Goal: Use online tool/utility: Utilize a website feature to perform a specific function

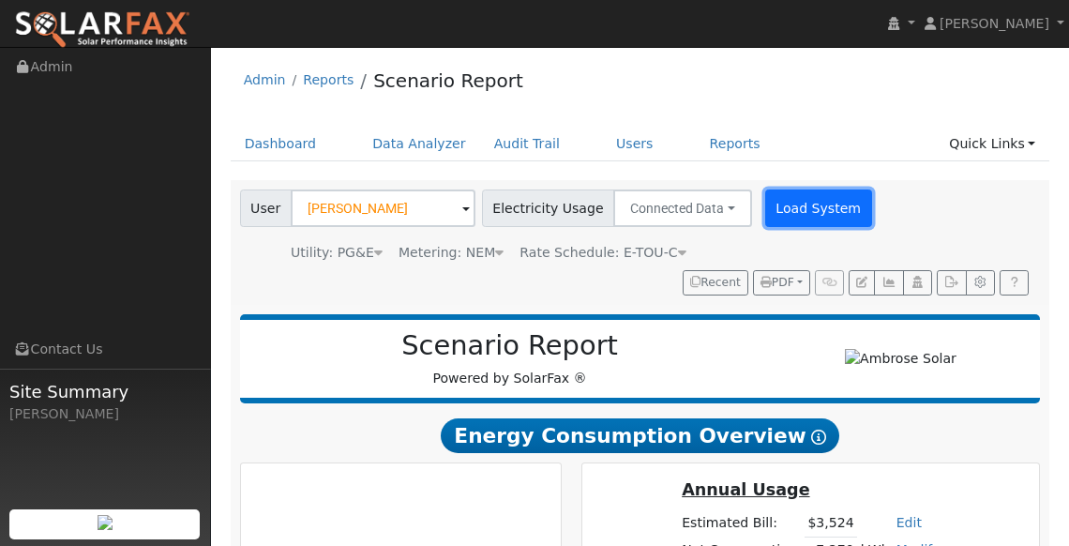
click at [789, 207] on button "Load System" at bounding box center [818, 208] width 107 height 38
type input "11748"
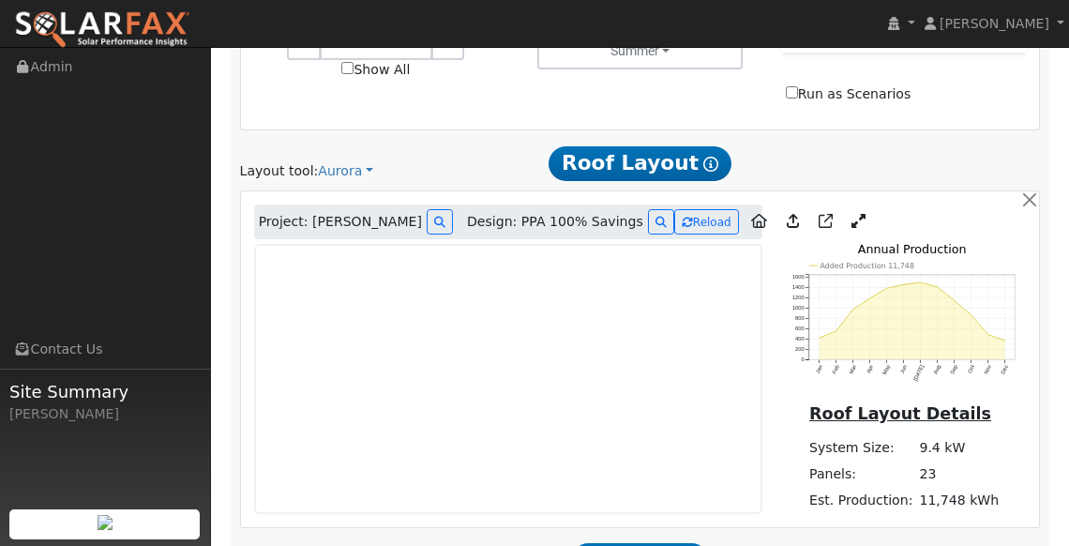
scroll to position [1133, 0]
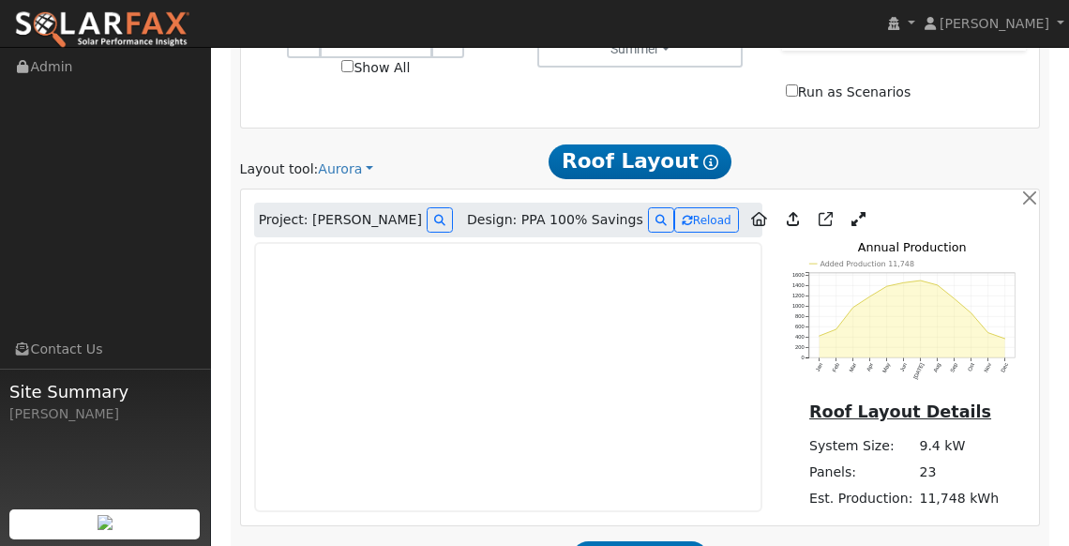
click at [845, 206] on link at bounding box center [858, 220] width 27 height 28
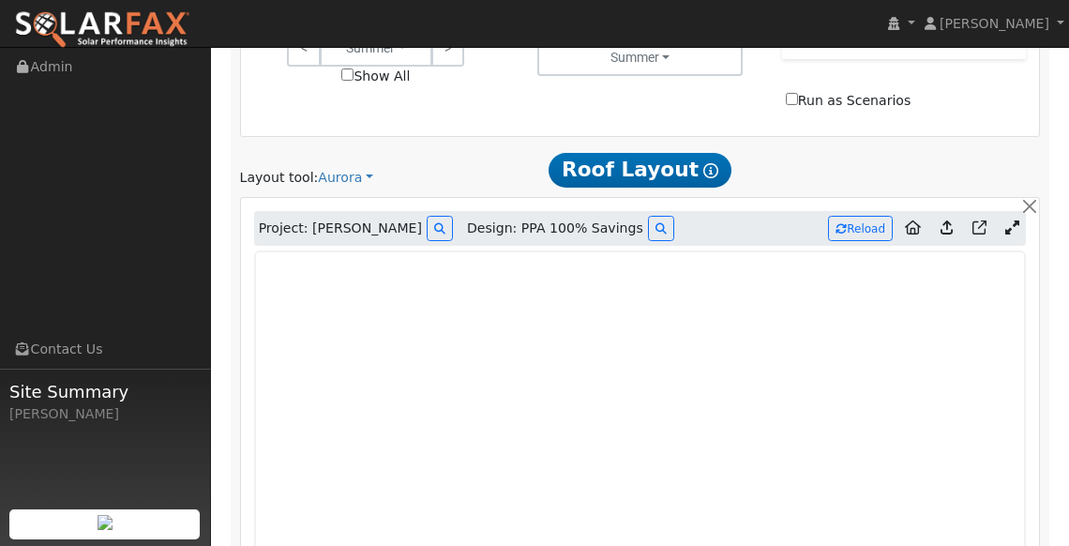
scroll to position [1108, 0]
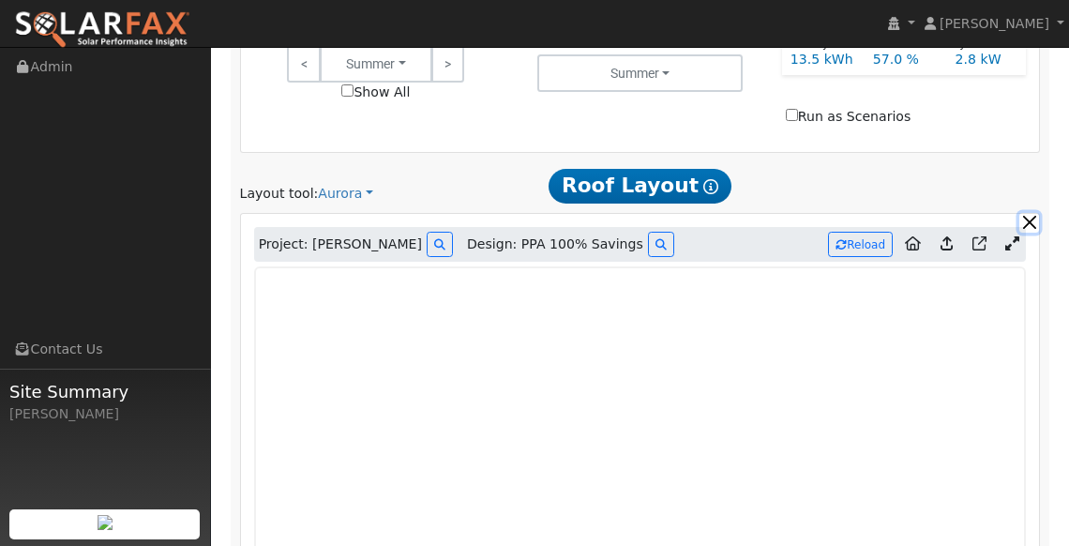
click at [1031, 213] on button "button" at bounding box center [1029, 223] width 20 height 20
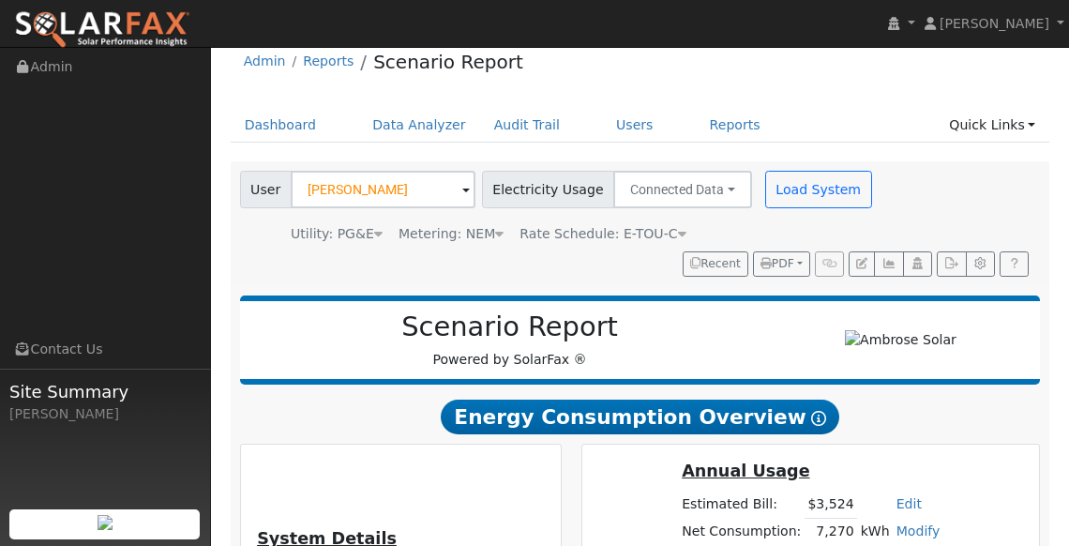
scroll to position [0, 0]
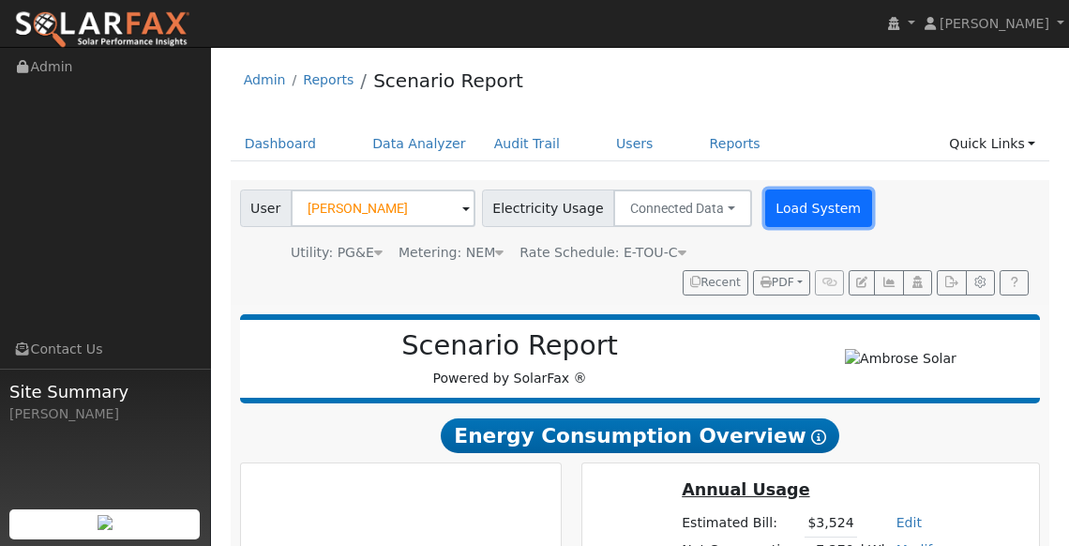
click at [792, 218] on button "Load System" at bounding box center [818, 208] width 107 height 38
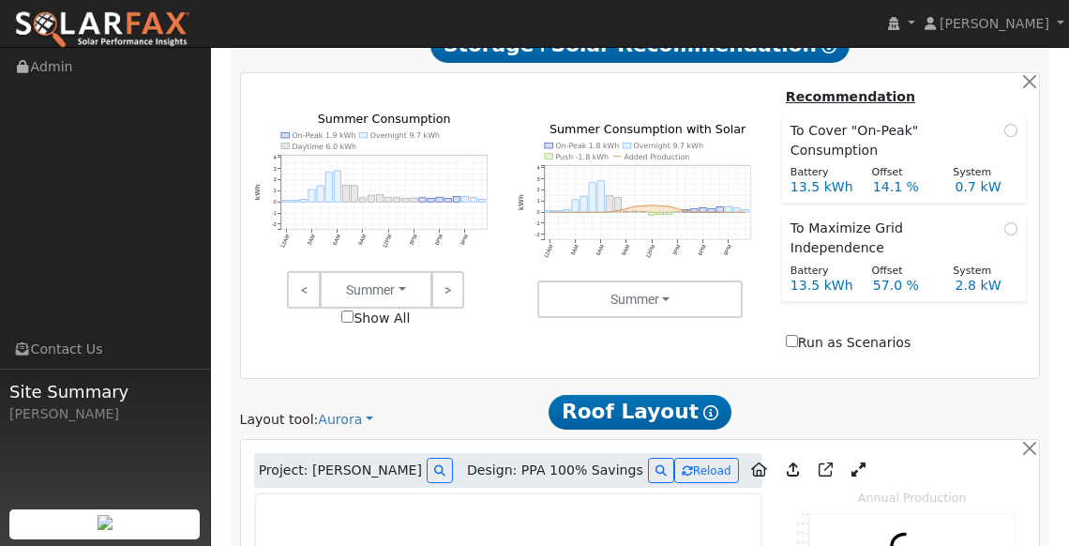
scroll to position [899, 0]
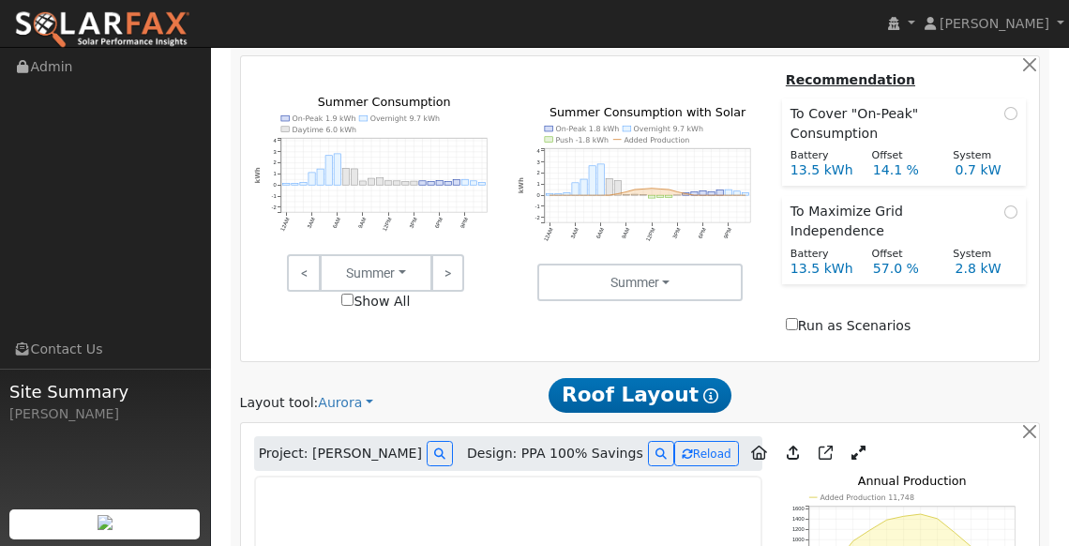
type input "11748"
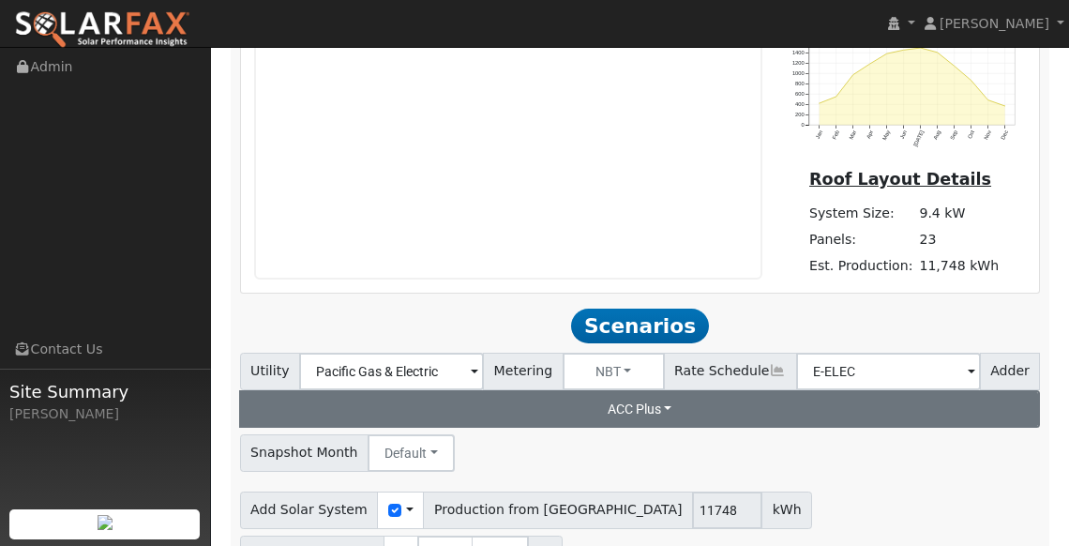
scroll to position [1367, 0]
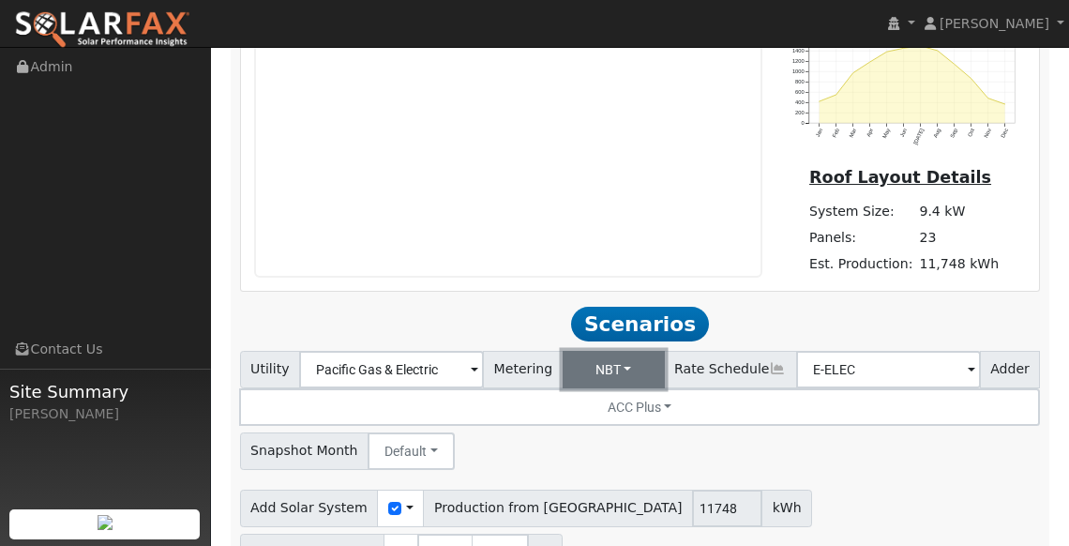
click at [653, 351] on button "NBT" at bounding box center [614, 370] width 102 height 38
click at [657, 351] on button "NBT" at bounding box center [614, 370] width 102 height 38
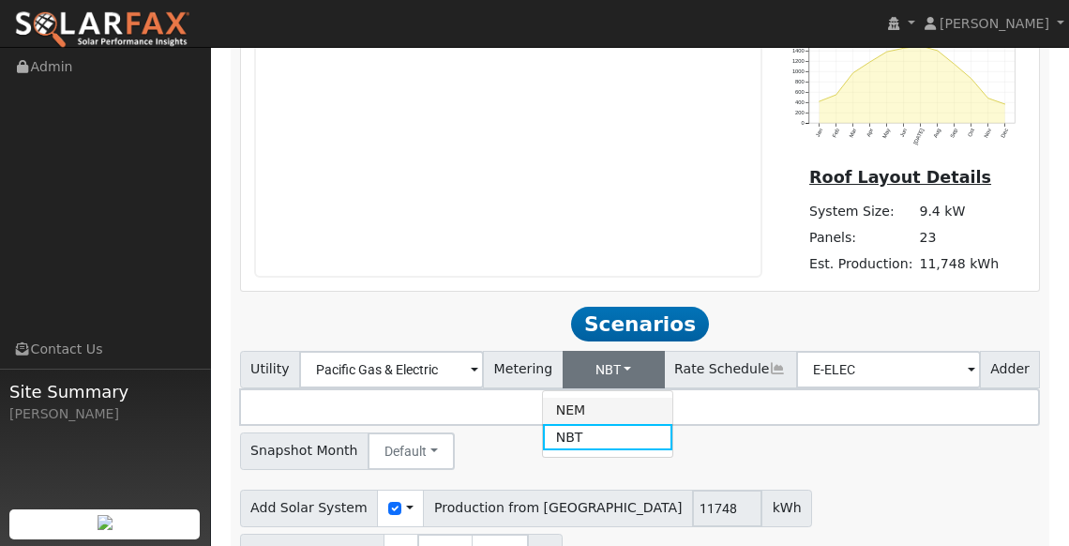
click at [608, 398] on link "NEM" at bounding box center [608, 411] width 130 height 26
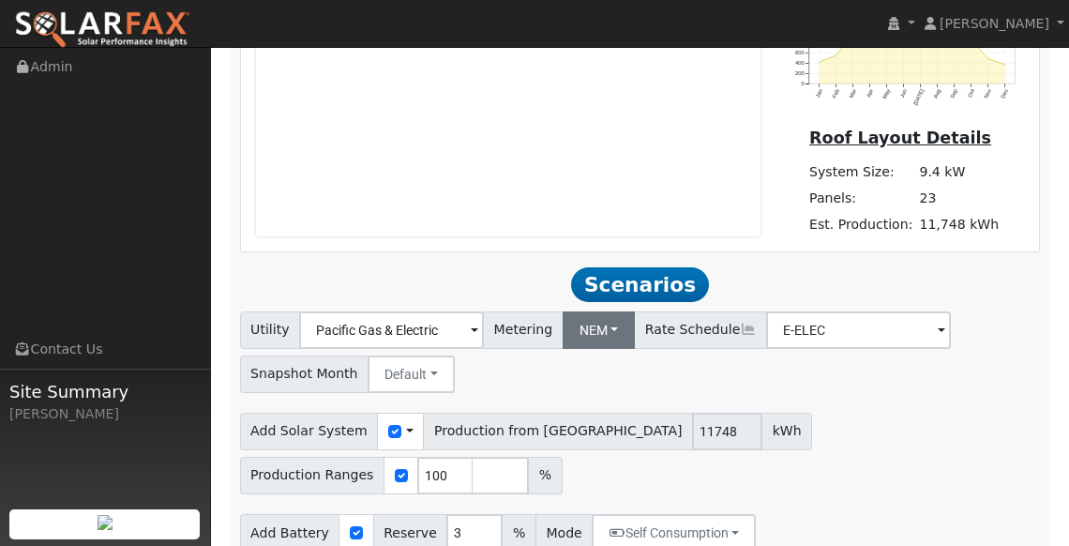
scroll to position [1410, 0]
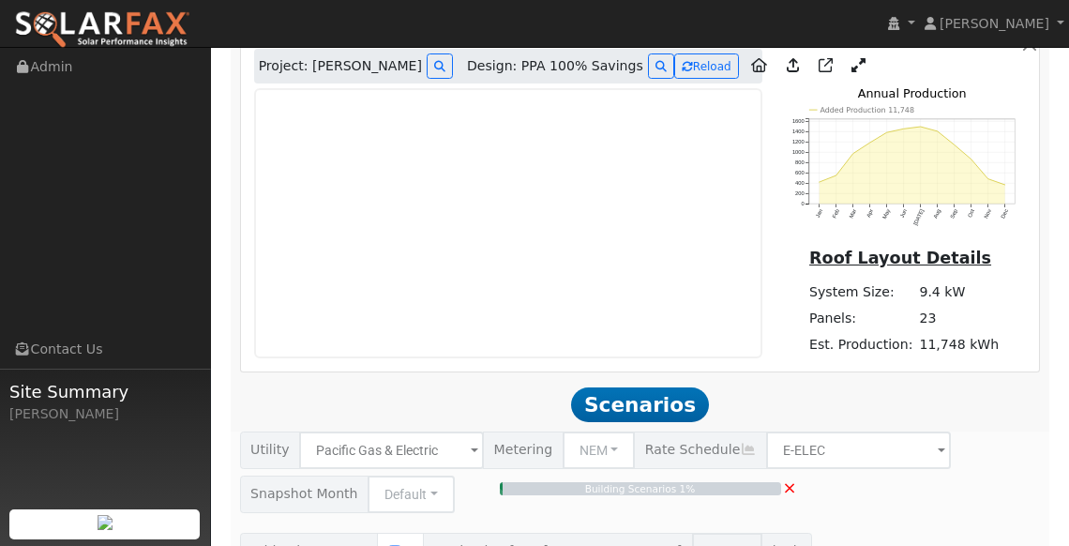
scroll to position [1286, 0]
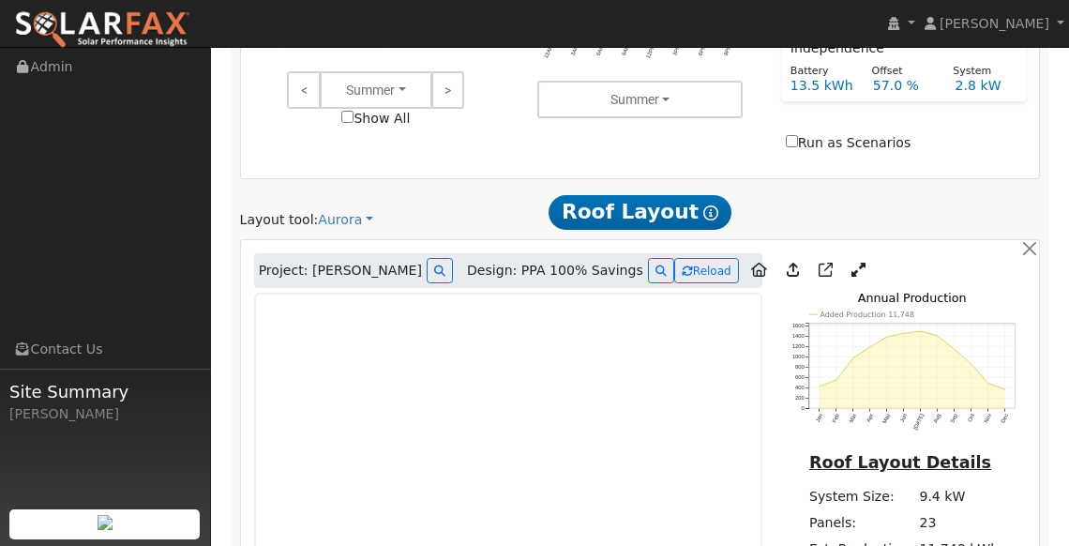
type input "7.8"
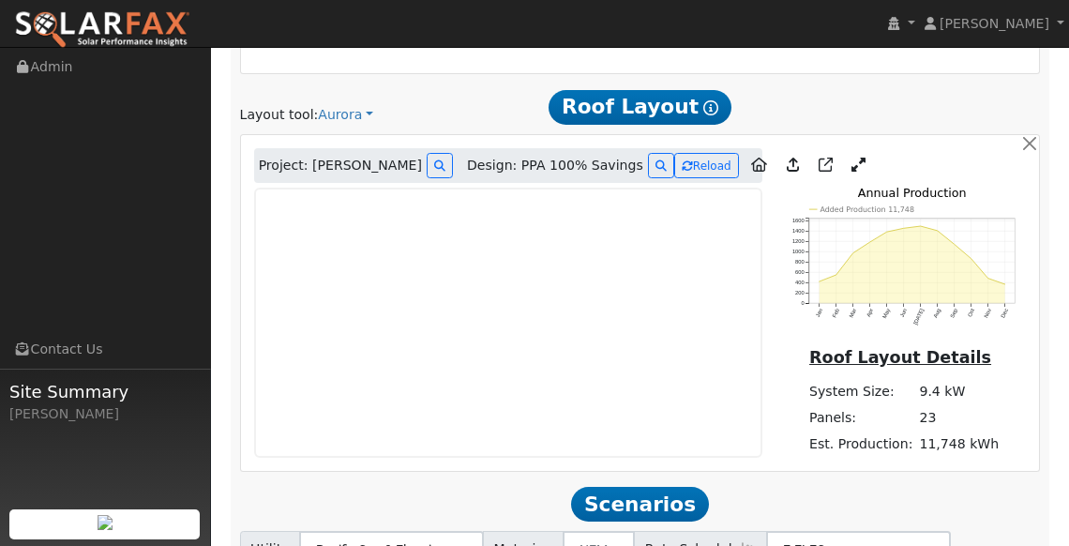
scroll to position [1193, 0]
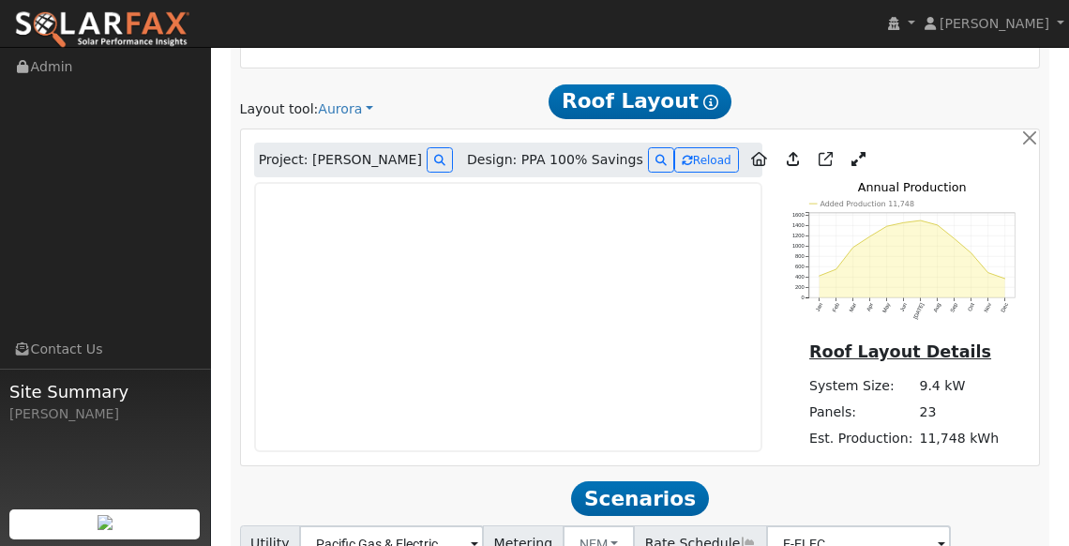
click at [845, 146] on link at bounding box center [858, 160] width 27 height 28
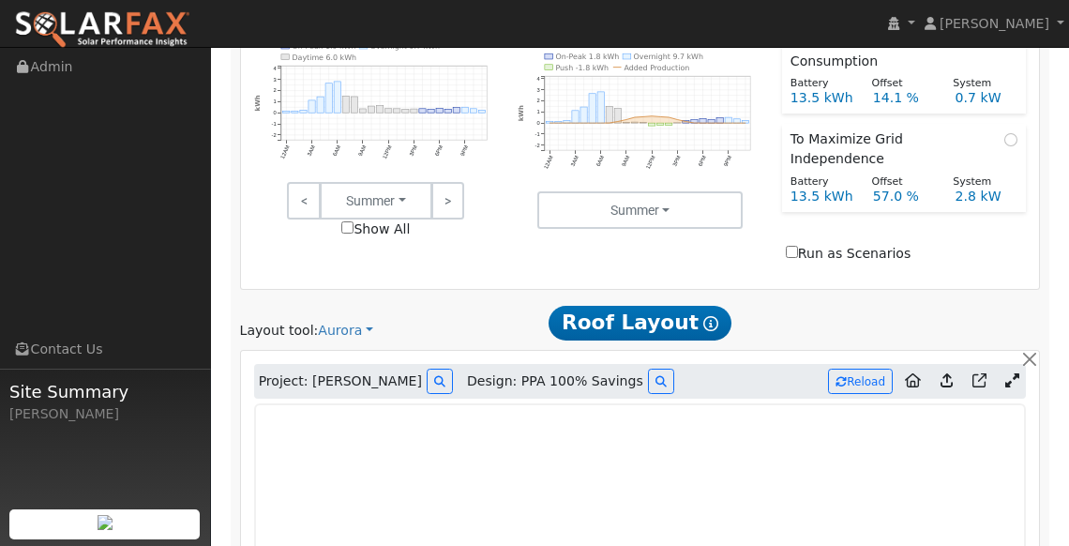
scroll to position [930, 0]
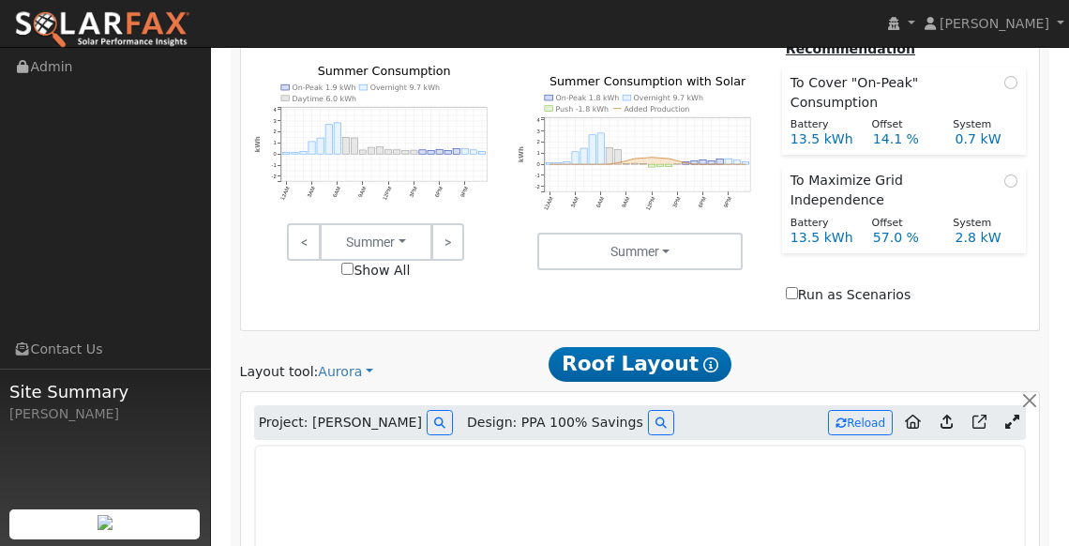
click at [1007, 414] on icon at bounding box center [1012, 421] width 14 height 14
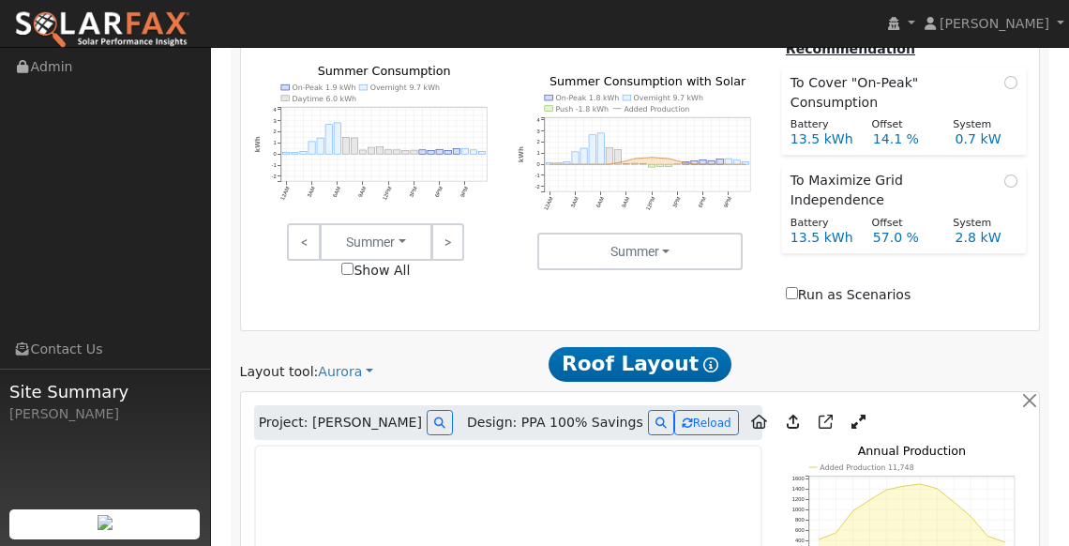
click at [845, 409] on link at bounding box center [858, 423] width 27 height 28
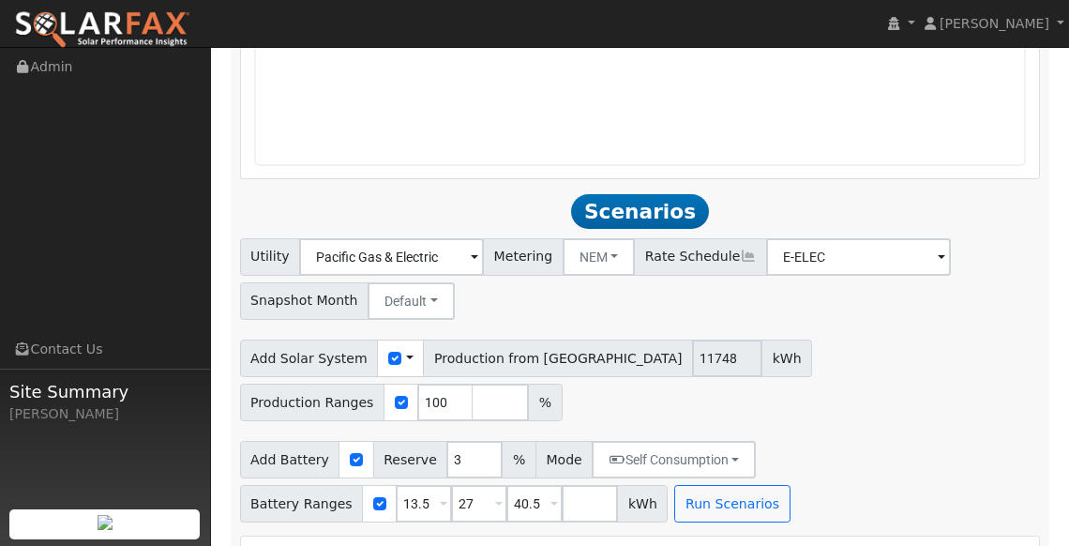
scroll to position [1803, 0]
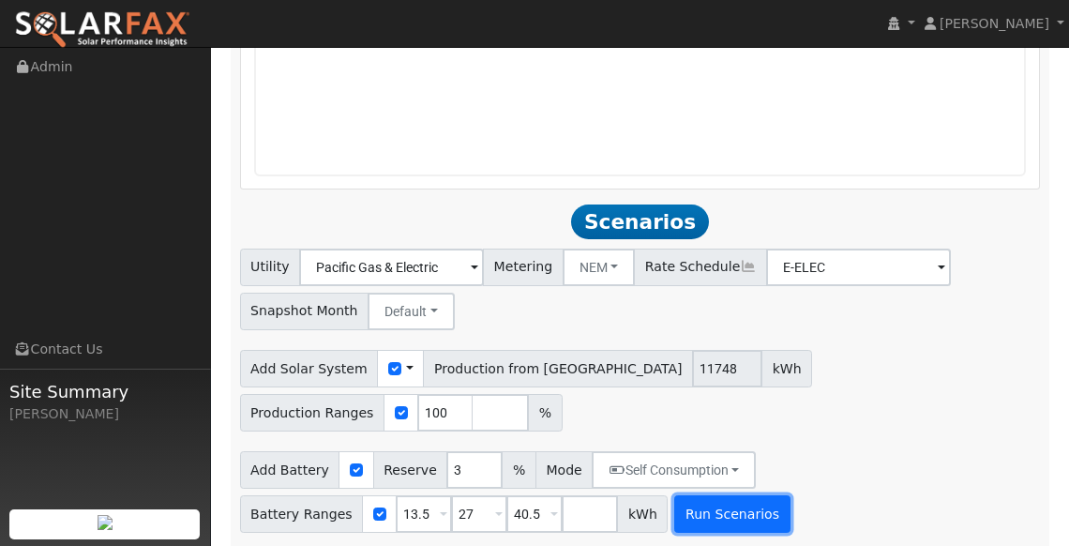
click at [727, 495] on button "Run Scenarios" at bounding box center [731, 514] width 115 height 38
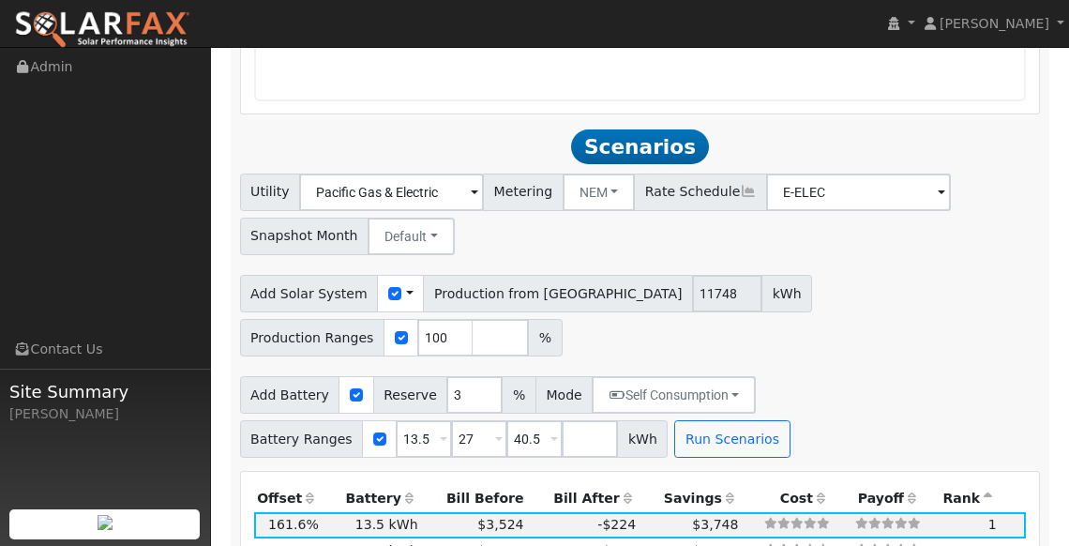
scroll to position [1881, 0]
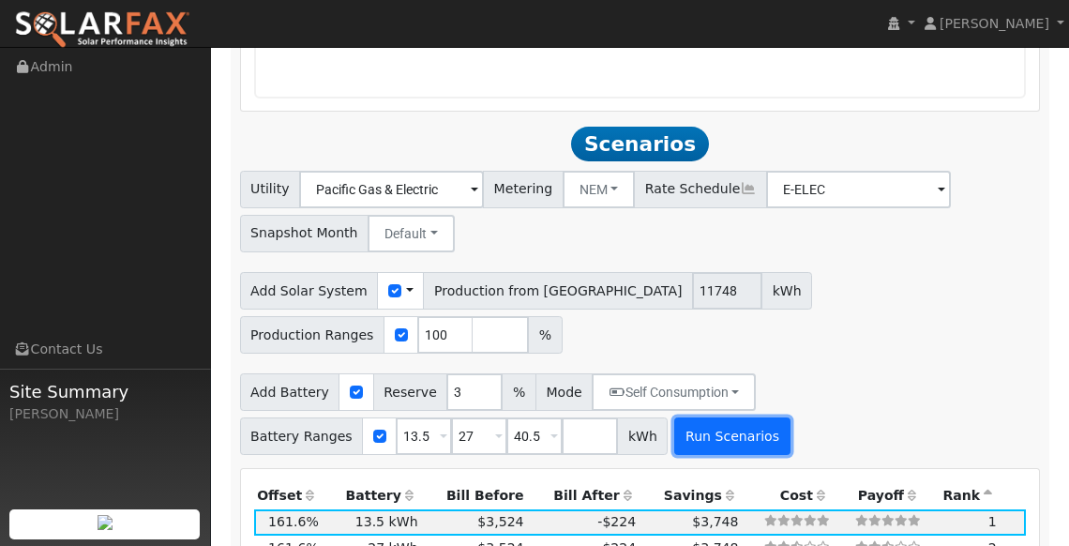
click at [712, 417] on button "Run Scenarios" at bounding box center [731, 436] width 115 height 38
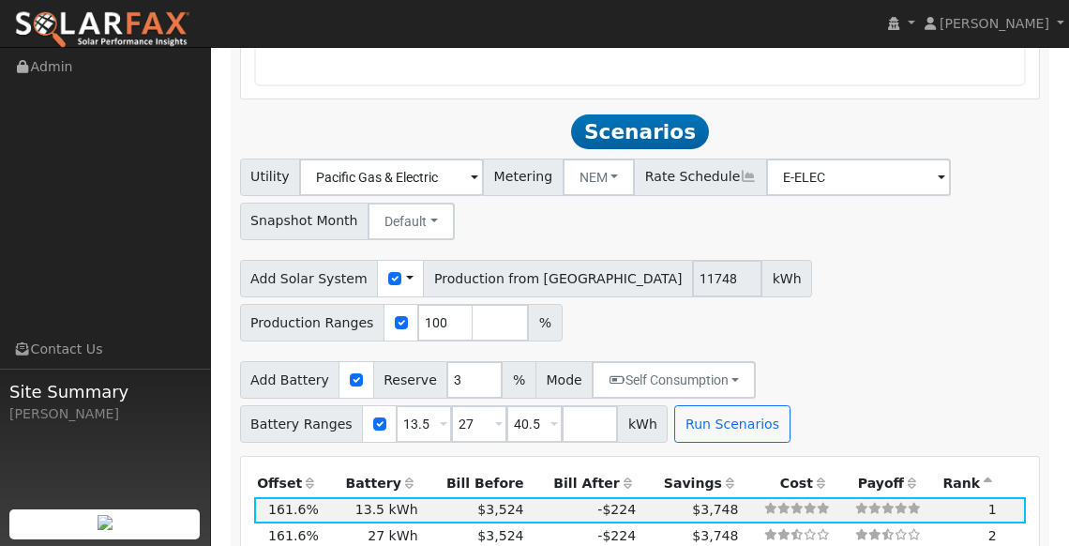
scroll to position [1928, 0]
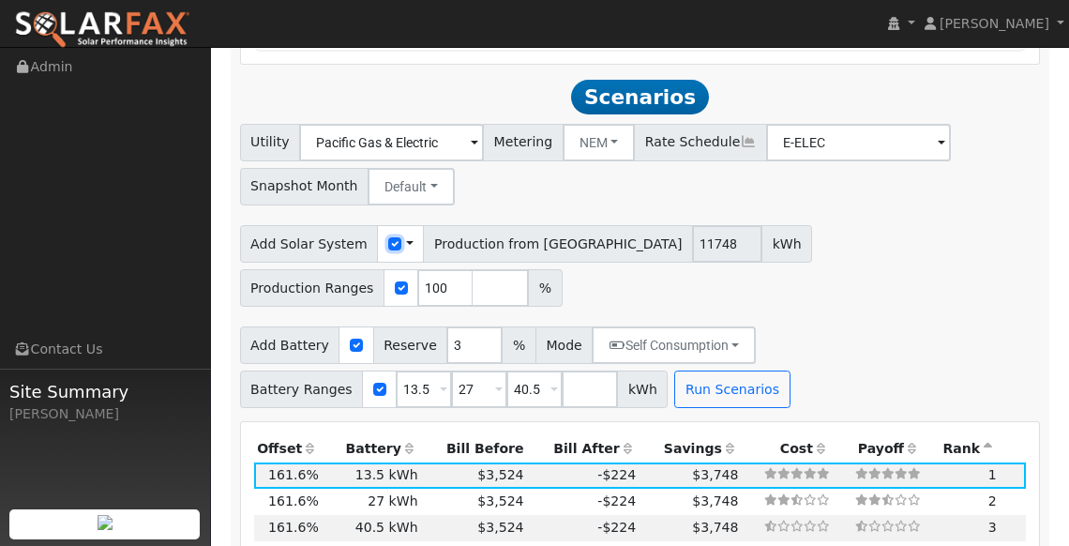
click at [388, 237] on input "checkbox" at bounding box center [394, 243] width 13 height 13
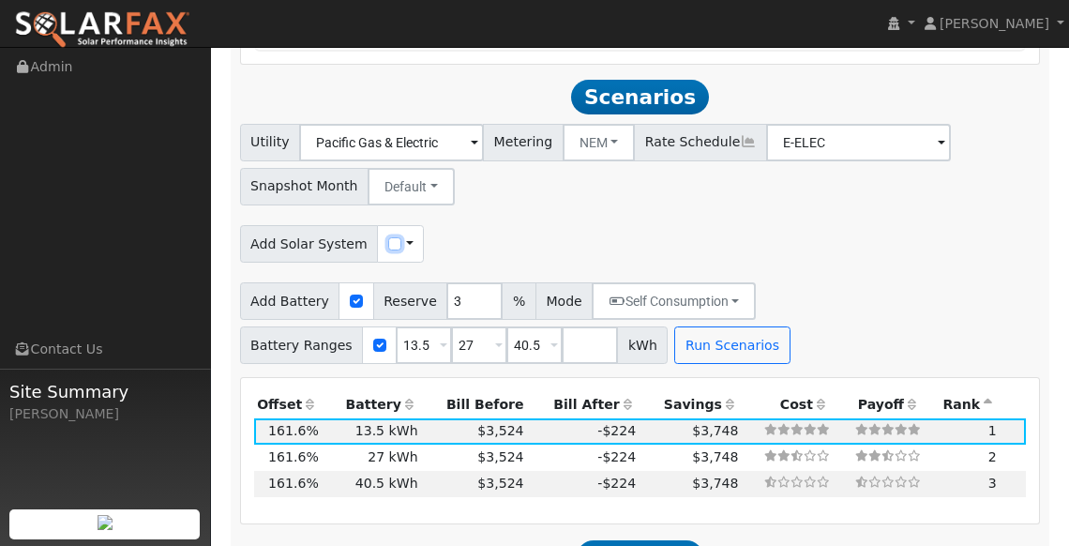
click at [388, 237] on input "checkbox" at bounding box center [394, 243] width 13 height 13
checkbox input "true"
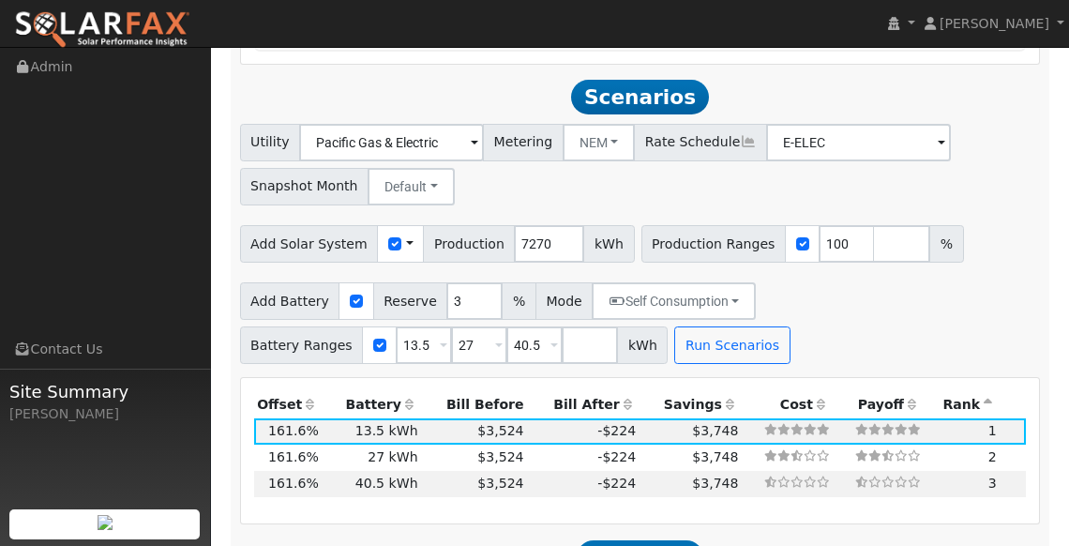
click at [406, 234] on span at bounding box center [410, 244] width 8 height 20
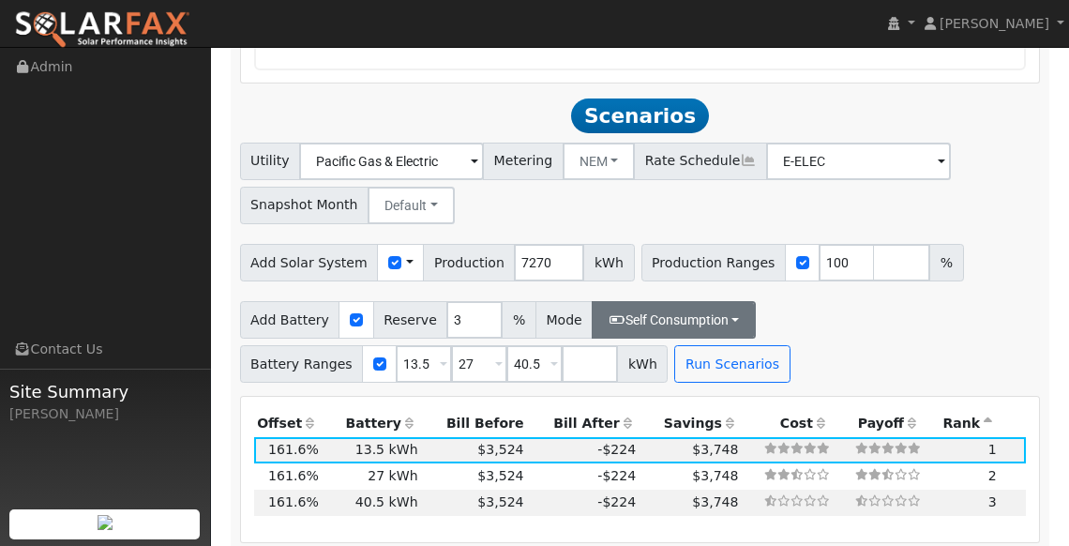
scroll to position [1925, 0]
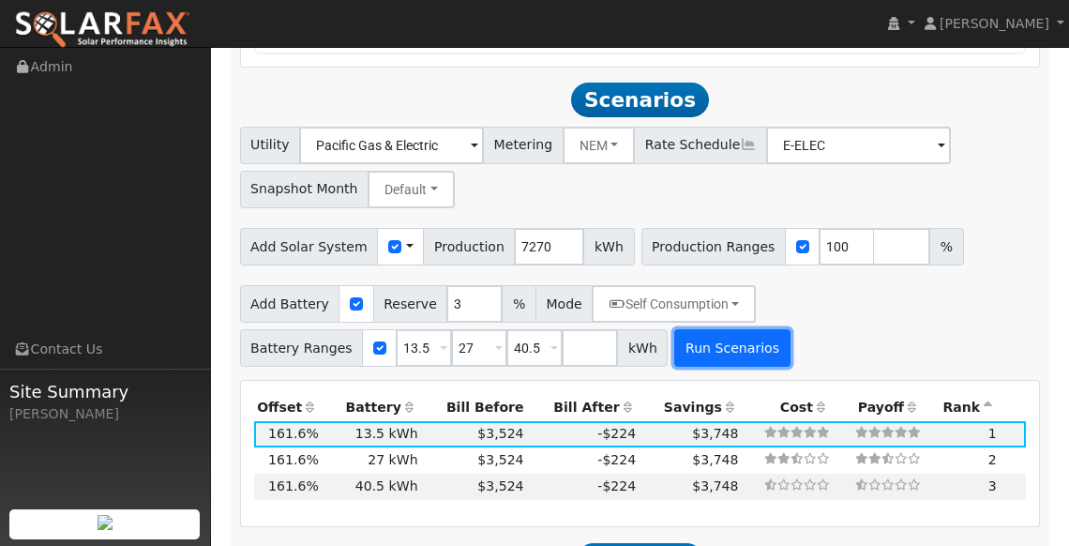
click at [708, 335] on button "Run Scenarios" at bounding box center [731, 348] width 115 height 38
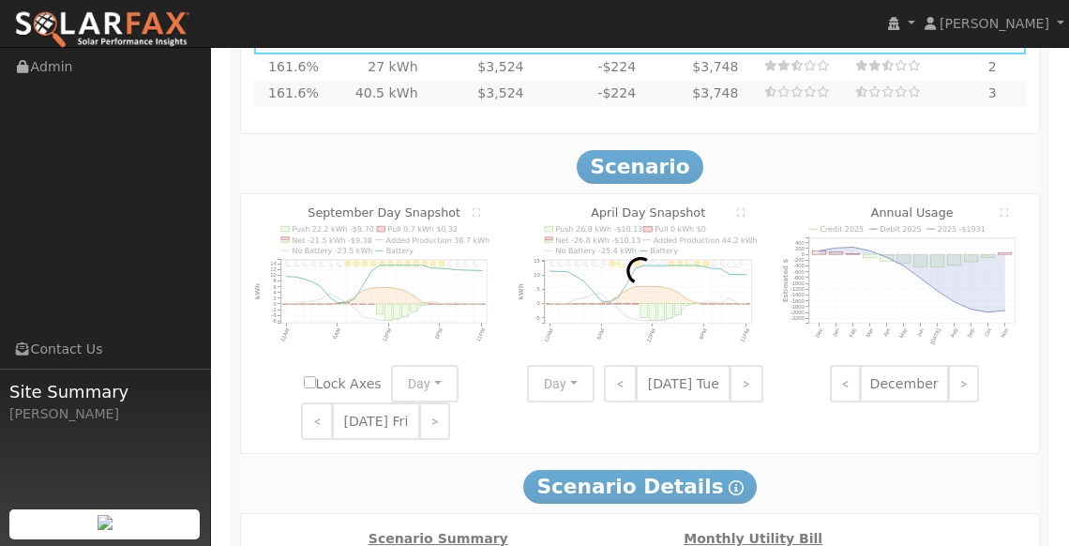
scroll to position [2336, 0]
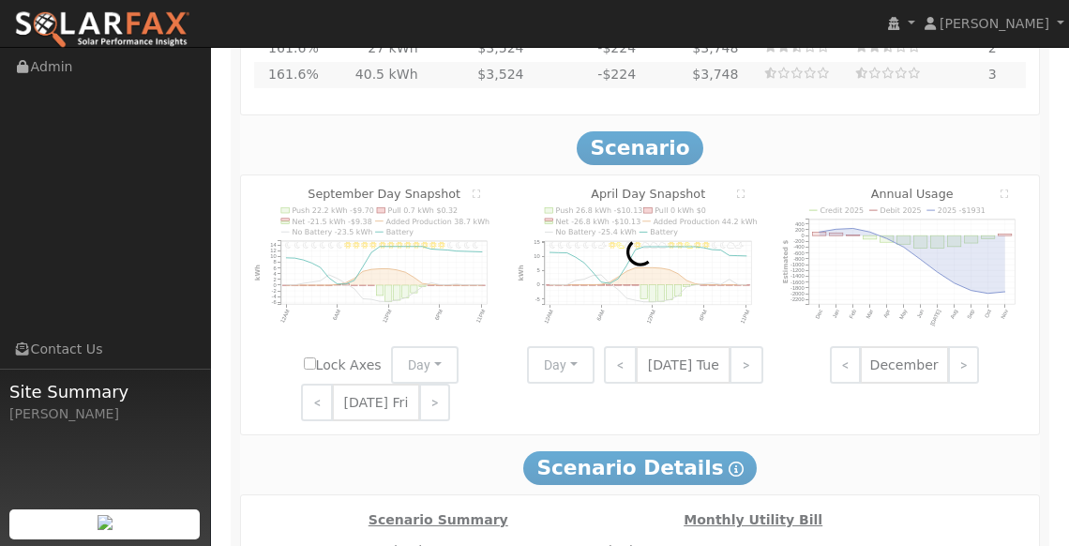
type input "4.8"
type input "$16,963"
type input "$9,949"
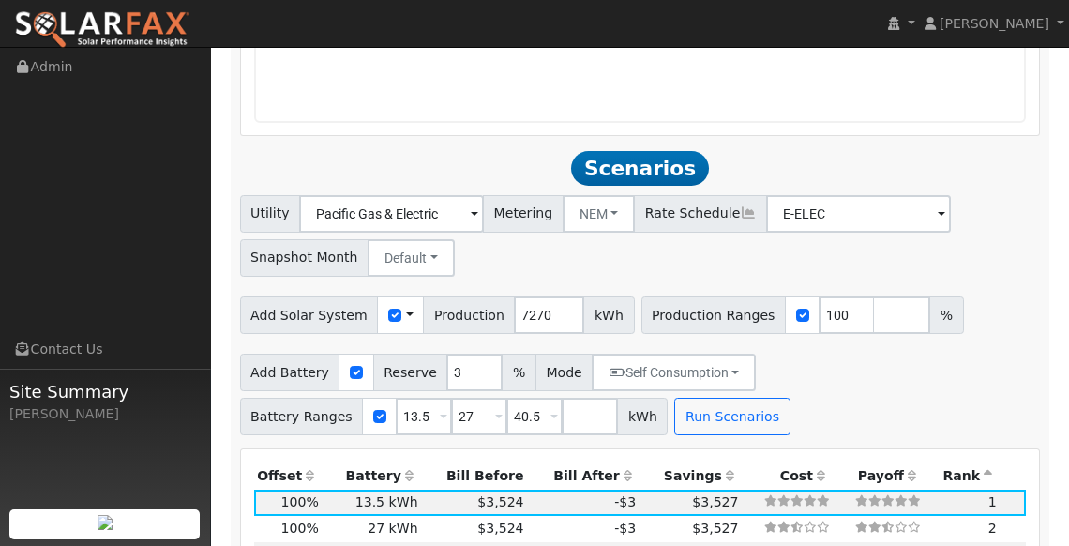
scroll to position [1814, 0]
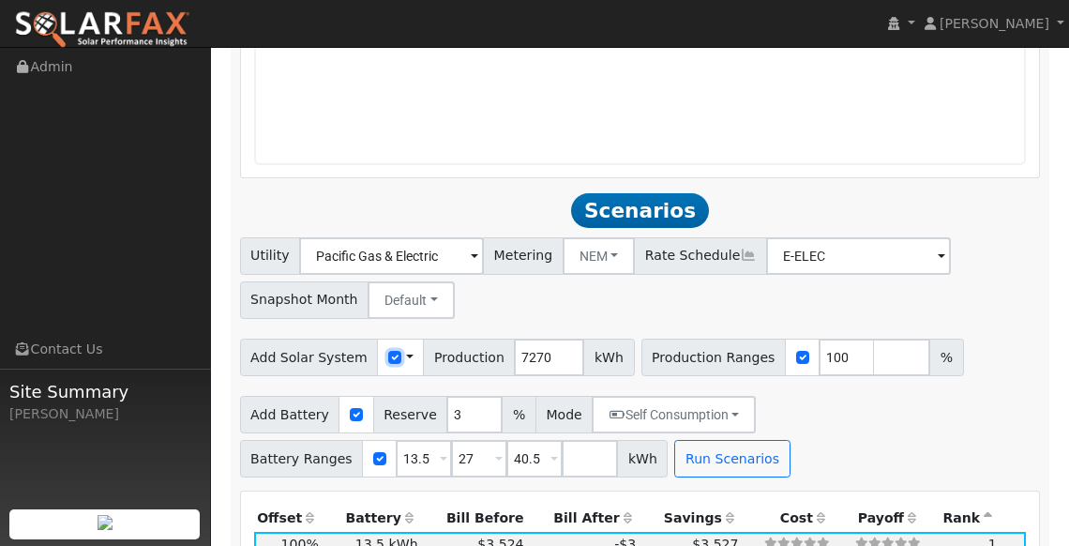
click at [388, 351] on input "checkbox" at bounding box center [394, 357] width 13 height 13
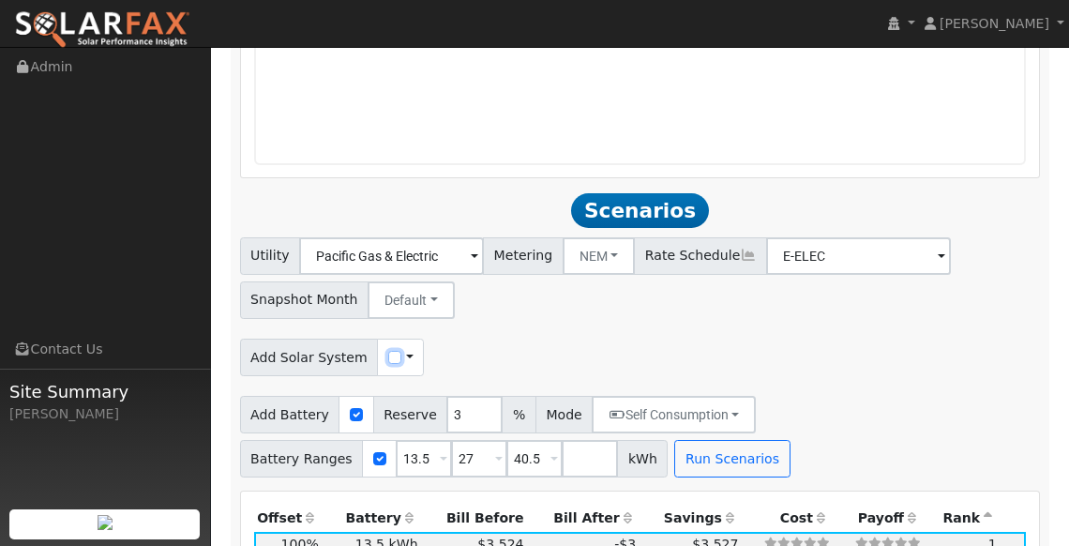
click at [388, 351] on input "checkbox" at bounding box center [394, 357] width 13 height 13
checkbox input "true"
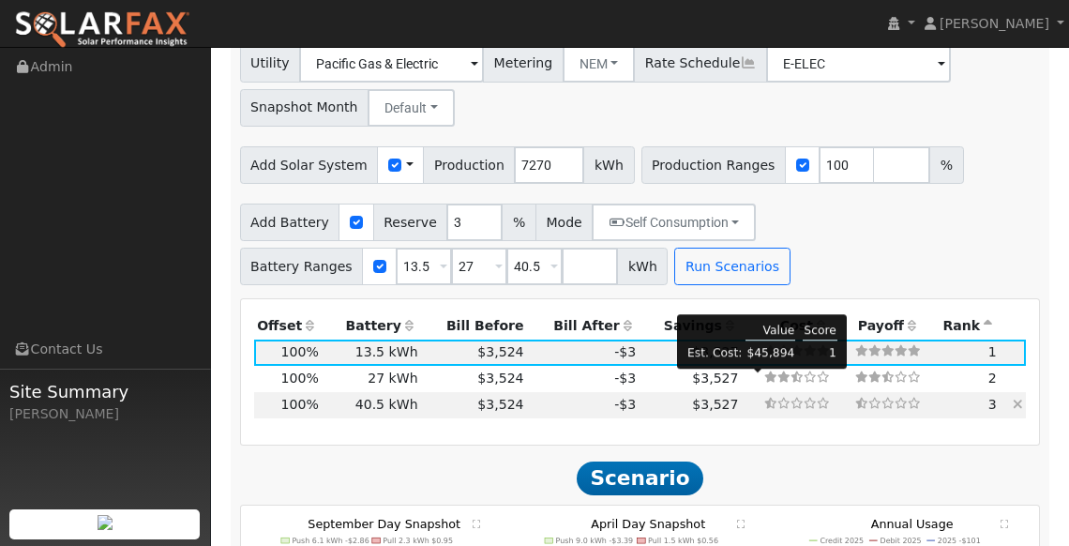
scroll to position [2008, 0]
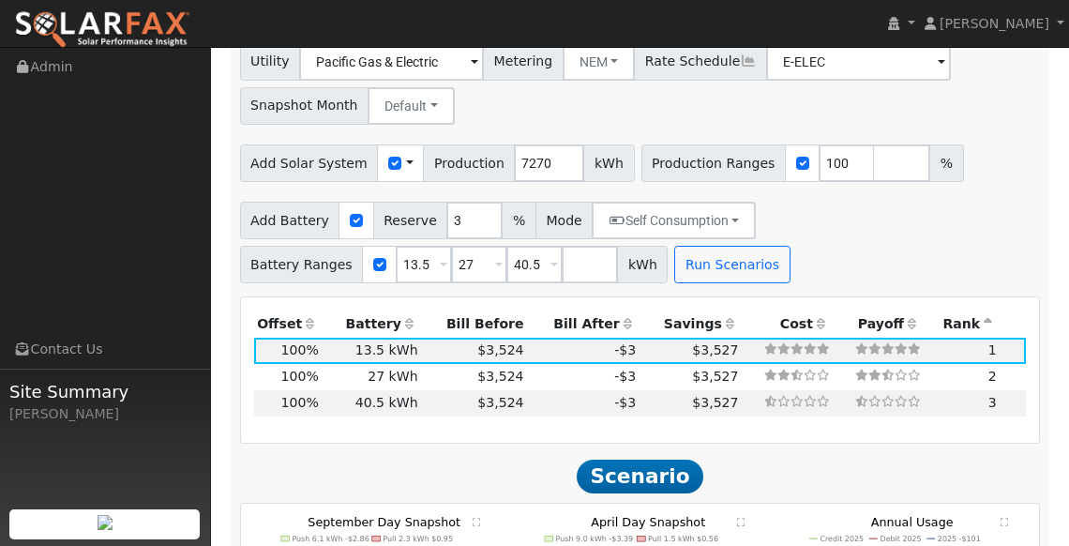
click at [634, 459] on span "Scenario" at bounding box center [640, 476] width 126 height 35
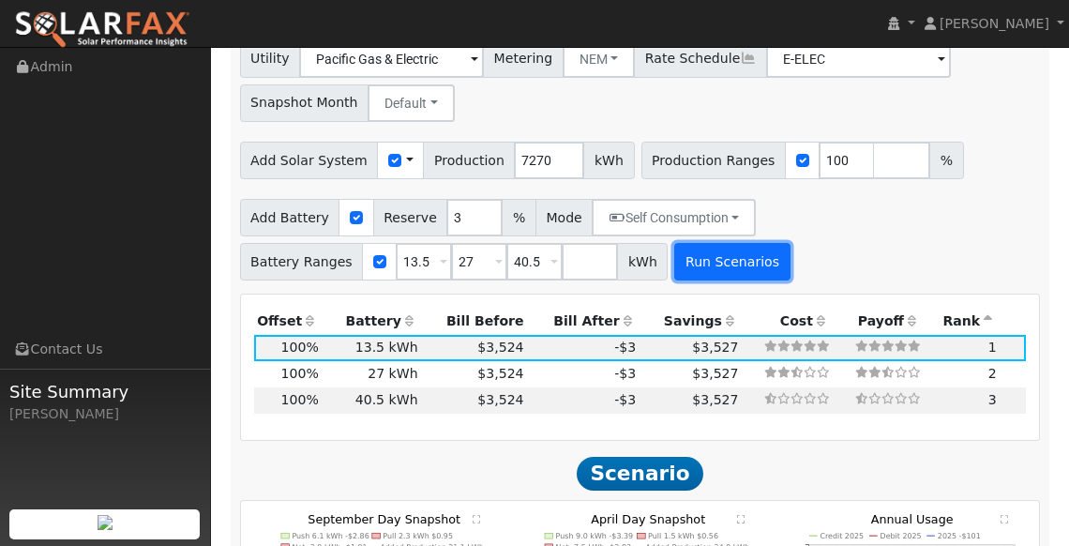
click at [734, 252] on button "Run Scenarios" at bounding box center [731, 262] width 115 height 38
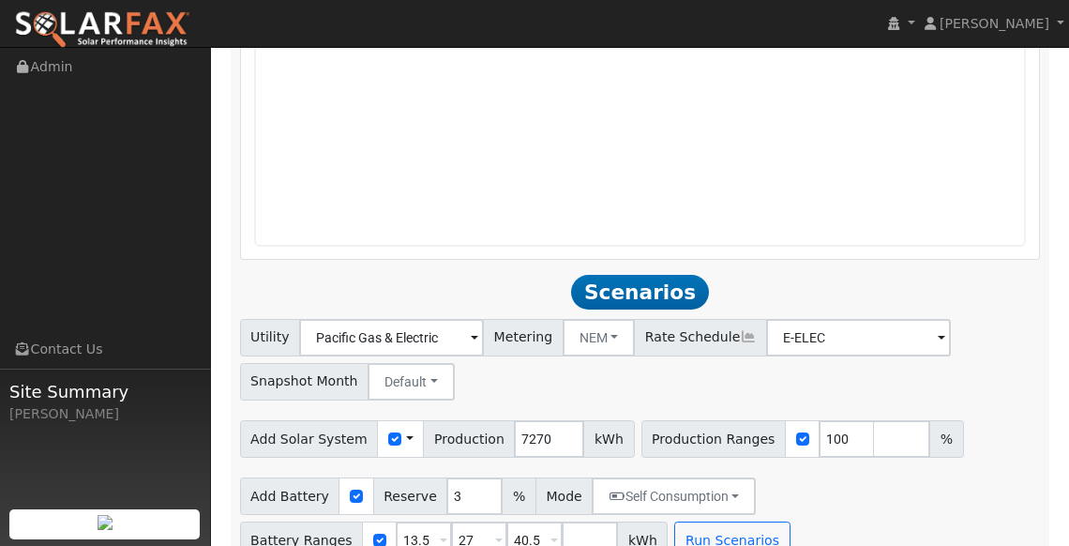
scroll to position [1733, 0]
click at [796, 432] on input "checkbox" at bounding box center [802, 438] width 13 height 13
checkbox input "true"
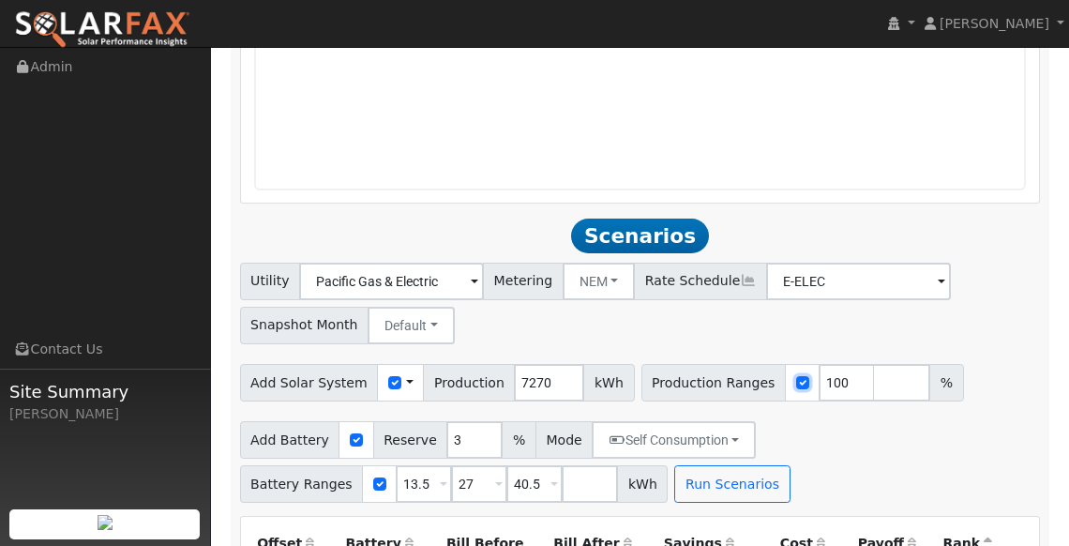
scroll to position [1792, 0]
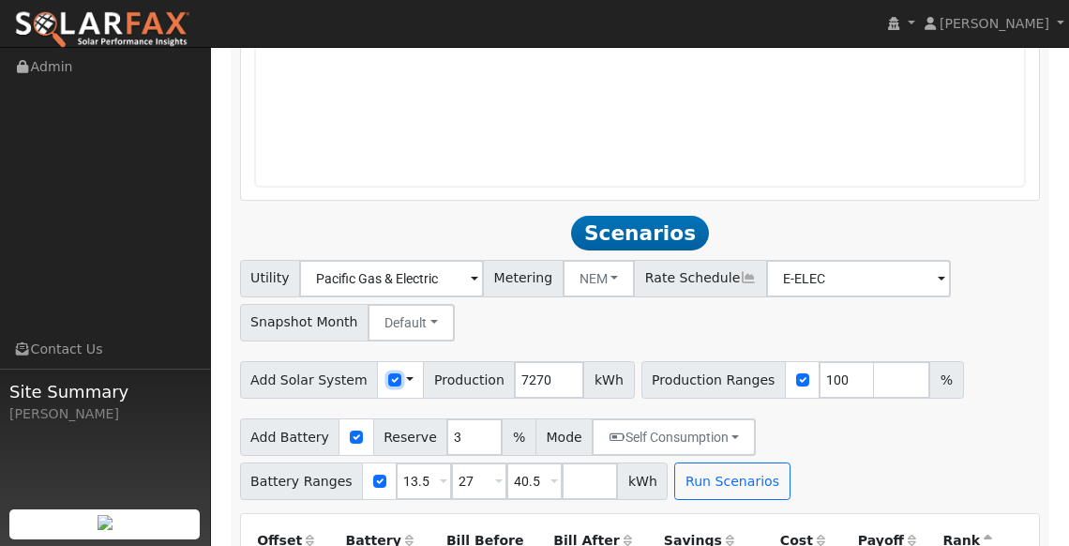
click at [388, 373] on input "checkbox" at bounding box center [394, 379] width 13 height 13
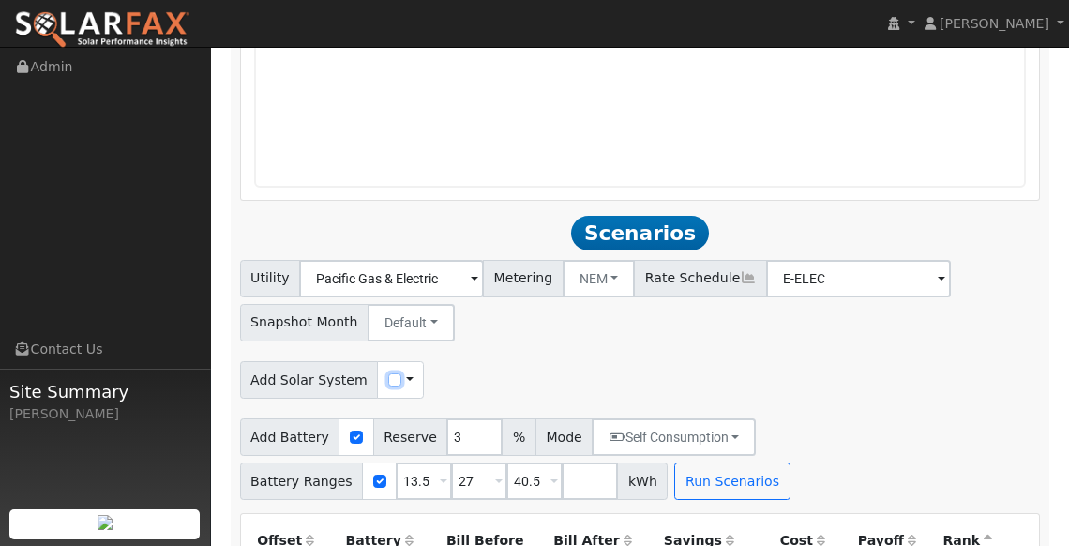
click at [388, 373] on input "checkbox" at bounding box center [394, 379] width 13 height 13
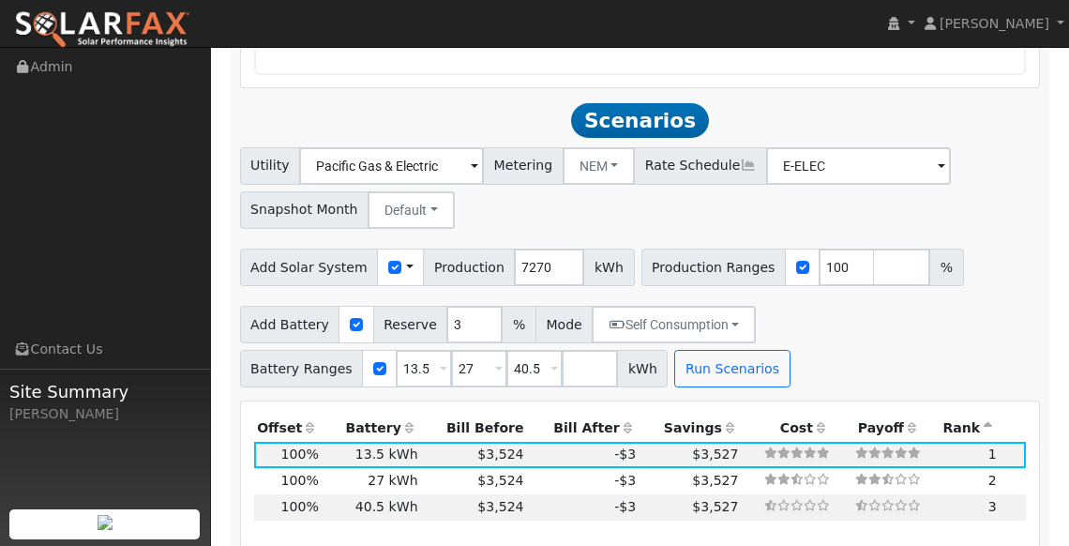
scroll to position [1939, 0]
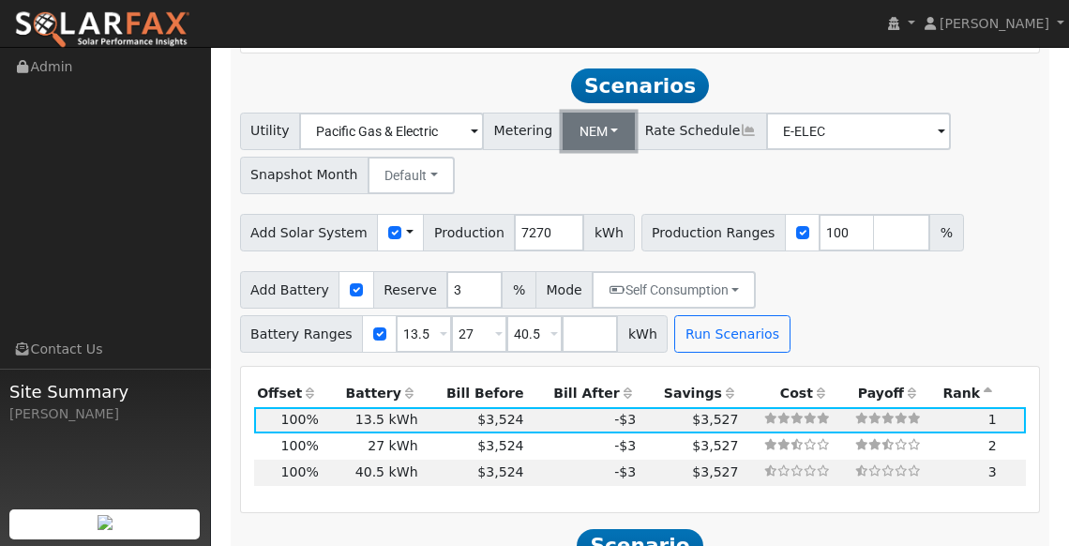
click at [593, 113] on button "NEM" at bounding box center [599, 132] width 73 height 38
click at [587, 186] on link "NBT" at bounding box center [608, 199] width 130 height 26
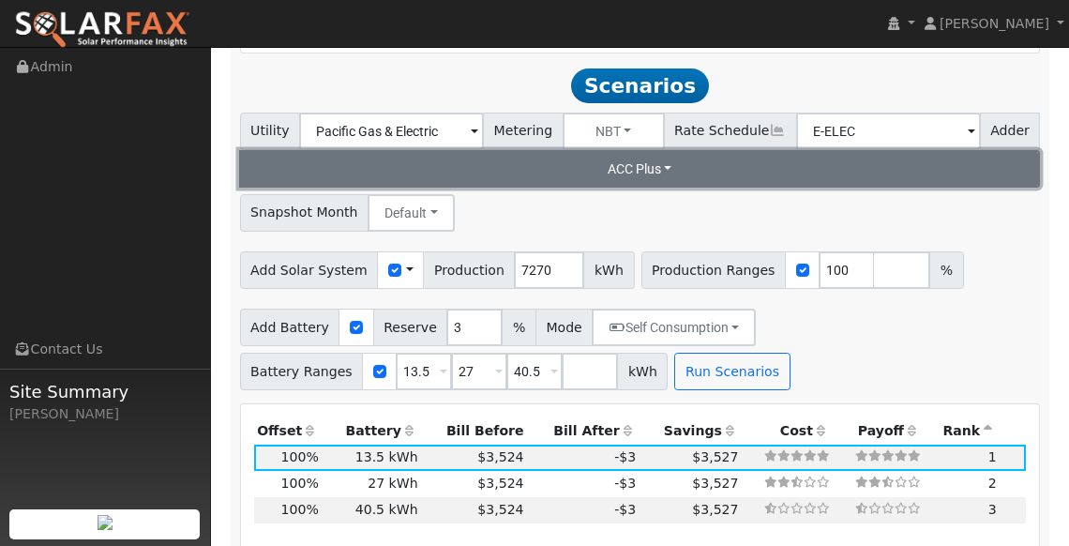
click at [653, 150] on button "ACC Plus" at bounding box center [640, 169] width 802 height 38
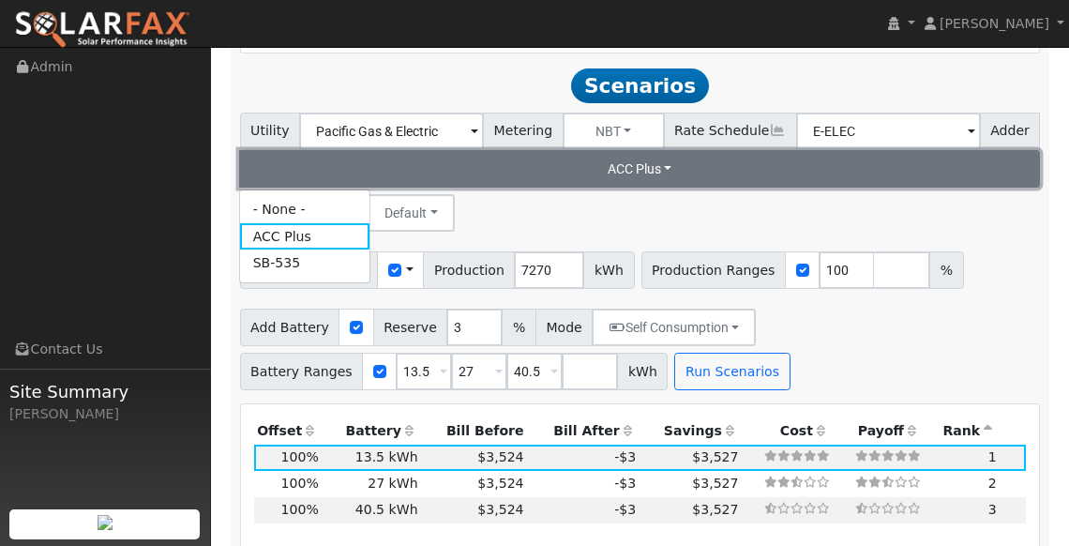
click at [653, 150] on button "ACC Plus" at bounding box center [640, 169] width 802 height 38
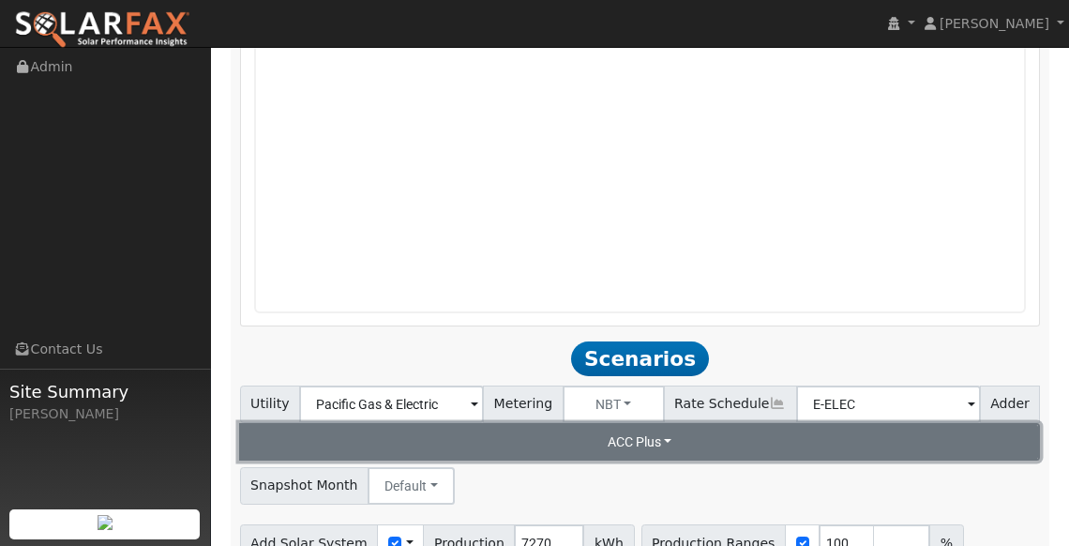
scroll to position [1669, 0]
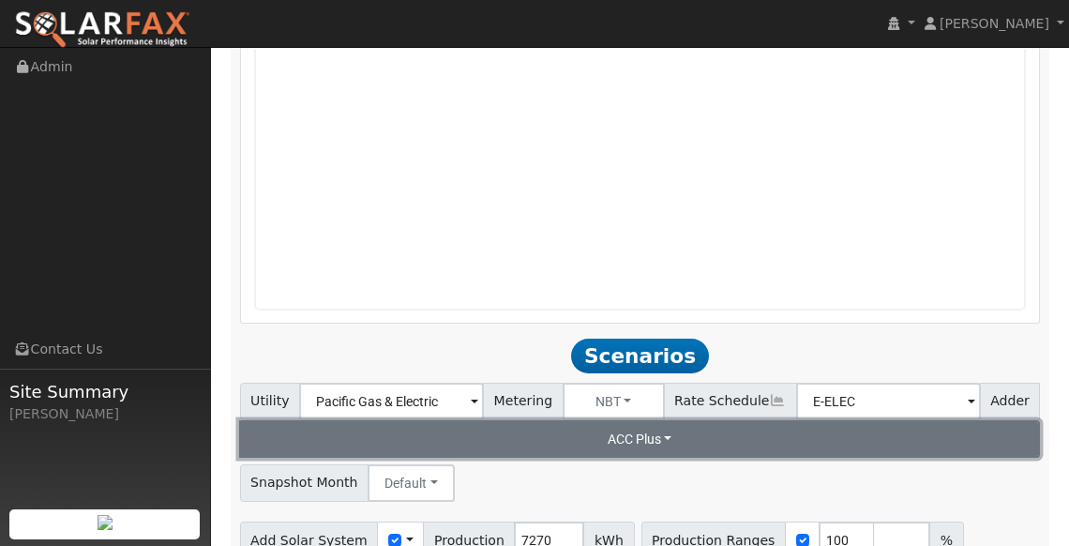
click at [703, 420] on button "ACC Plus" at bounding box center [640, 439] width 802 height 38
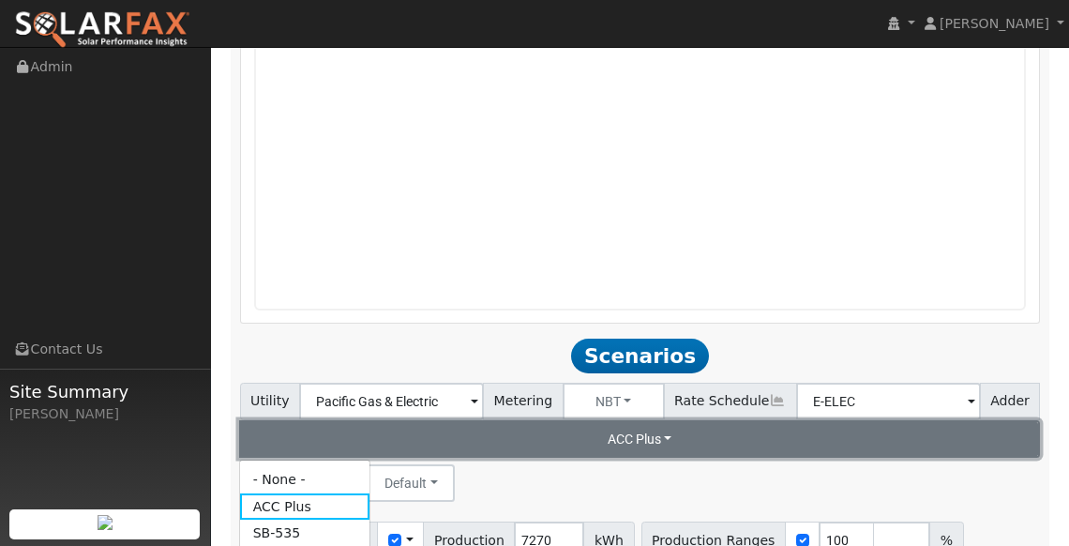
click at [699, 420] on button "ACC Plus" at bounding box center [640, 439] width 802 height 38
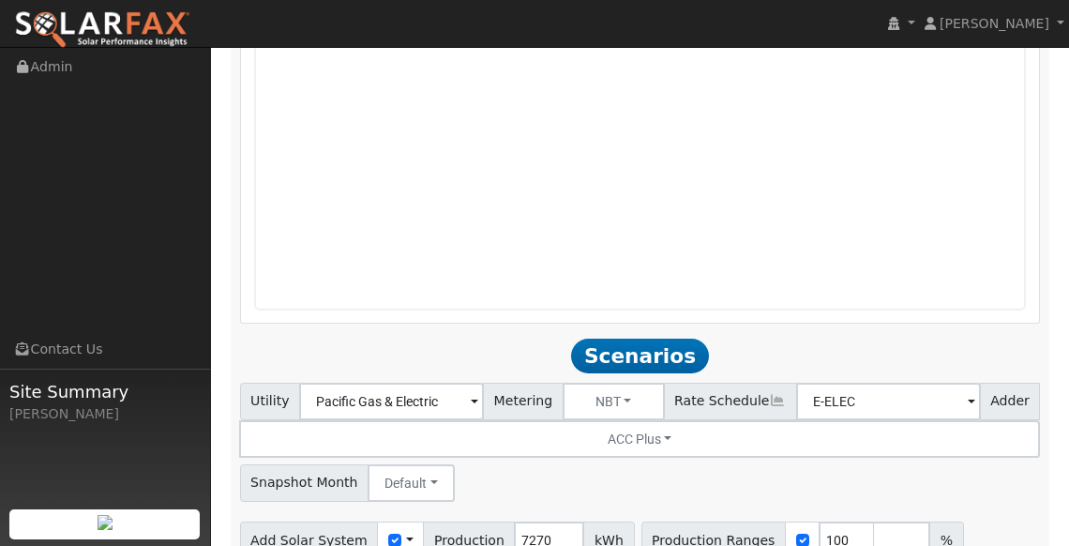
click at [821, 483] on div "Utility Pacific Gas & Electric Metering NBT NEM NBT Rate Schedule E-ELEC Adder …" at bounding box center [640, 522] width 820 height 278
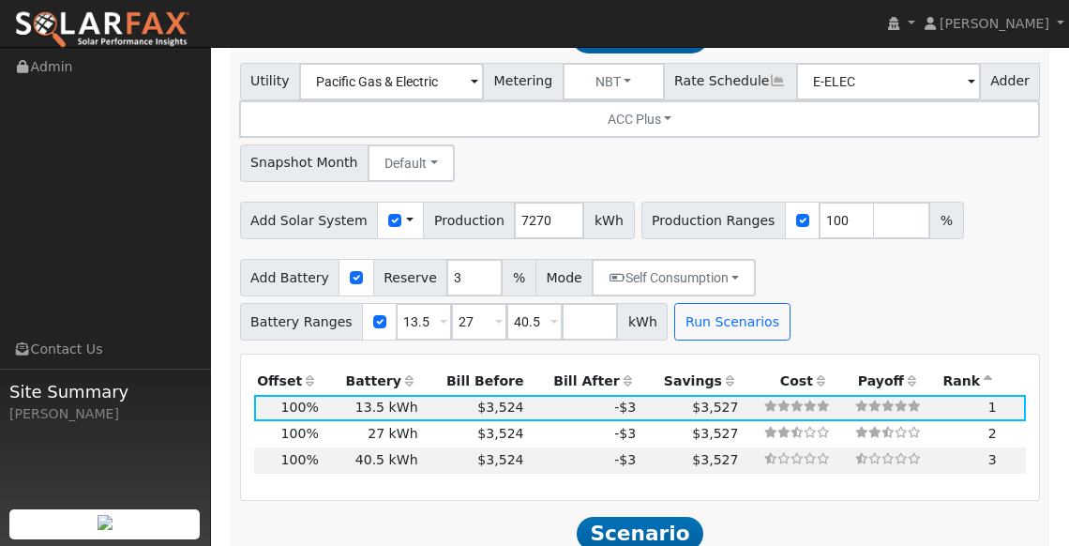
scroll to position [2183, 0]
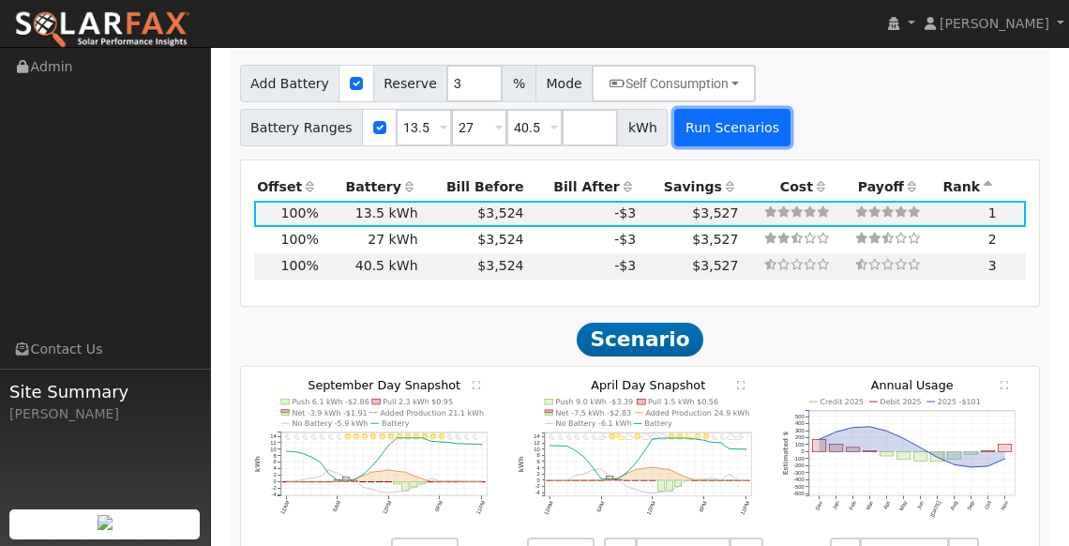
click at [703, 109] on button "Run Scenarios" at bounding box center [731, 128] width 115 height 38
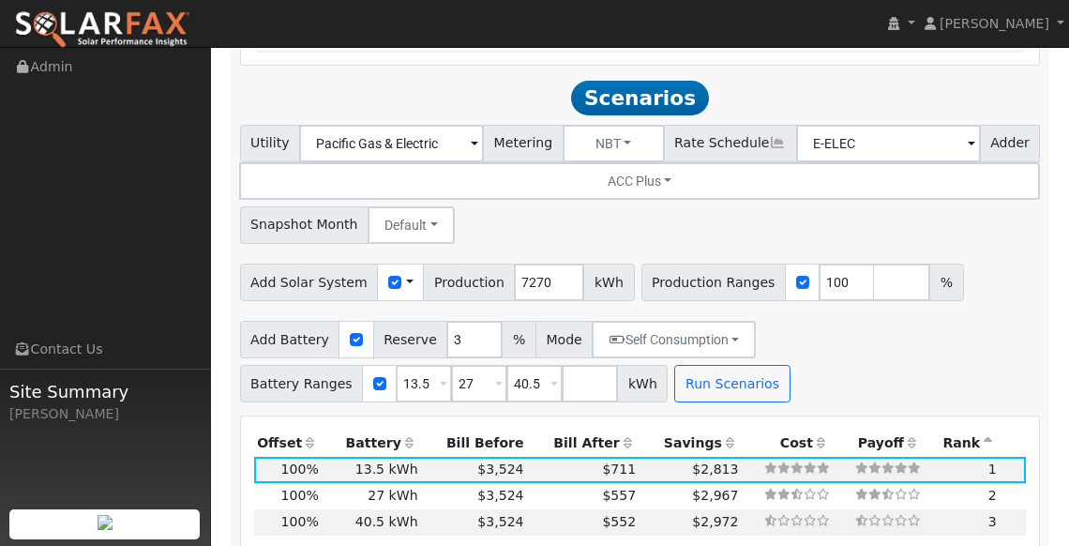
scroll to position [2076, 0]
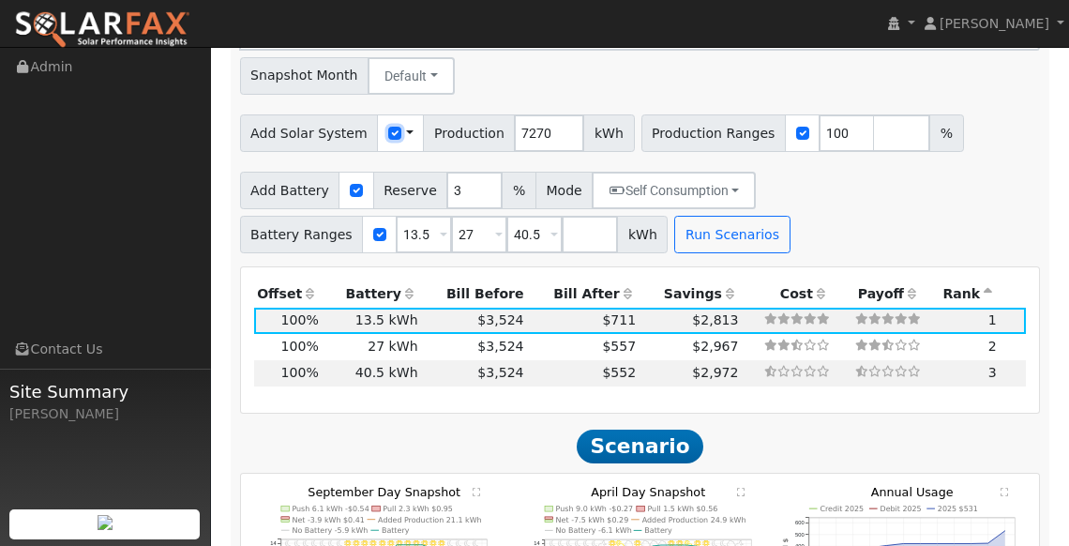
click at [389, 127] on input "checkbox" at bounding box center [394, 133] width 13 height 13
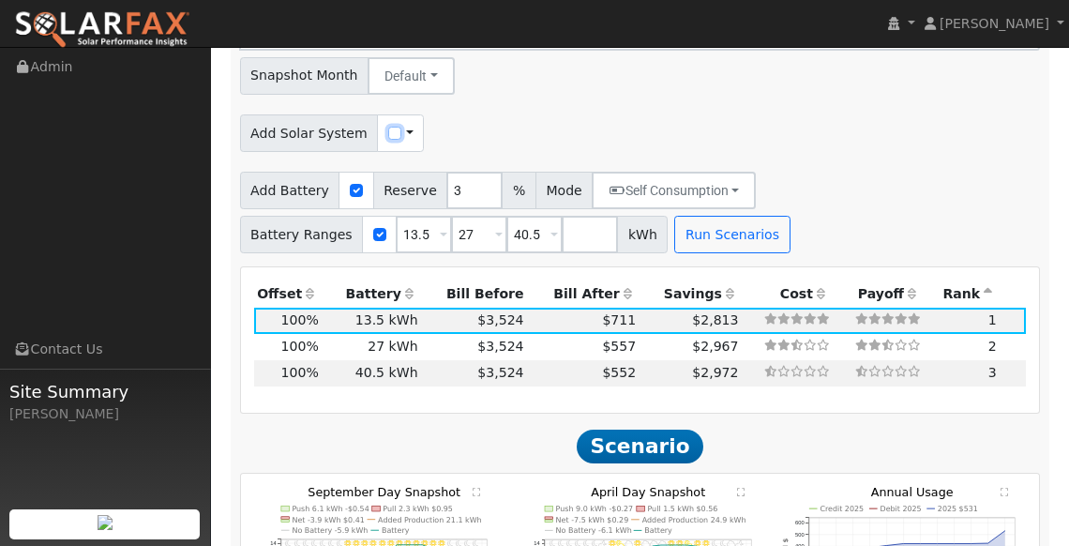
click at [389, 127] on input "checkbox" at bounding box center [394, 133] width 13 height 13
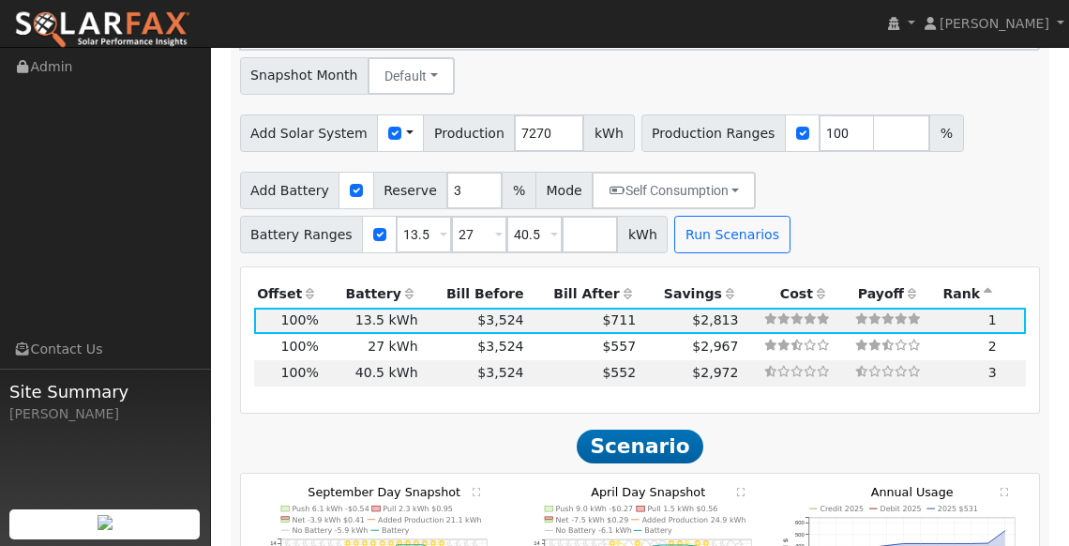
click at [641, 440] on span "Scenario" at bounding box center [640, 446] width 126 height 35
click at [698, 224] on button "Run Scenarios" at bounding box center [731, 235] width 115 height 38
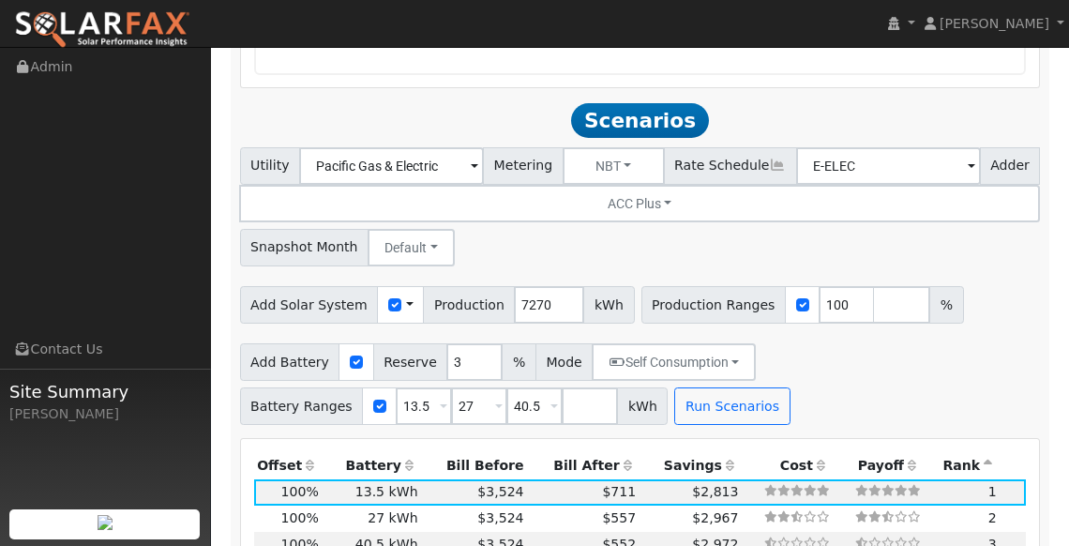
scroll to position [1902, 0]
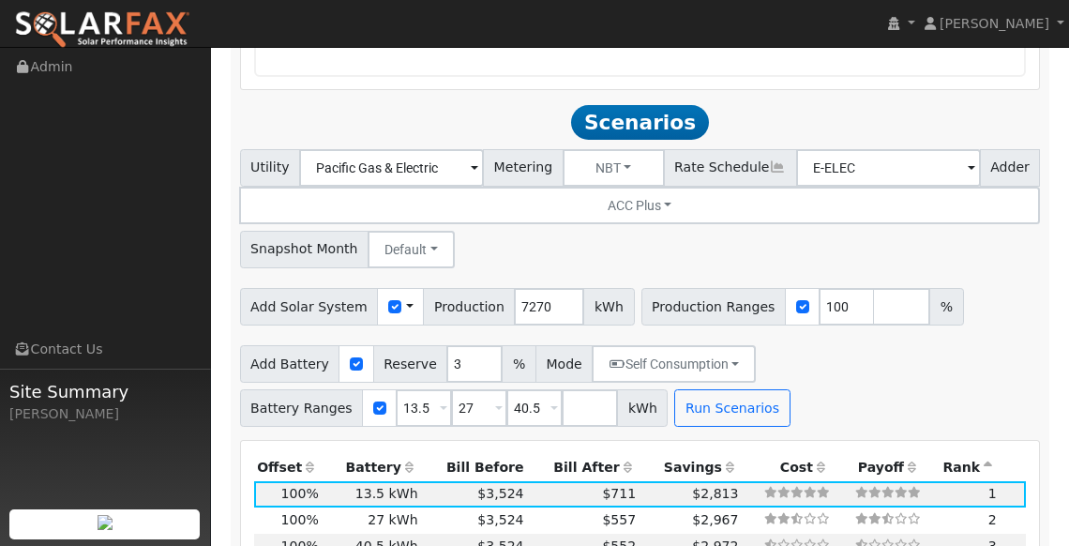
click at [589, 288] on span "kWh" at bounding box center [608, 307] width 51 height 38
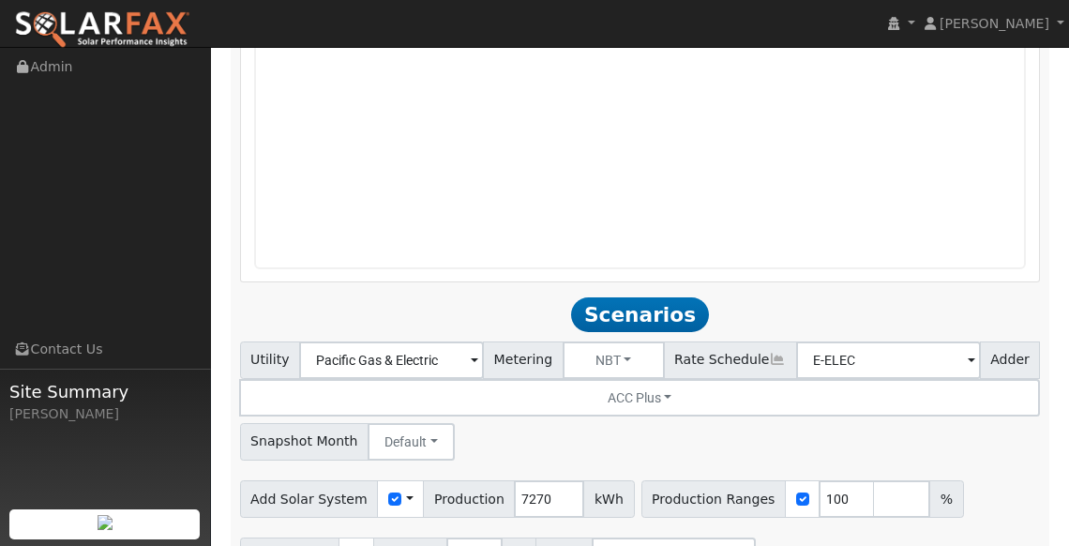
scroll to position [1793, 0]
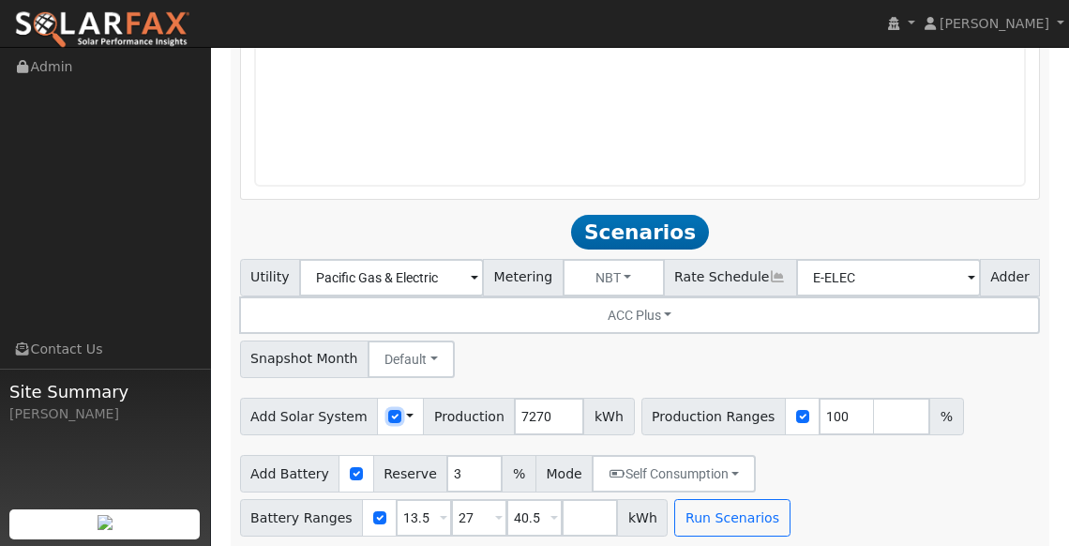
click at [388, 410] on input "checkbox" at bounding box center [394, 416] width 13 height 13
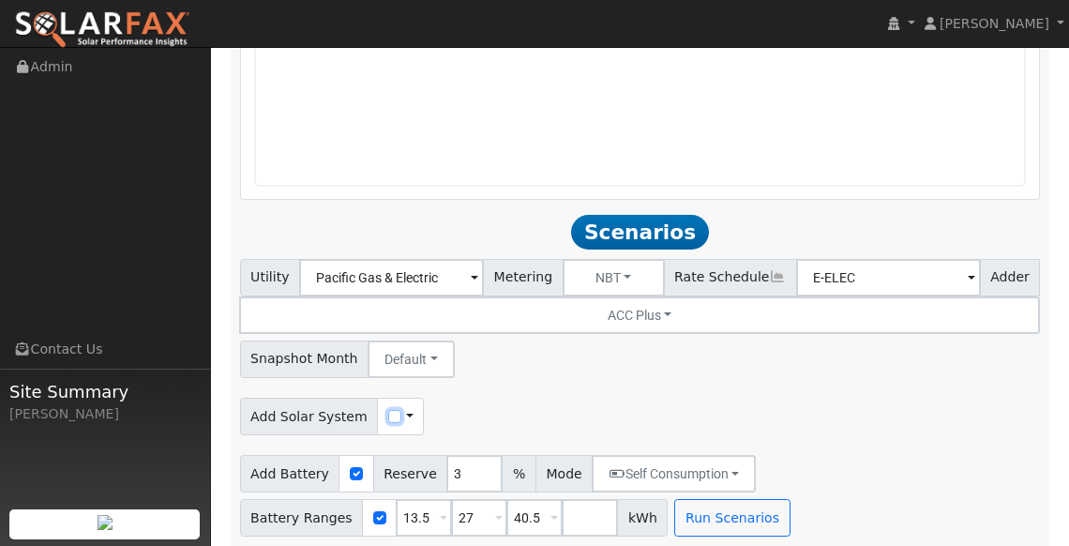
click at [388, 410] on input "checkbox" at bounding box center [394, 416] width 13 height 13
checkbox input "true"
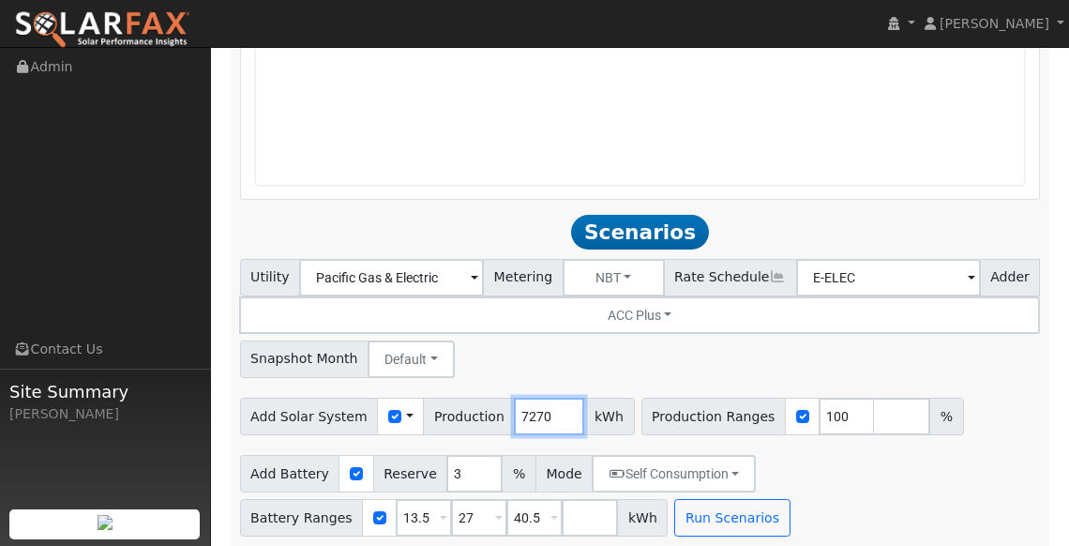
click at [555, 406] on input "7270" at bounding box center [549, 417] width 70 height 38
type input "7"
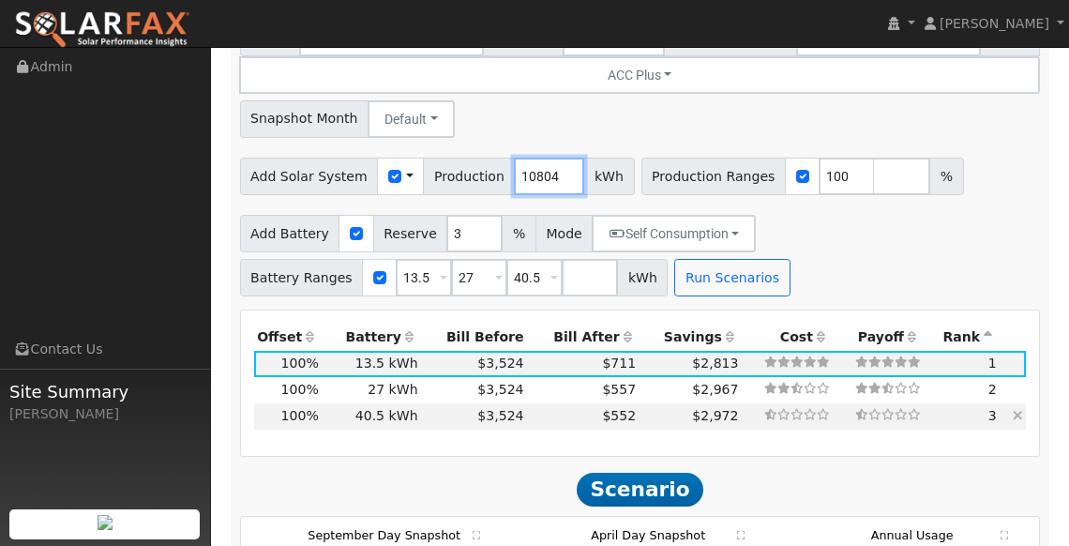
scroll to position [2093, 0]
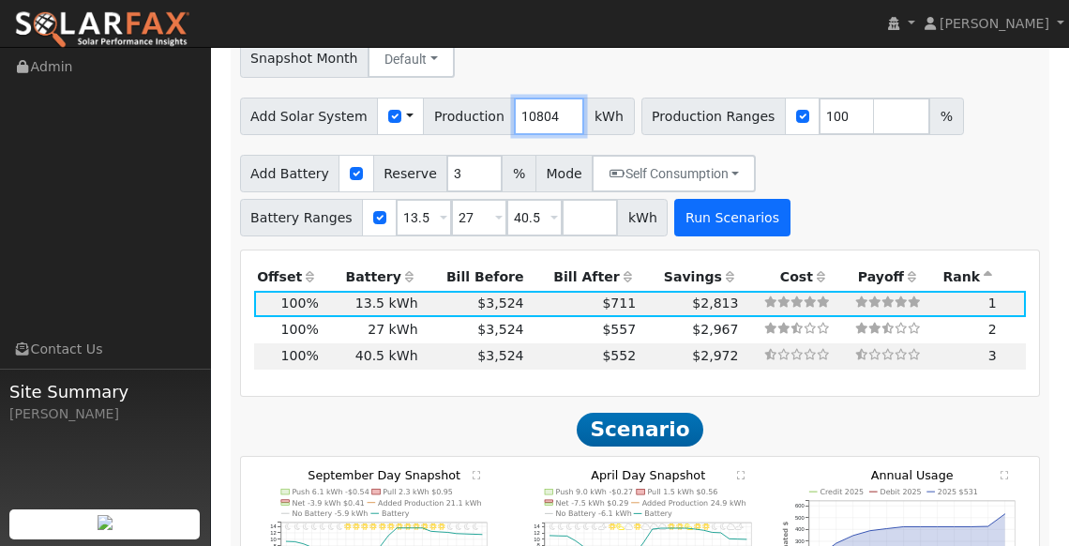
type input "10804"
click at [705, 199] on button "Run Scenarios" at bounding box center [731, 218] width 115 height 38
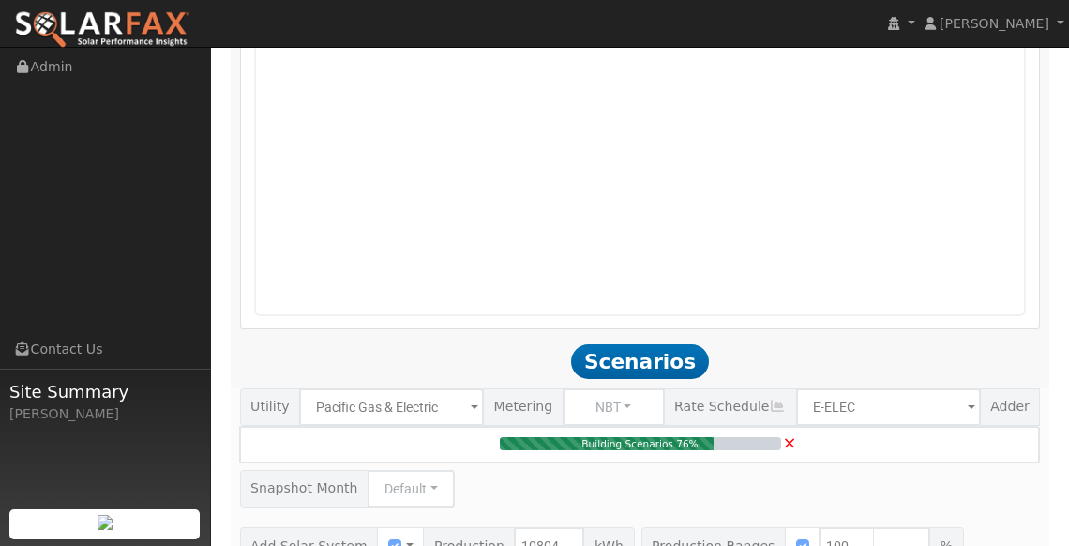
scroll to position [1955, 0]
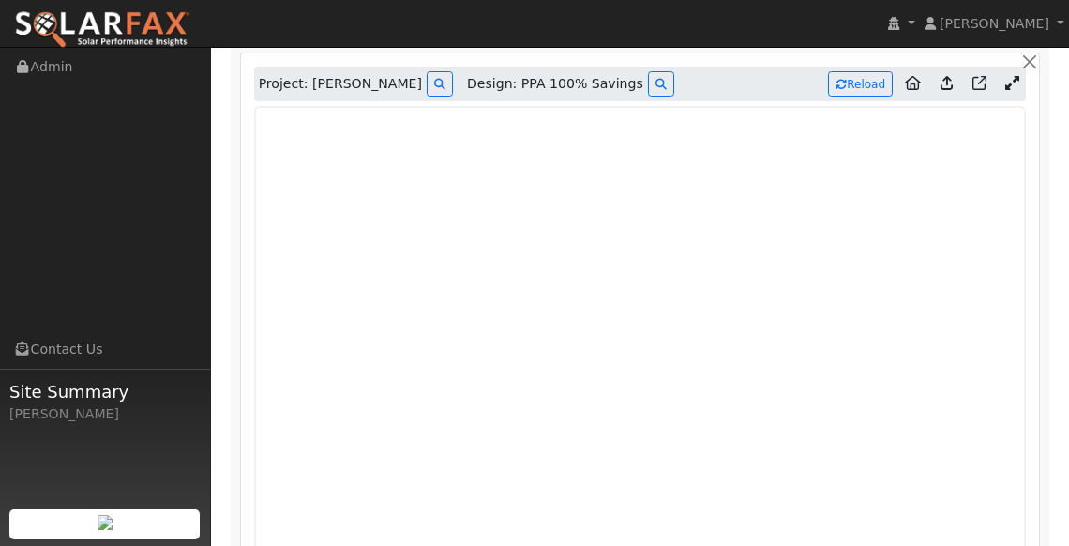
type input "7.2"
type input "$25,209"
type input "$12,423"
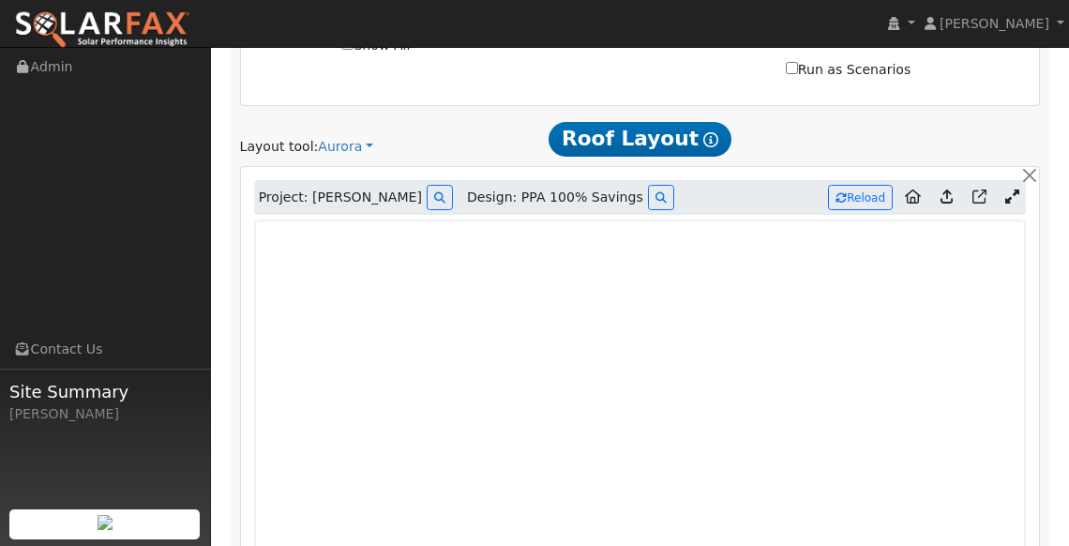
scroll to position [1236, 0]
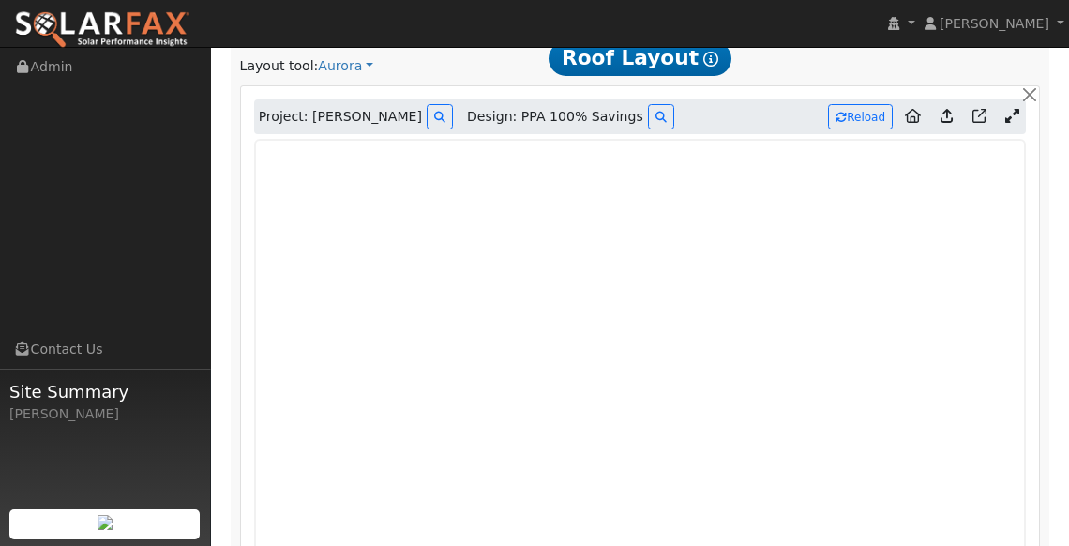
click at [1046, 350] on div "Project: [PERSON_NAME] Design: PPA 100% Savings Reload Roof Layout Details Syst…" at bounding box center [640, 420] width 820 height 671
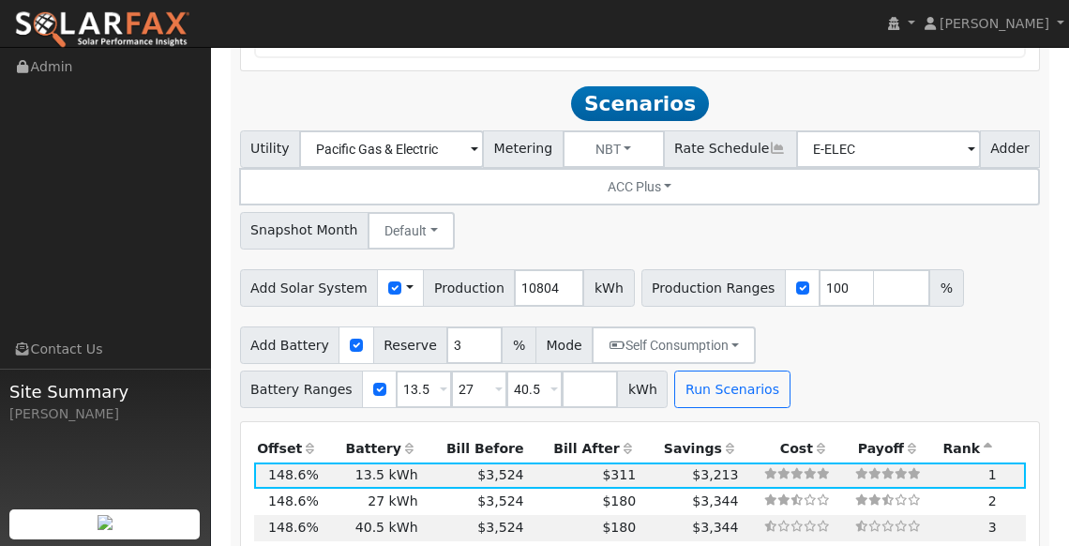
scroll to position [1912, 0]
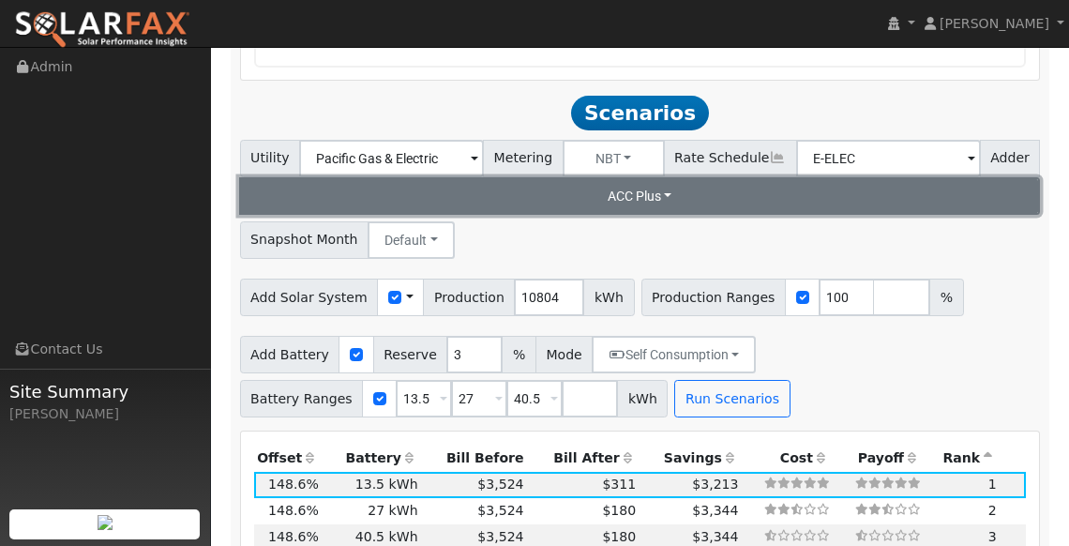
click at [679, 177] on button "ACC Plus" at bounding box center [640, 196] width 802 height 38
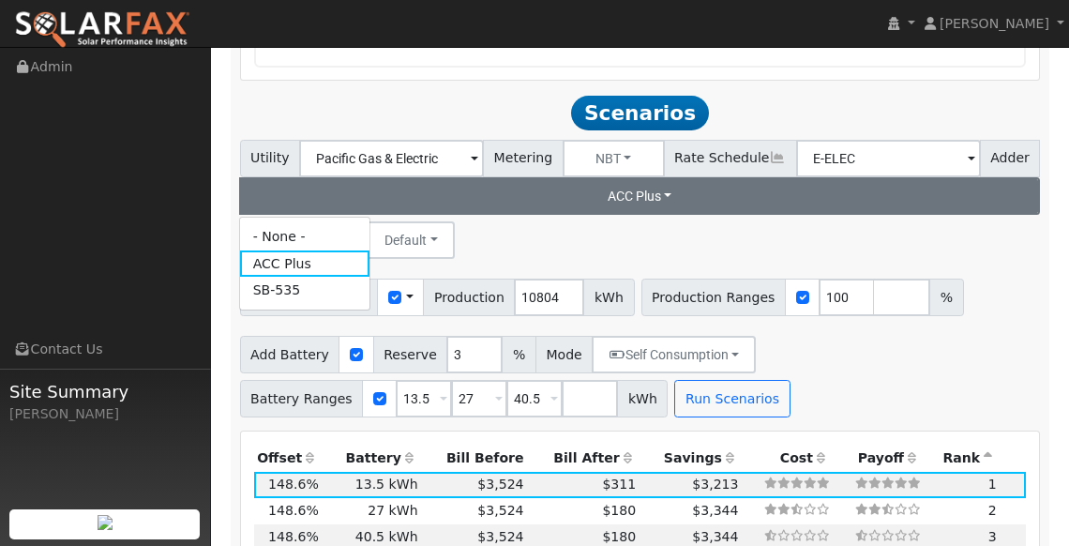
click at [681, 236] on div "Utility Pacific Gas & Electric Metering NBT NEM NBT Rate Schedule E-ELEC Adder …" at bounding box center [639, 196] width 807 height 126
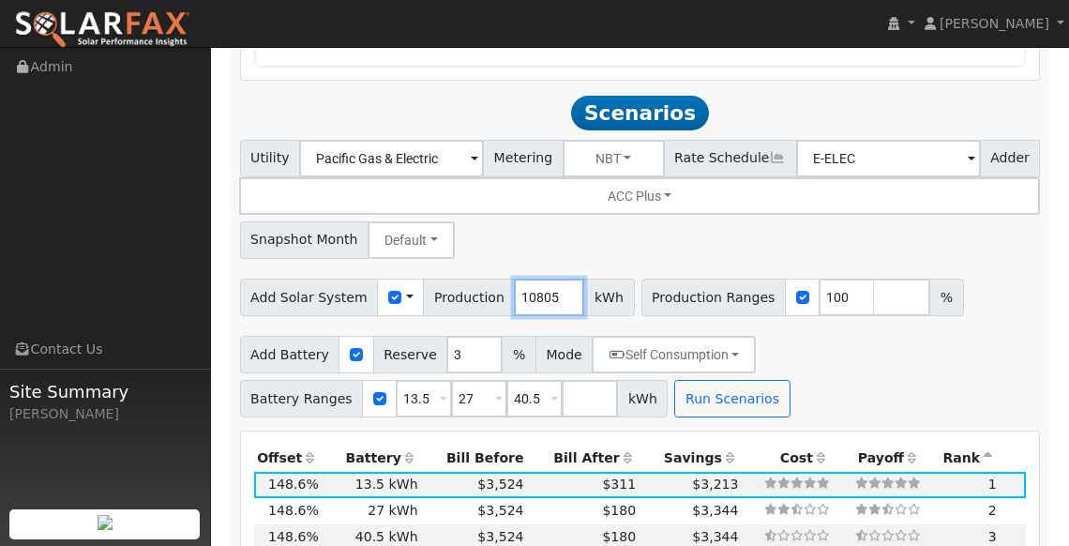
click at [547, 278] on input "10805" at bounding box center [549, 297] width 70 height 38
drag, startPoint x: 541, startPoint y: 278, endPoint x: 498, endPoint y: 270, distance: 43.8
click at [498, 278] on div "Add Solar System Use CSV Data Production 10805 kWh" at bounding box center [437, 297] width 395 height 38
type input "11750"
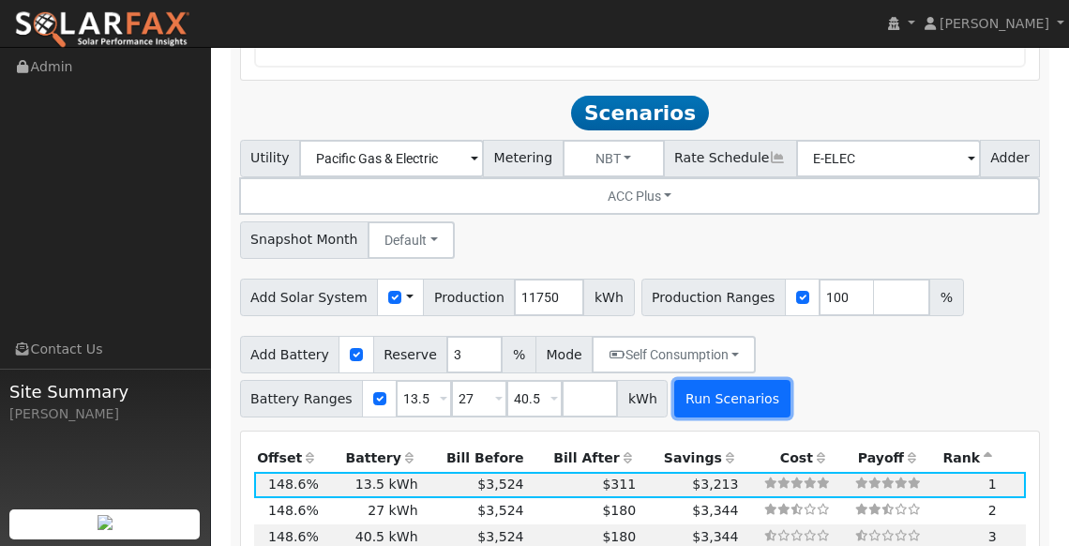
click at [742, 382] on button "Run Scenarios" at bounding box center [731, 399] width 115 height 38
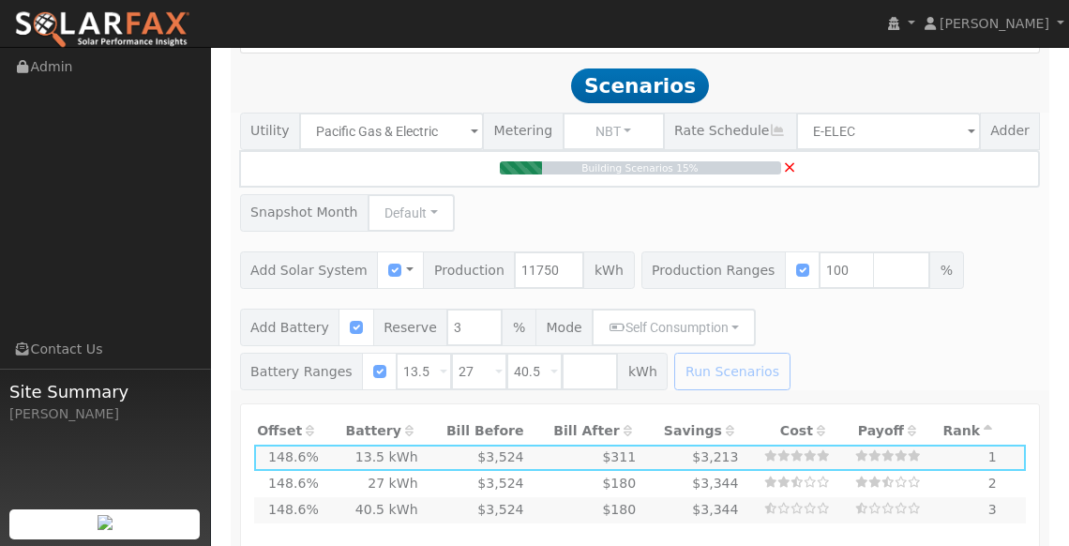
scroll to position [1946, 0]
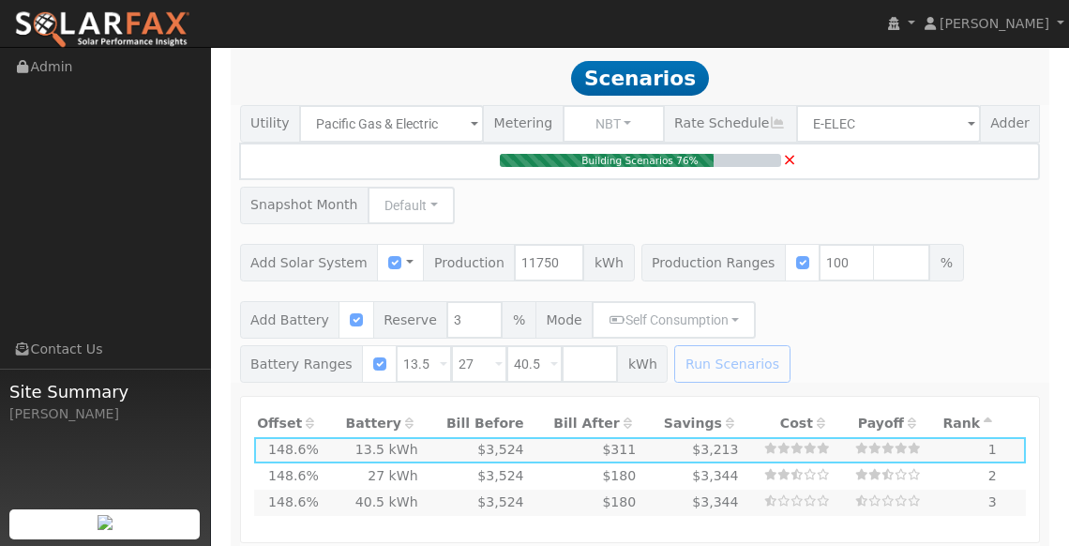
type input "7.8"
type input "$27,417"
type input "$13,085"
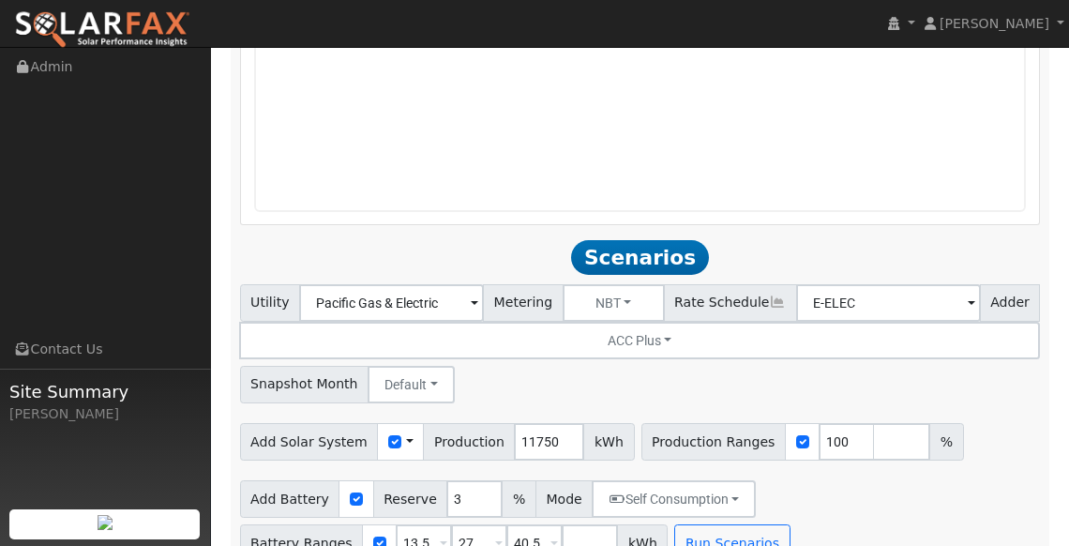
scroll to position [1778, 0]
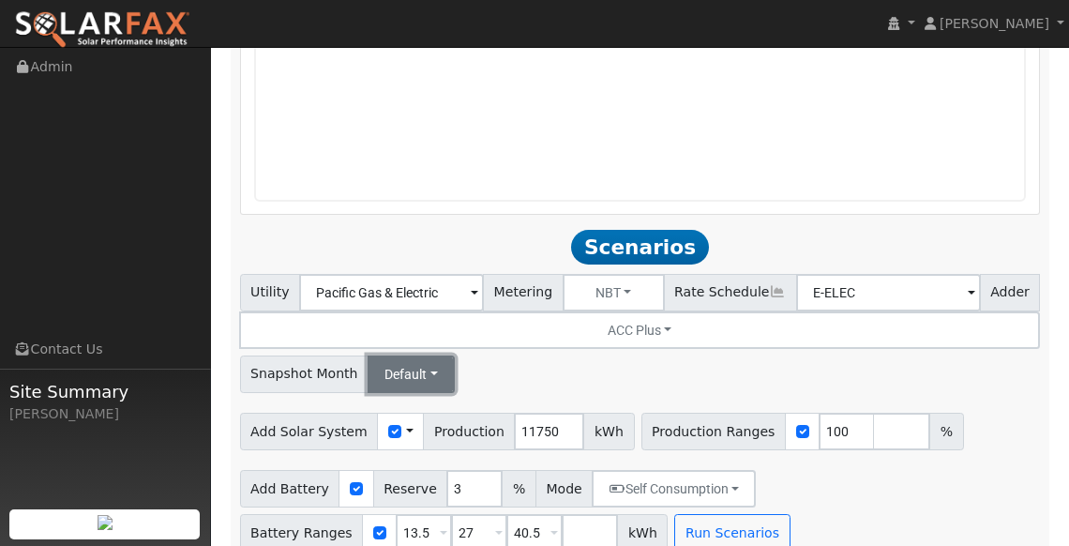
click at [414, 355] on button "Default" at bounding box center [411, 374] width 87 height 38
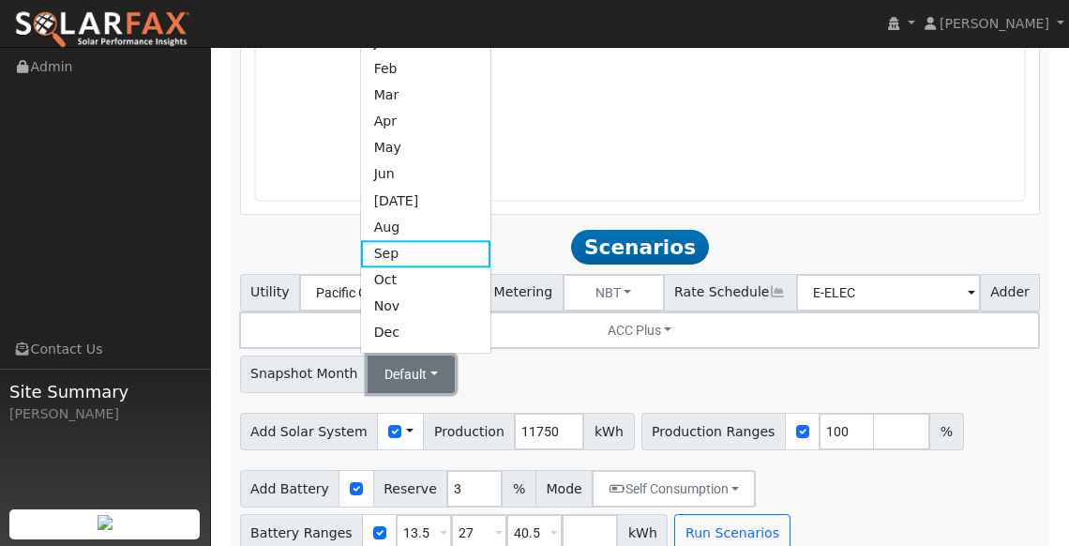
click at [414, 355] on button "Default" at bounding box center [411, 374] width 87 height 38
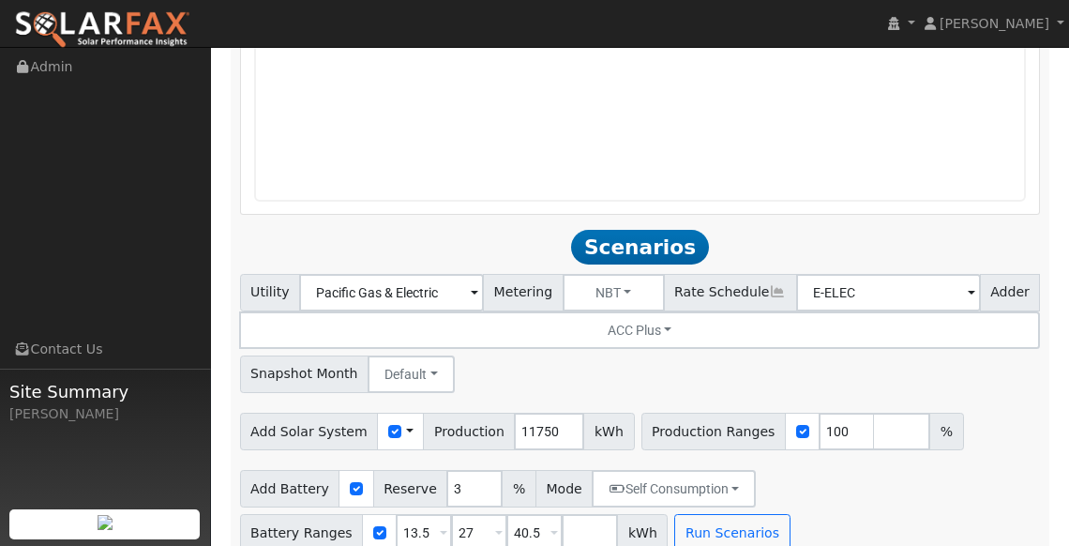
click at [973, 283] on span at bounding box center [972, 294] width 8 height 22
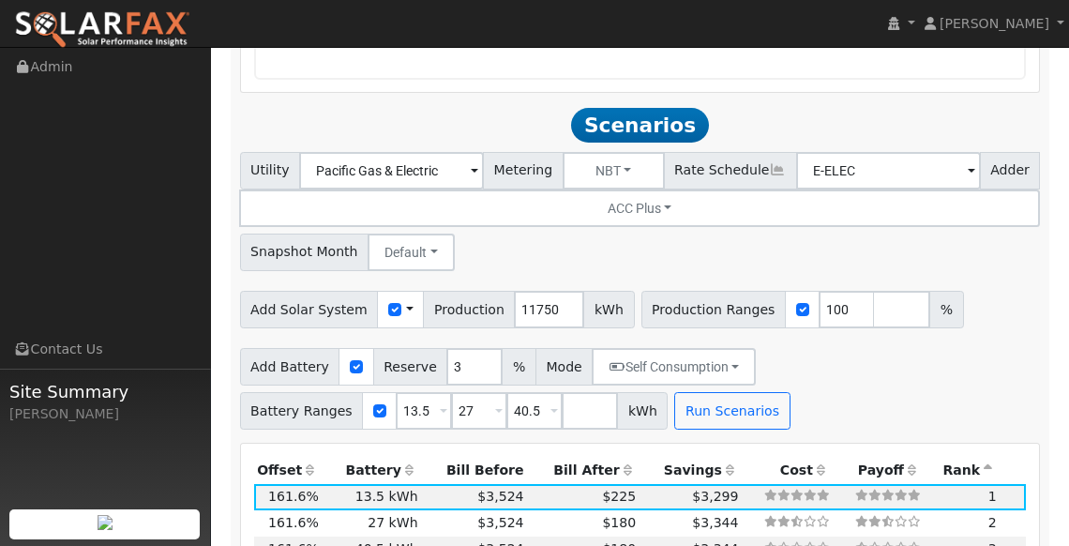
scroll to position [1900, 0]
click at [796, 302] on input "checkbox" at bounding box center [802, 308] width 13 height 13
checkbox input "true"
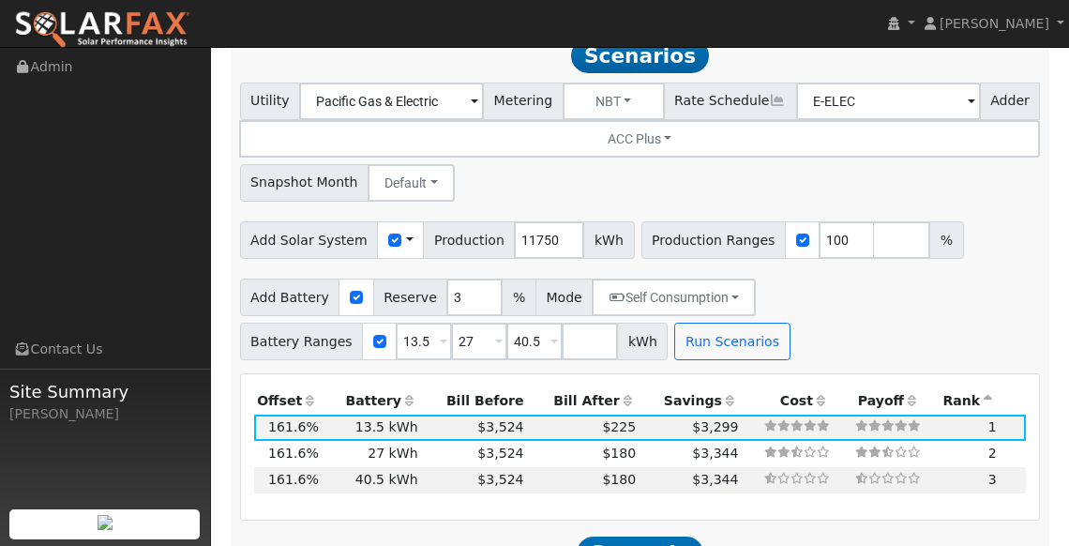
scroll to position [1958, 0]
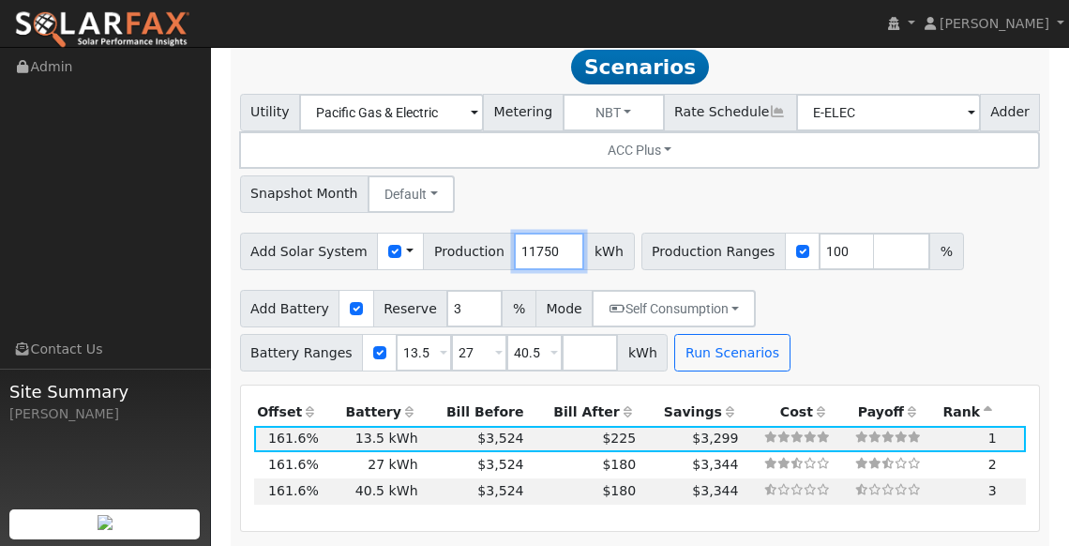
drag, startPoint x: 547, startPoint y: 231, endPoint x: 468, endPoint y: 224, distance: 79.0
click at [468, 233] on div "Add Solar System Use CSV Data Production 11750 kWh" at bounding box center [437, 252] width 395 height 38
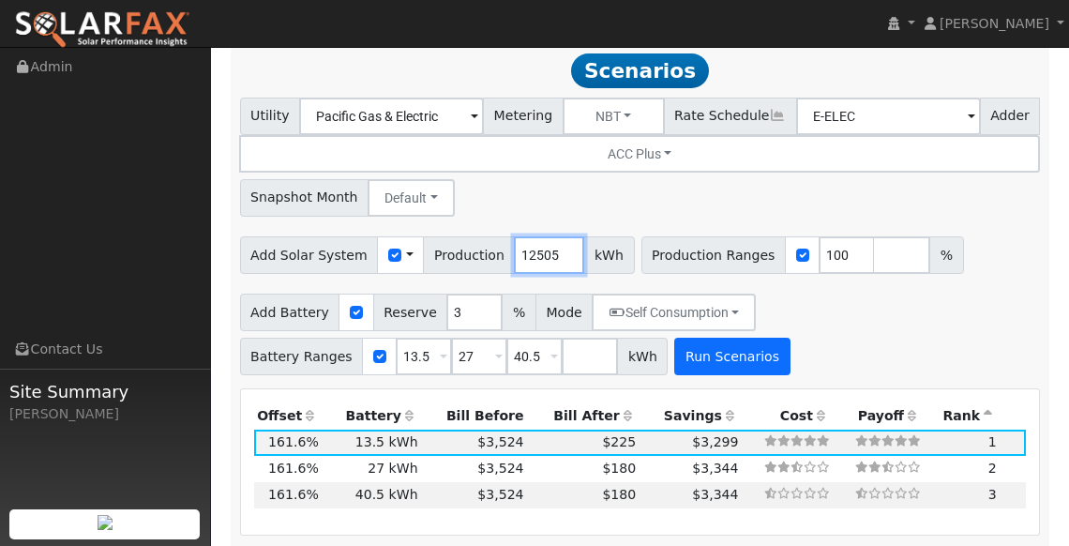
type input "12505"
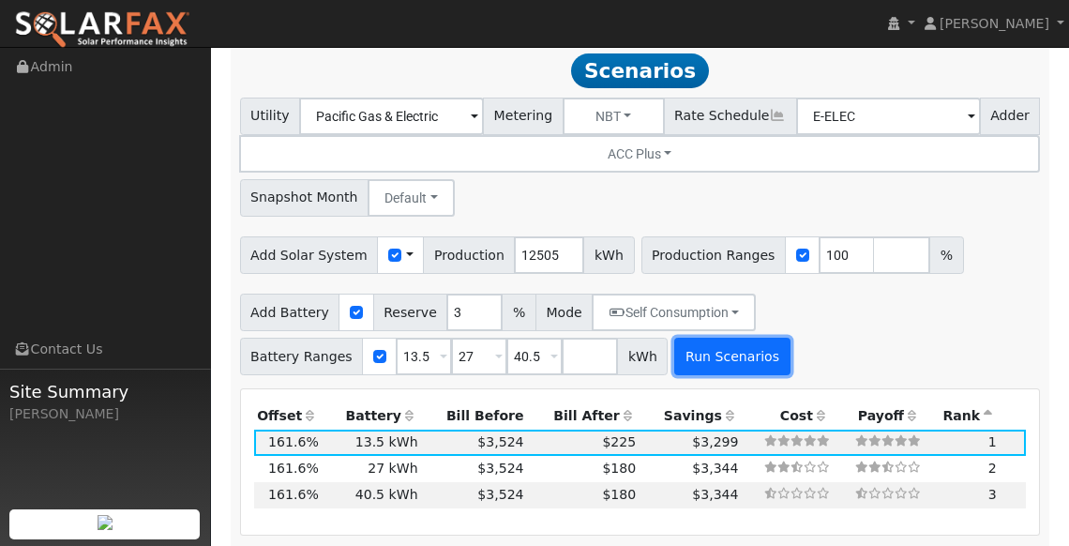
click at [713, 339] on button "Run Scenarios" at bounding box center [731, 357] width 115 height 38
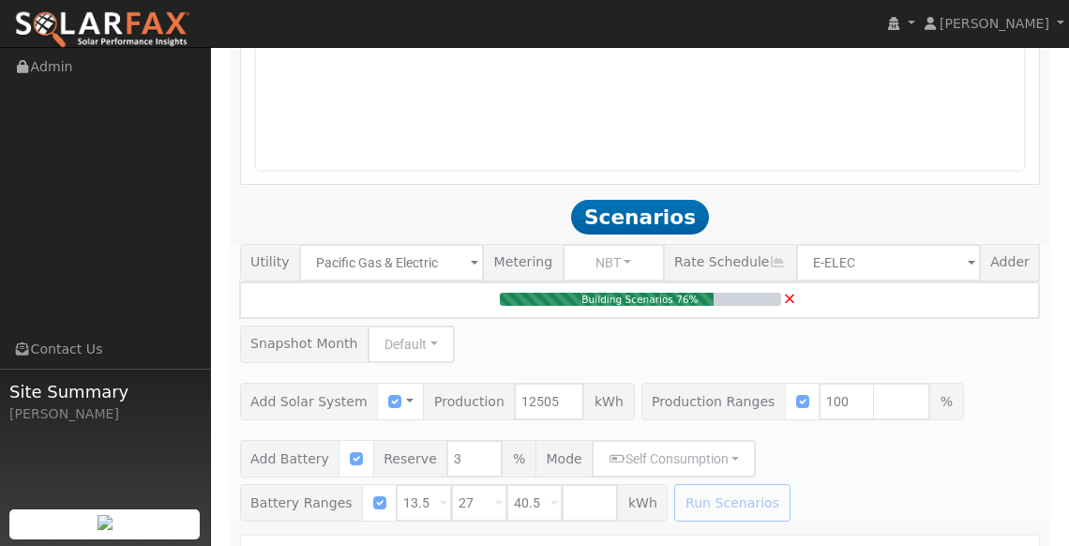
scroll to position [1831, 0]
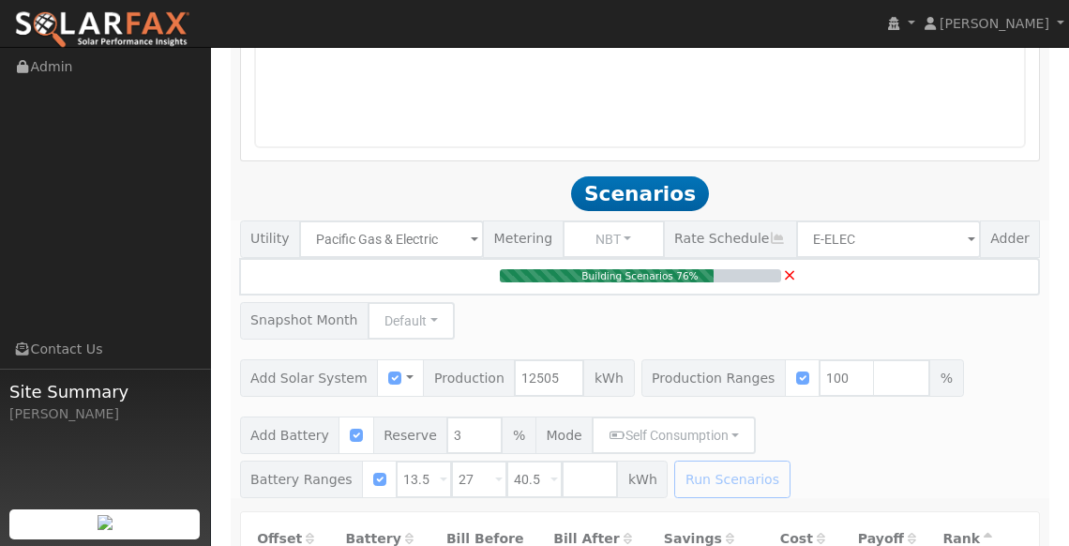
type input "8.3"
type input "$29,178"
type input "$13,613"
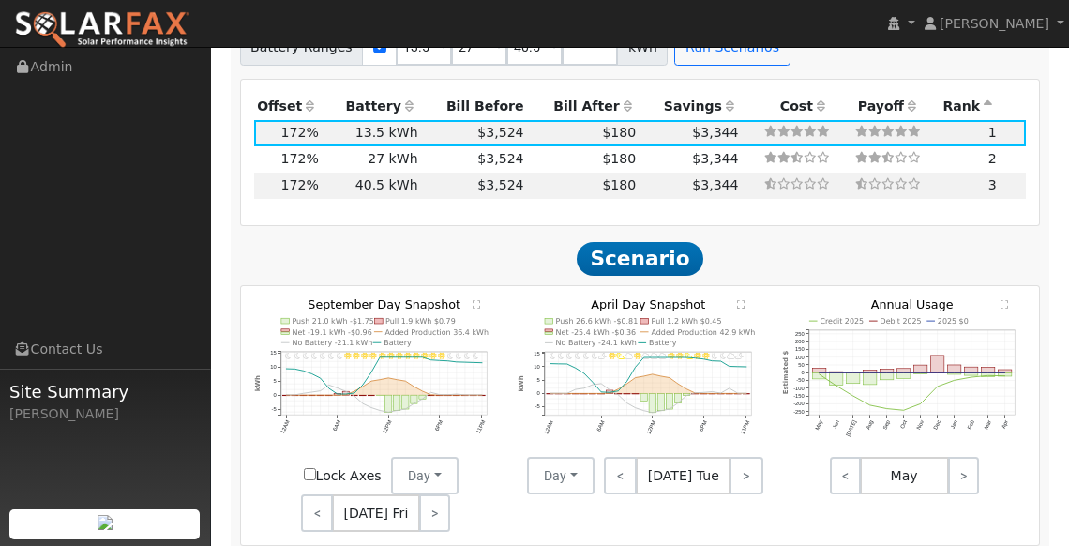
scroll to position [2280, 0]
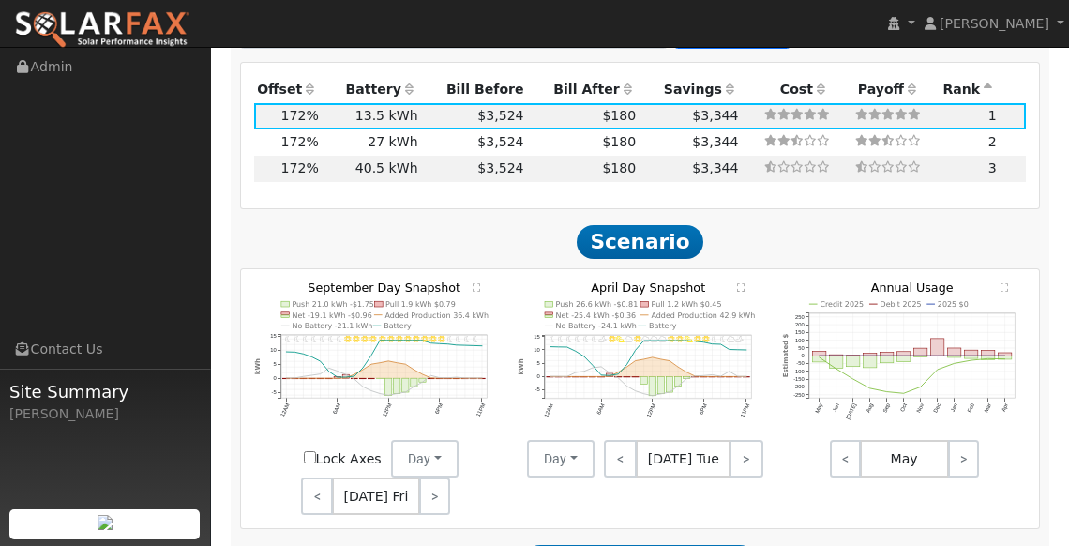
click at [620, 343] on icon "11PM - undefined 10PM - PartlyCloudy 9PM - MostlyCloudy 8PM - MostlyClear 7PM -…" at bounding box center [640, 369] width 245 height 174
click at [473, 283] on text "" at bounding box center [477, 287] width 8 height 8
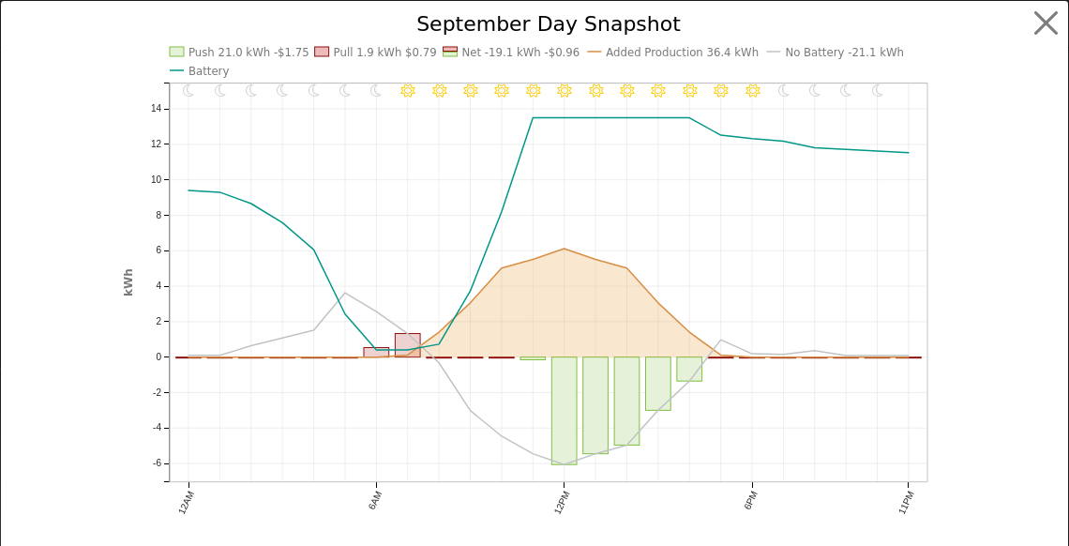
scroll to position [2264, 0]
click at [1044, 22] on button "button" at bounding box center [1058, 24] width 36 height 36
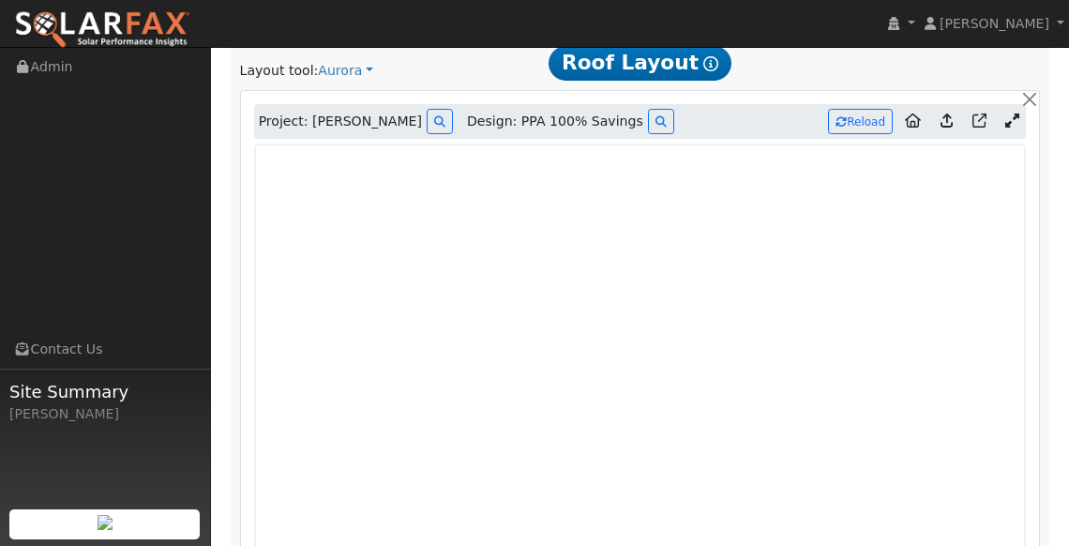
scroll to position [1234, 0]
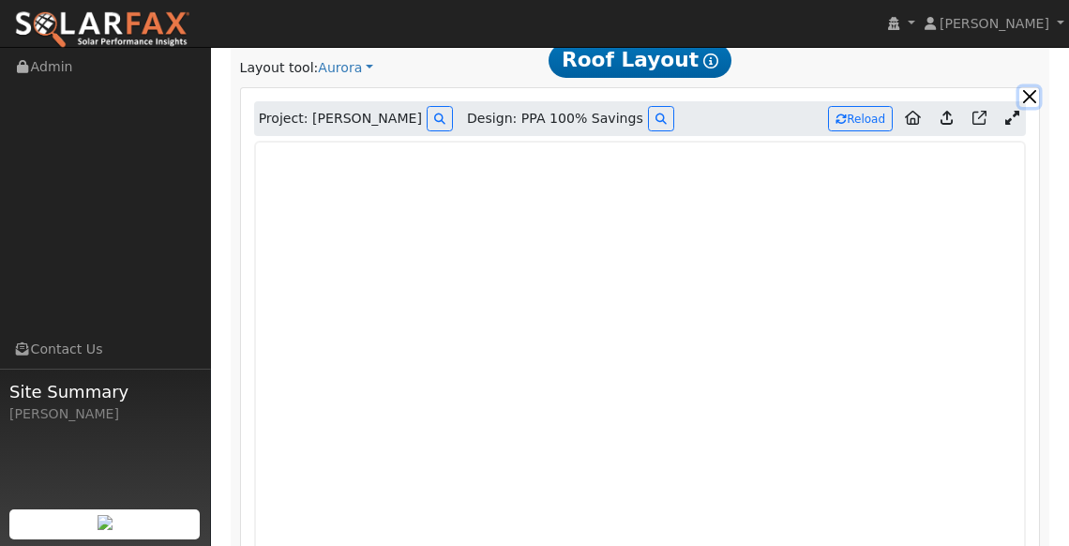
click at [1034, 87] on button "button" at bounding box center [1029, 97] width 20 height 20
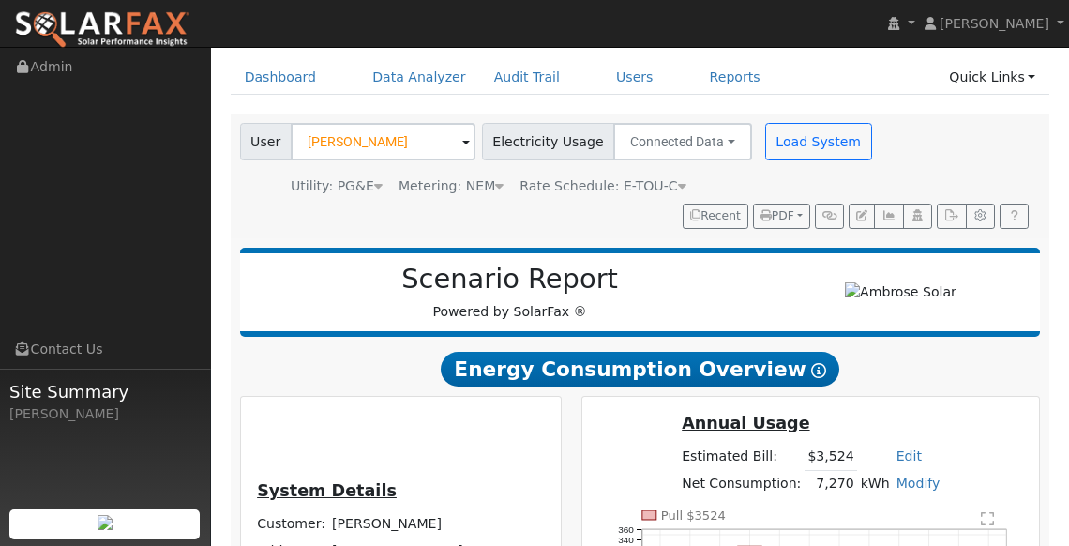
scroll to position [0, 0]
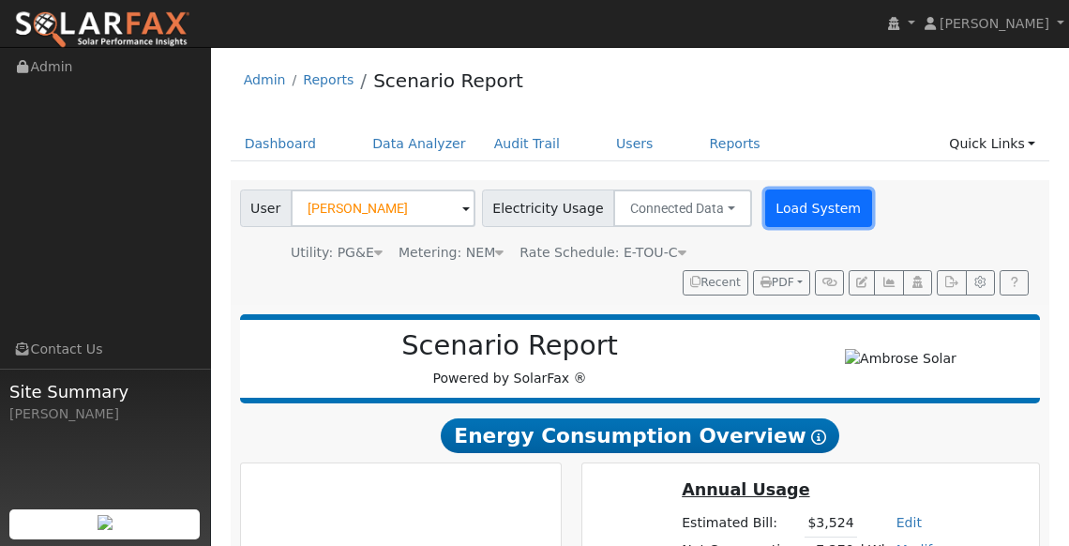
click at [797, 205] on button "Load System" at bounding box center [818, 208] width 107 height 38
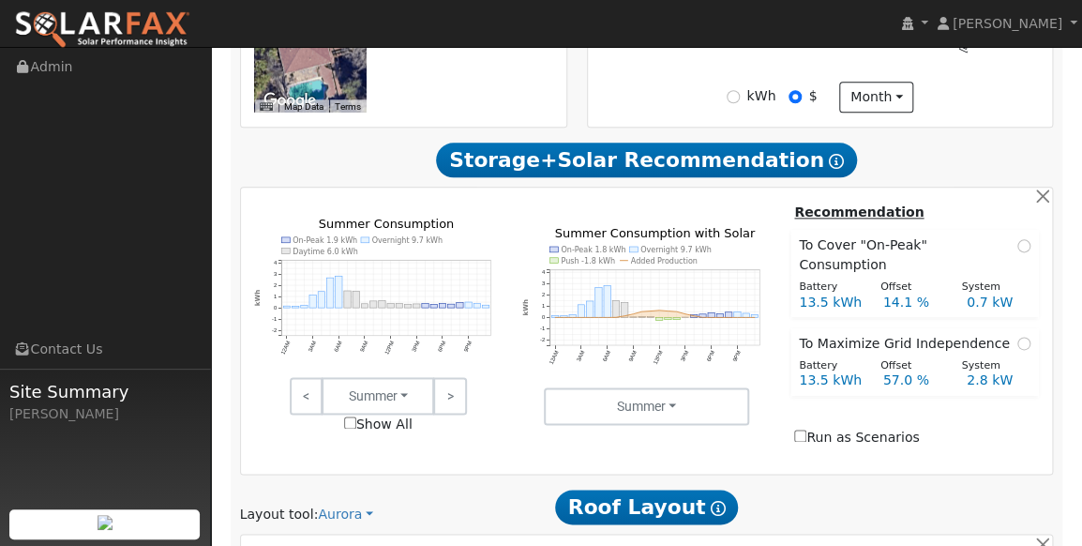
scroll to position [906, 0]
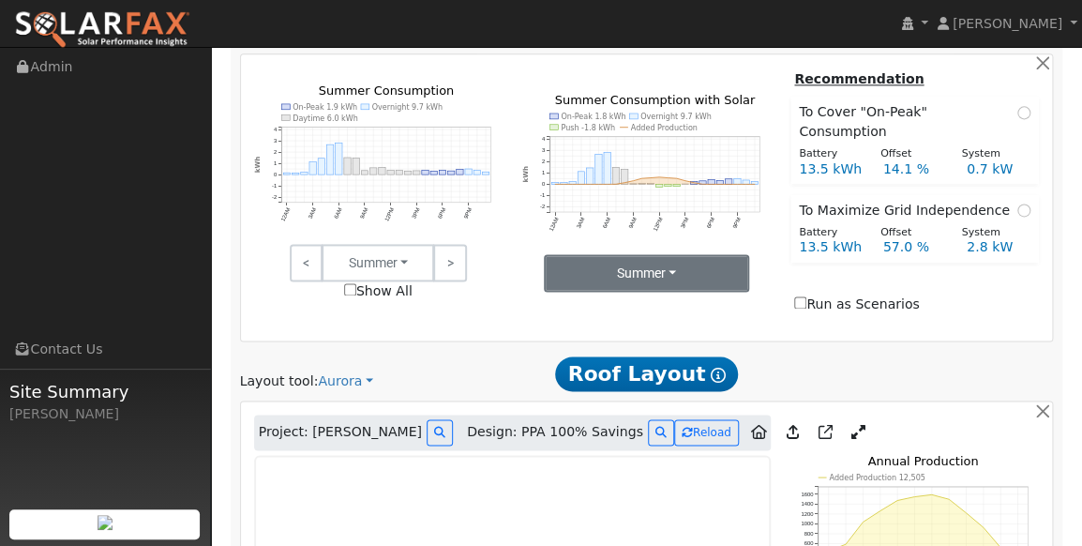
type input "12505"
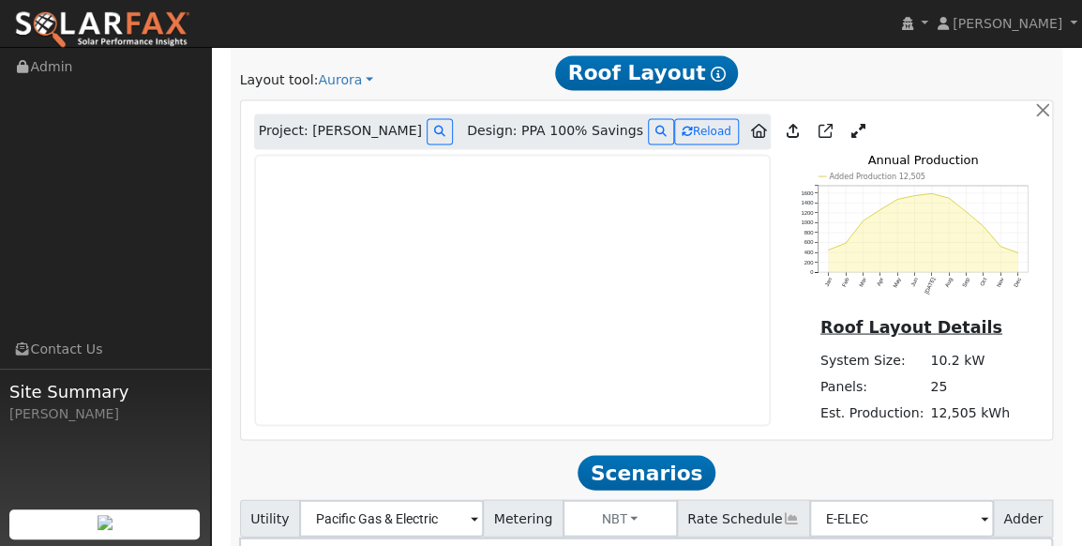
scroll to position [1209, 0]
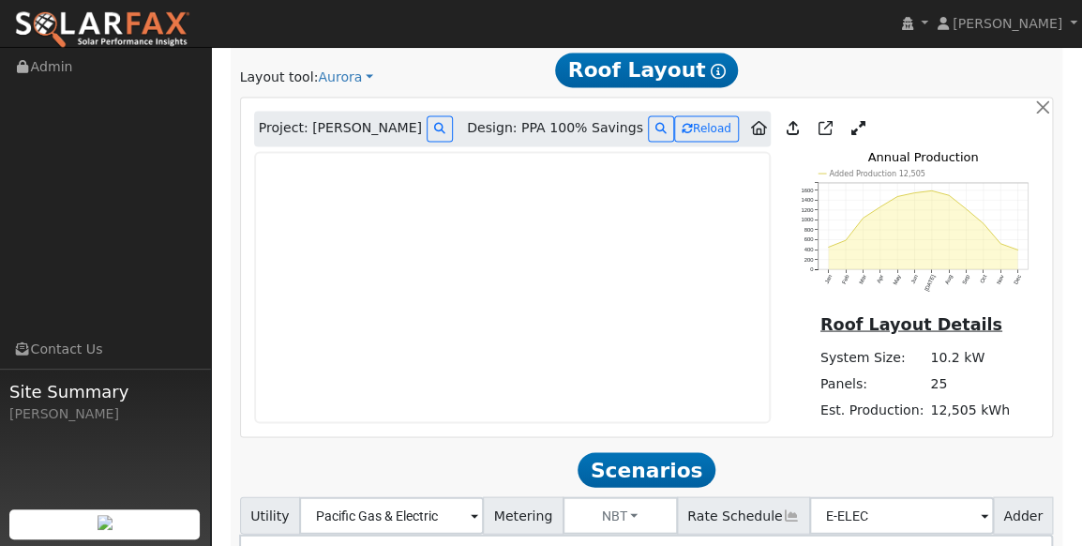
click at [845, 114] on link at bounding box center [858, 128] width 27 height 28
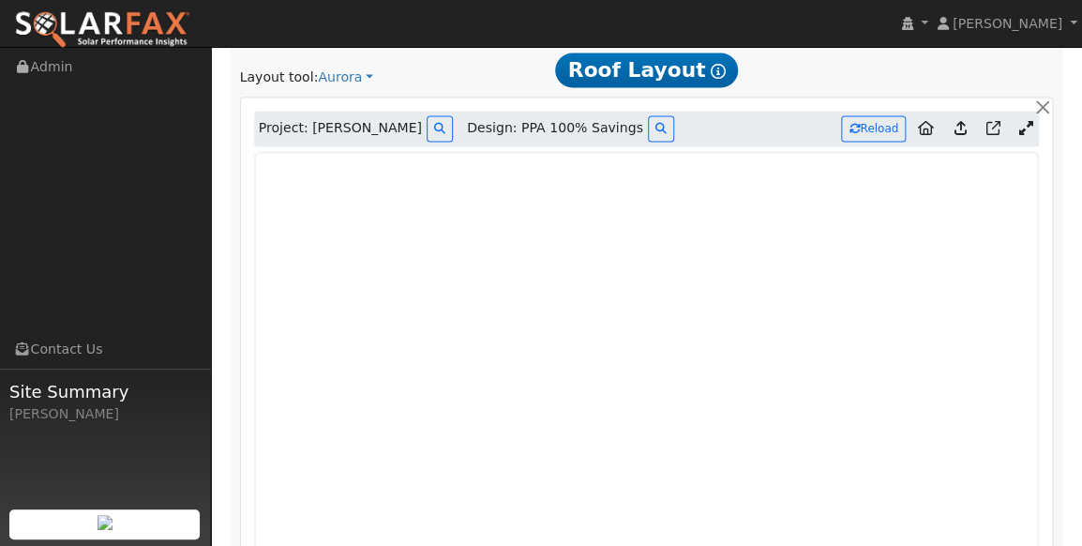
click at [1029, 121] on icon at bounding box center [1025, 128] width 14 height 14
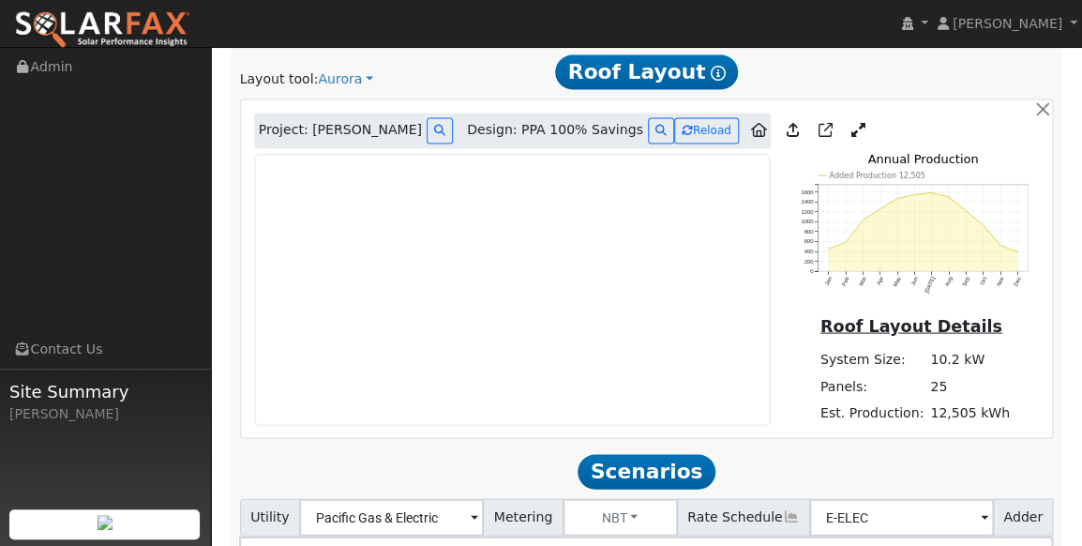
scroll to position [1207, 0]
click at [851, 124] on icon at bounding box center [858, 131] width 14 height 14
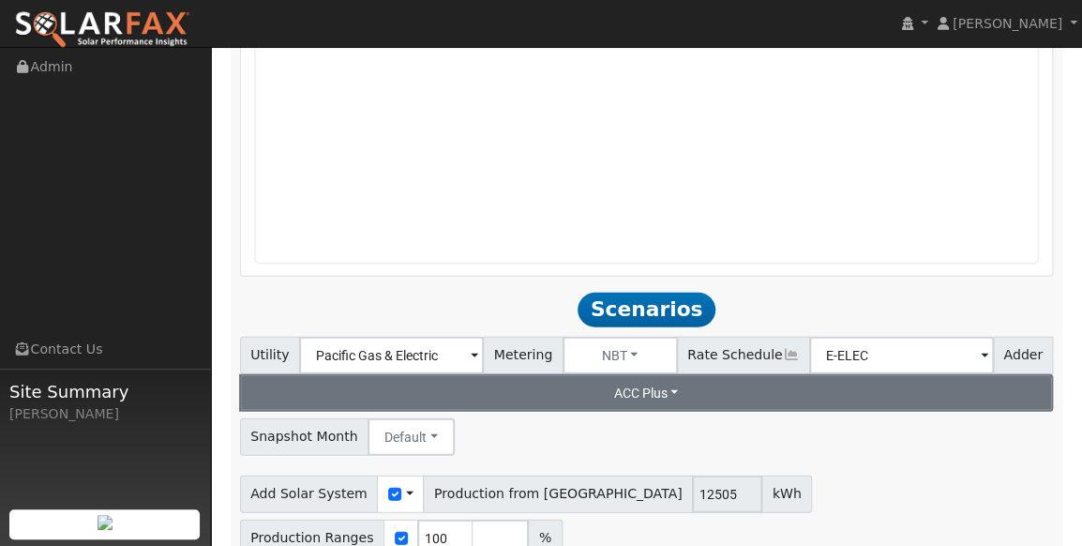
scroll to position [1773, 0]
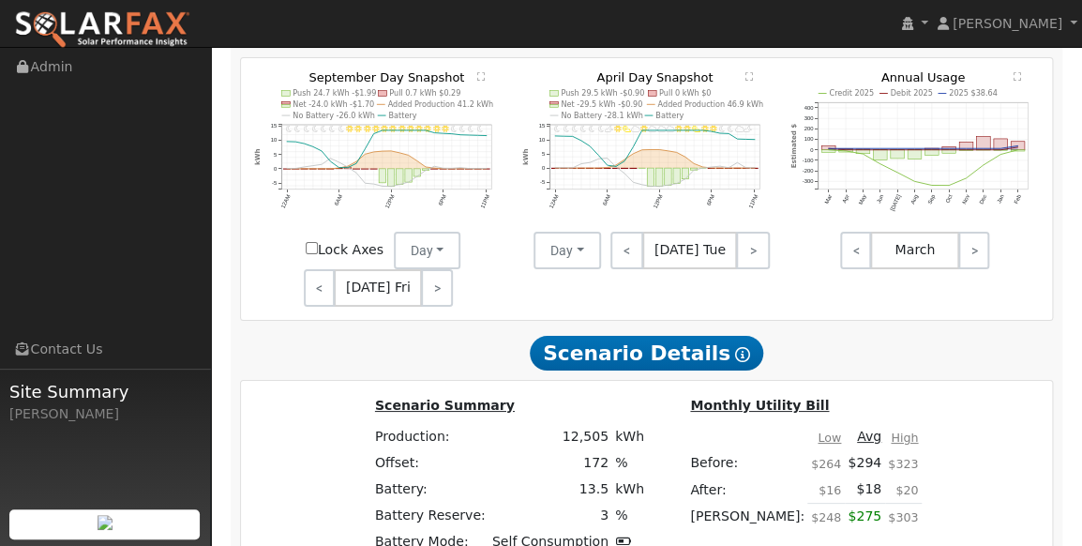
scroll to position [2531, 0]
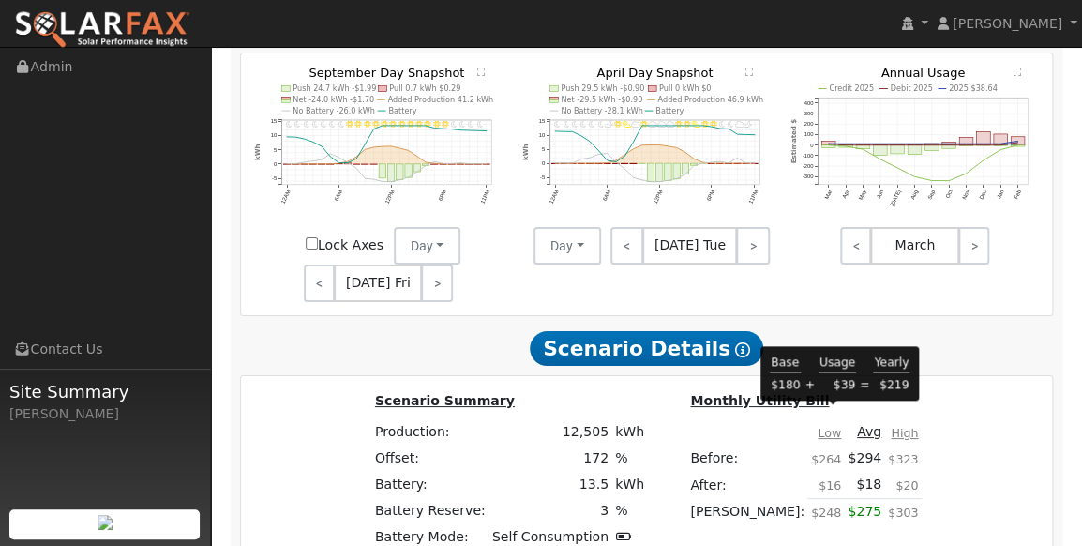
click at [846, 471] on td "$18" at bounding box center [865, 484] width 40 height 27
click at [845, 471] on td "$18" at bounding box center [865, 484] width 40 height 27
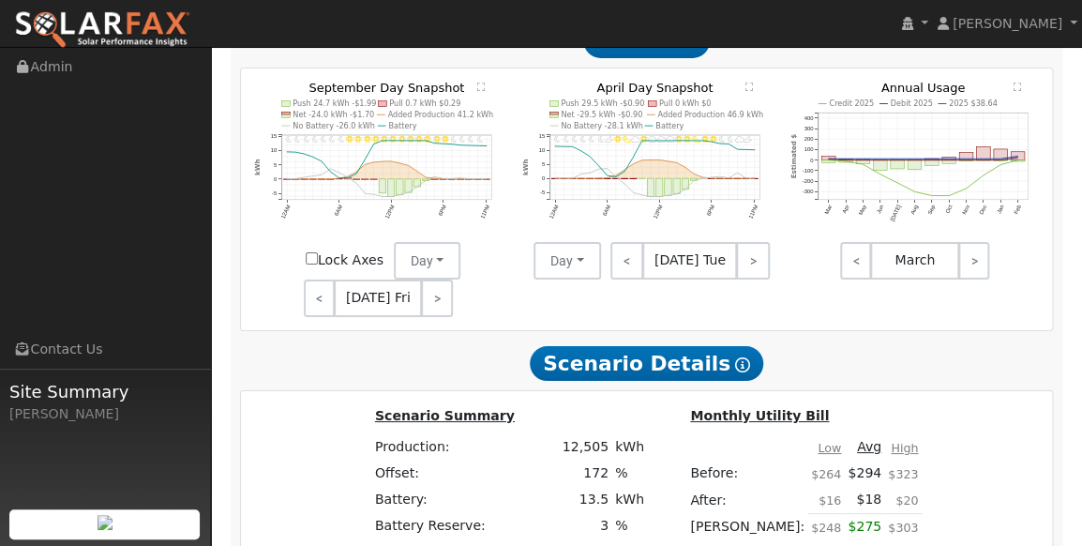
scroll to position [2528, 0]
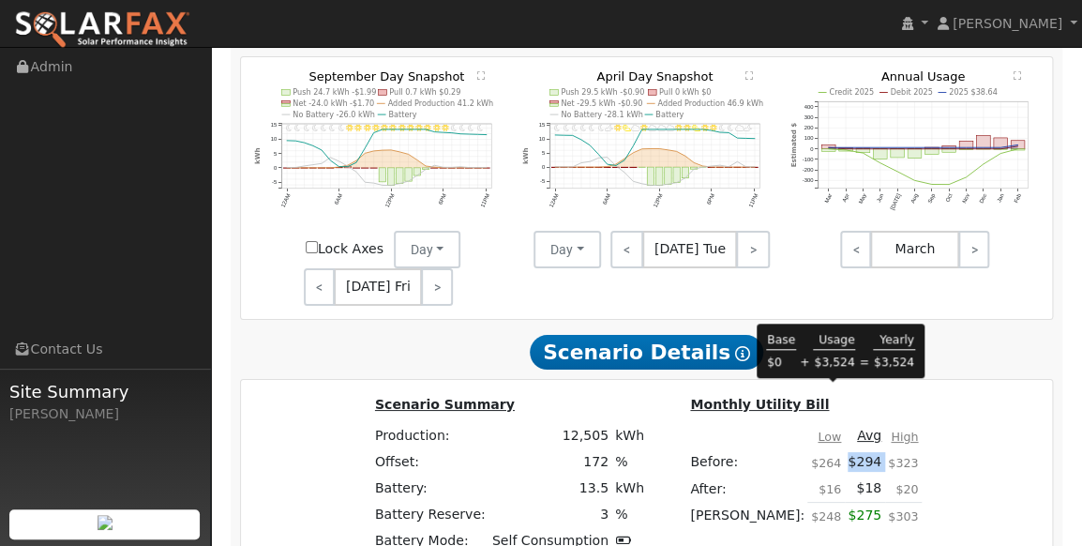
drag, startPoint x: 853, startPoint y: 395, endPoint x: 818, endPoint y: 398, distance: 34.8
click at [818, 448] on tr "Before: $264 $294 $323" at bounding box center [804, 461] width 234 height 26
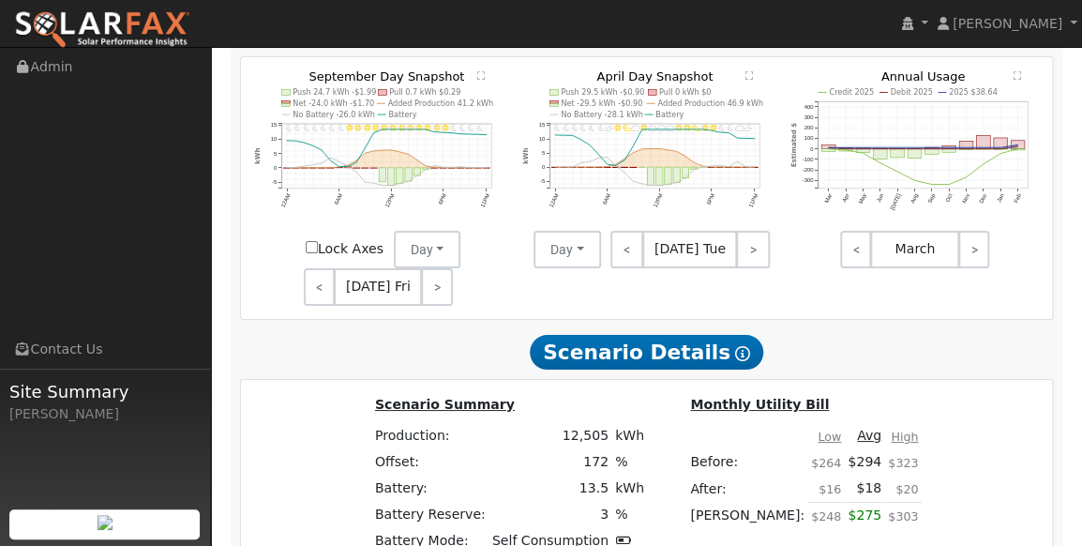
click at [885, 448] on td "$323" at bounding box center [903, 461] width 37 height 26
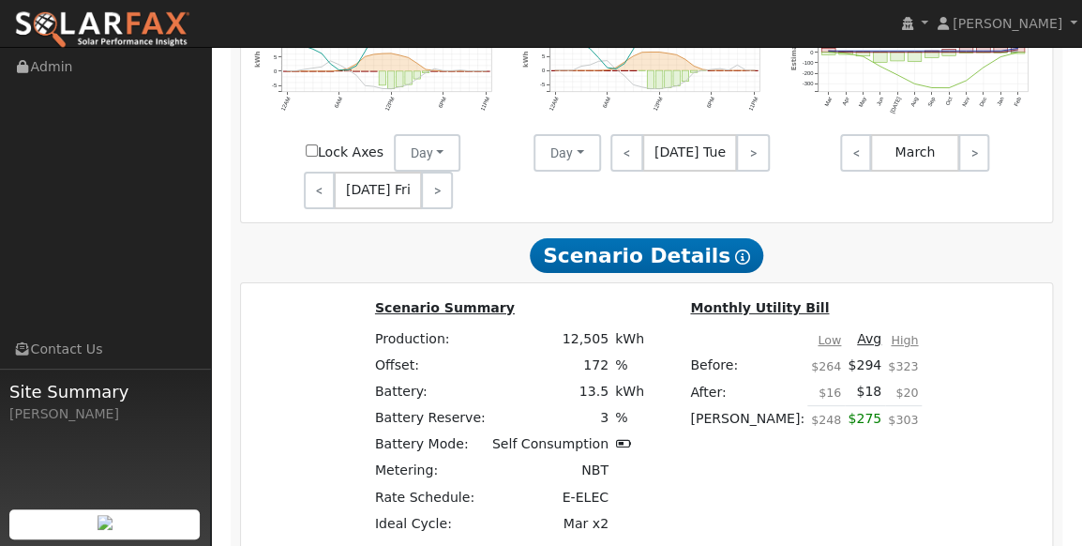
scroll to position [2631, 0]
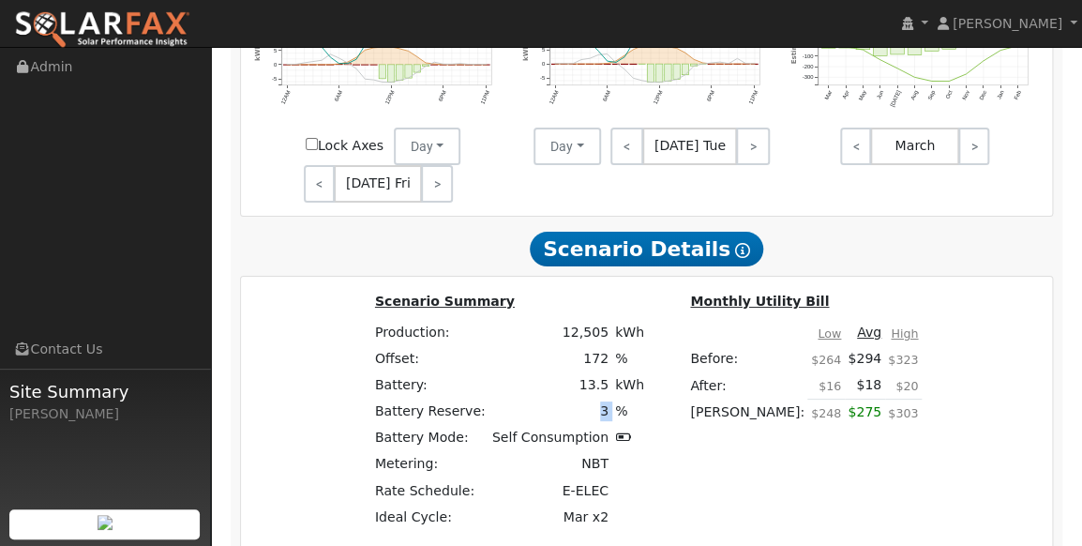
drag, startPoint x: 629, startPoint y: 345, endPoint x: 594, endPoint y: 345, distance: 34.7
click at [594, 398] on tr "Battery Reserve: 3 %" at bounding box center [509, 411] width 276 height 26
click at [885, 398] on td "$303" at bounding box center [903, 417] width 37 height 38
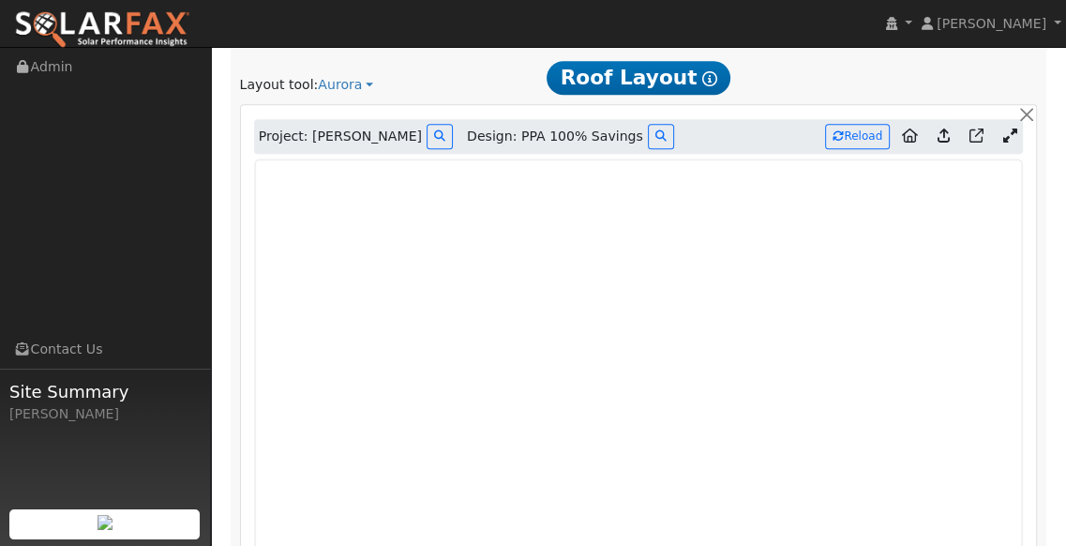
scroll to position [1125, 0]
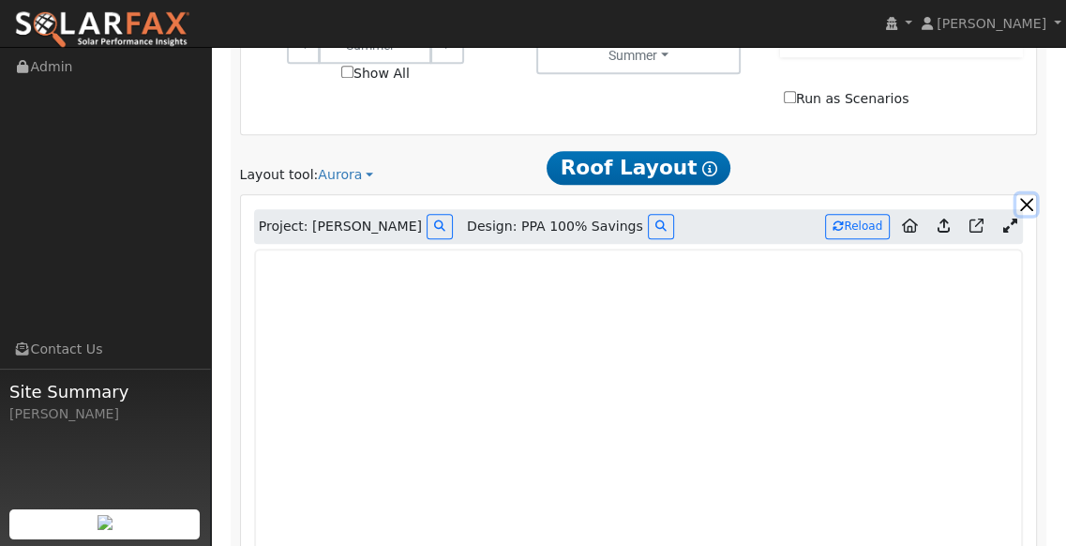
click at [1030, 194] on button "button" at bounding box center [1026, 204] width 20 height 20
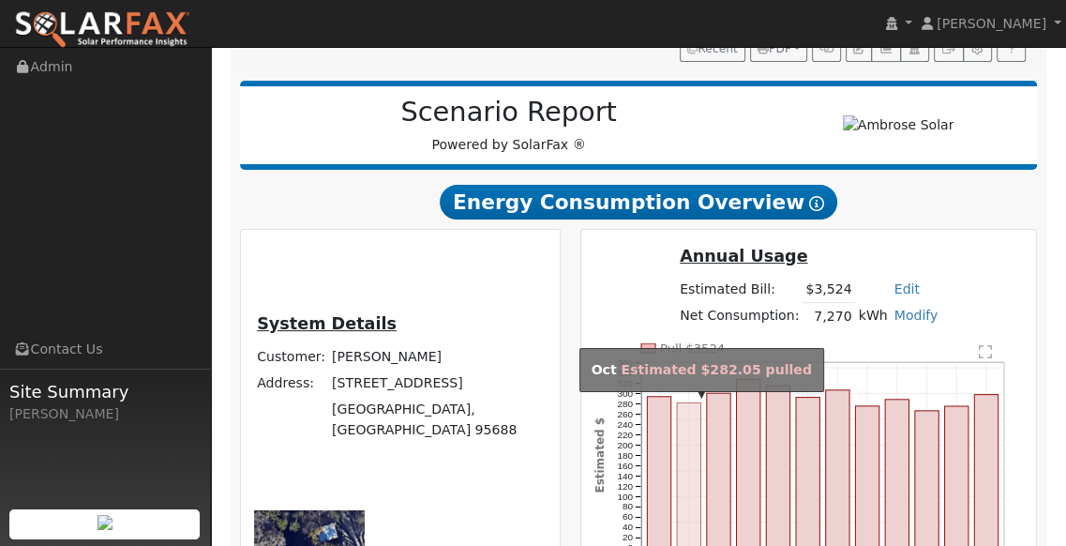
scroll to position [0, 0]
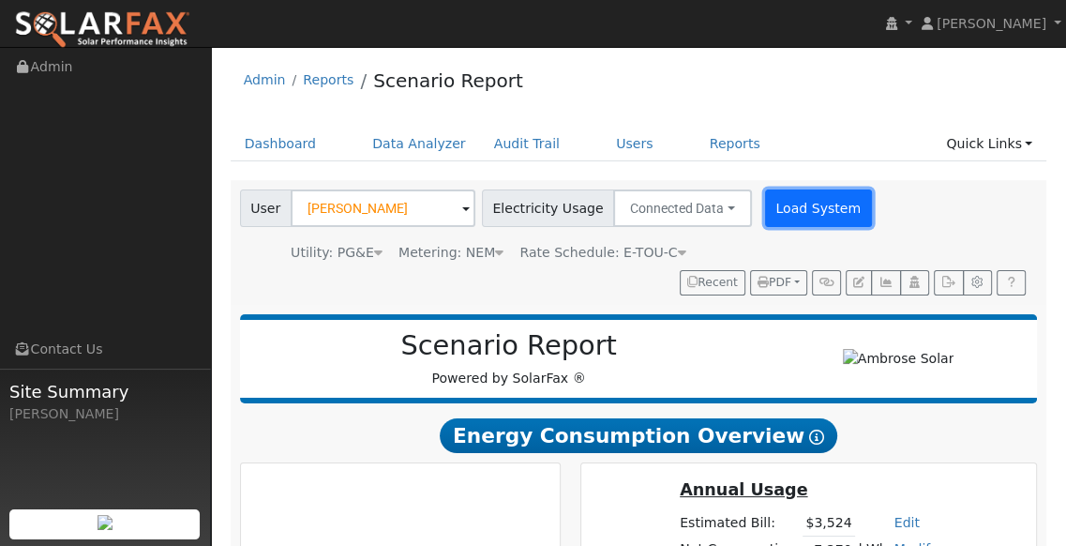
click at [765, 208] on button "Load System" at bounding box center [818, 208] width 107 height 38
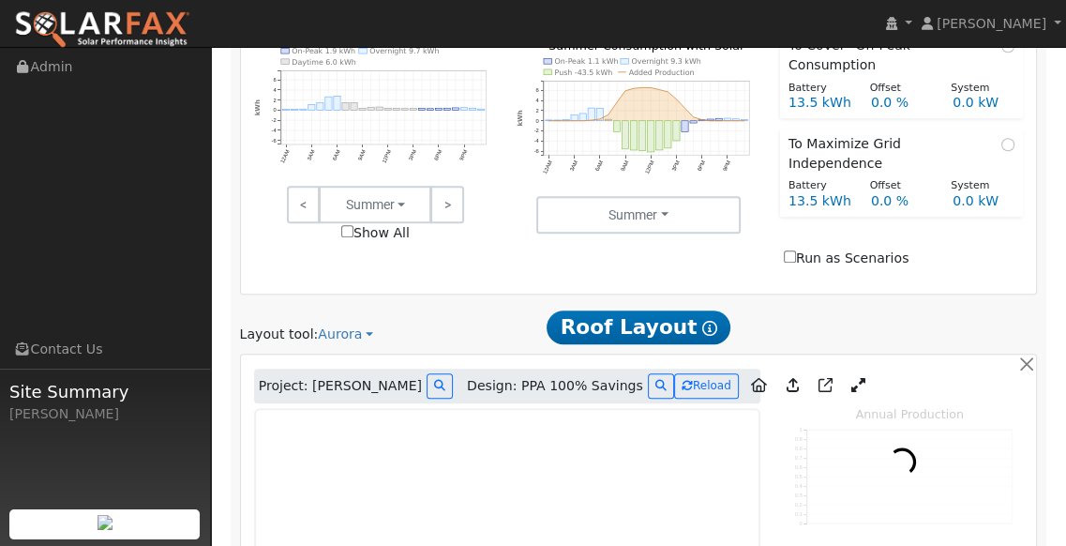
scroll to position [1028, 0]
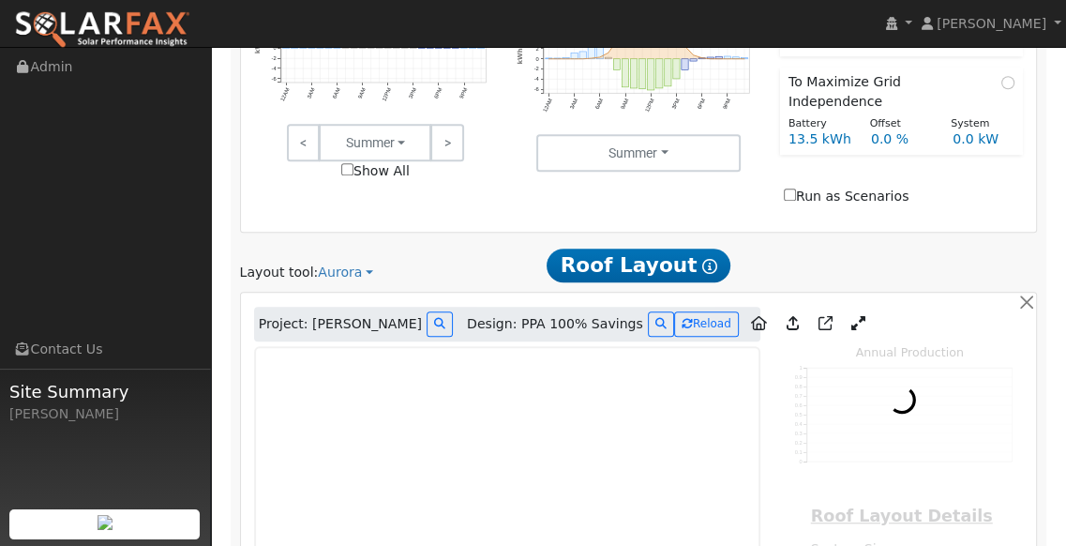
type input "12505"
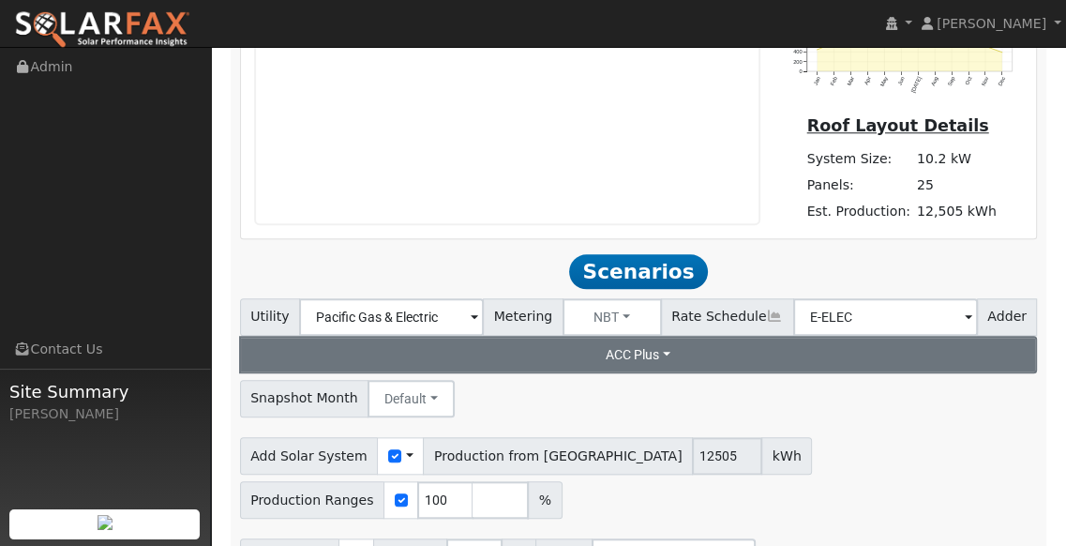
scroll to position [1445, 0]
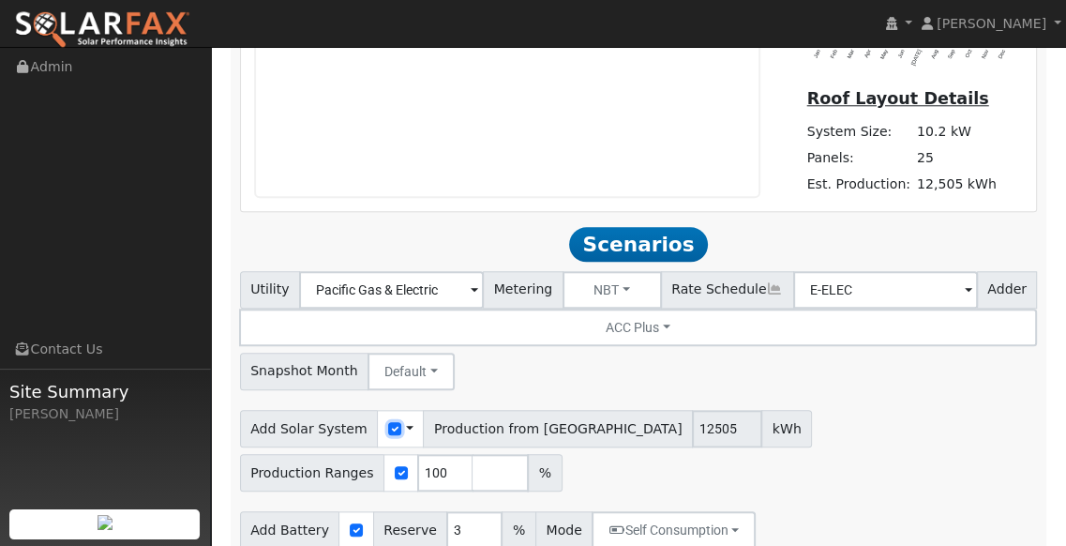
click at [388, 422] on input "checkbox" at bounding box center [394, 428] width 13 height 13
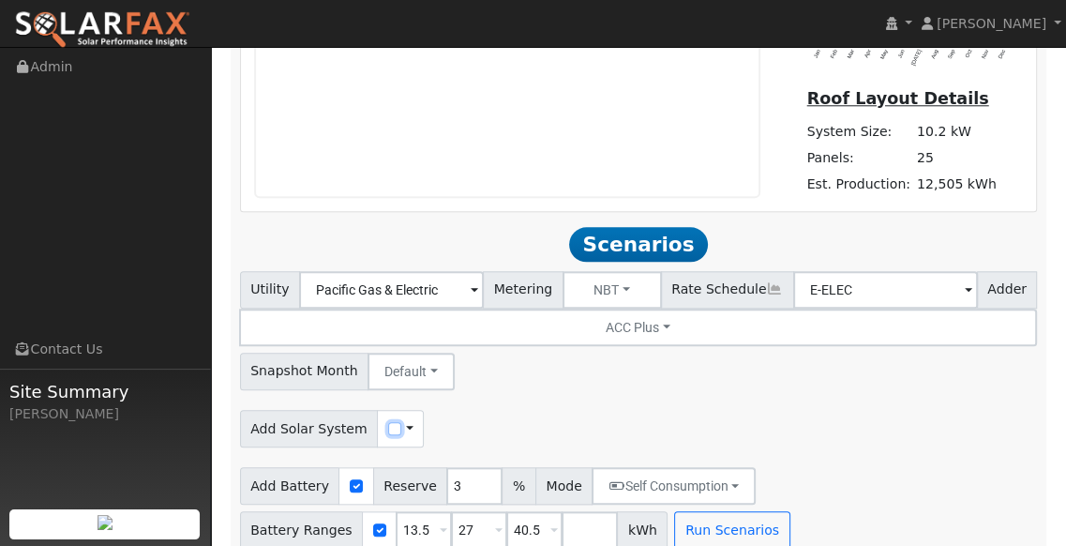
click at [388, 422] on input "checkbox" at bounding box center [394, 428] width 13 height 13
checkbox input "true"
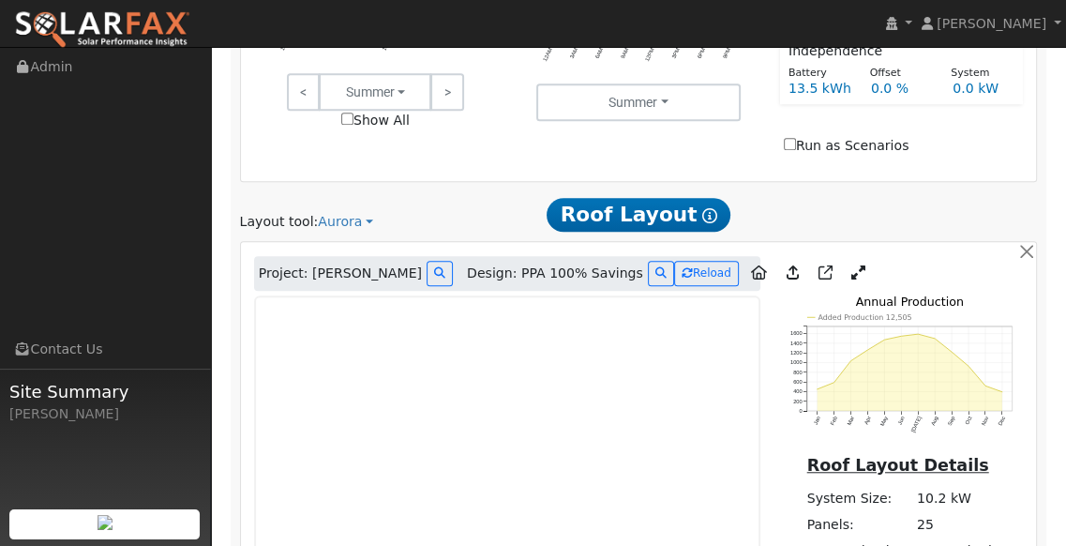
scroll to position [1102, 0]
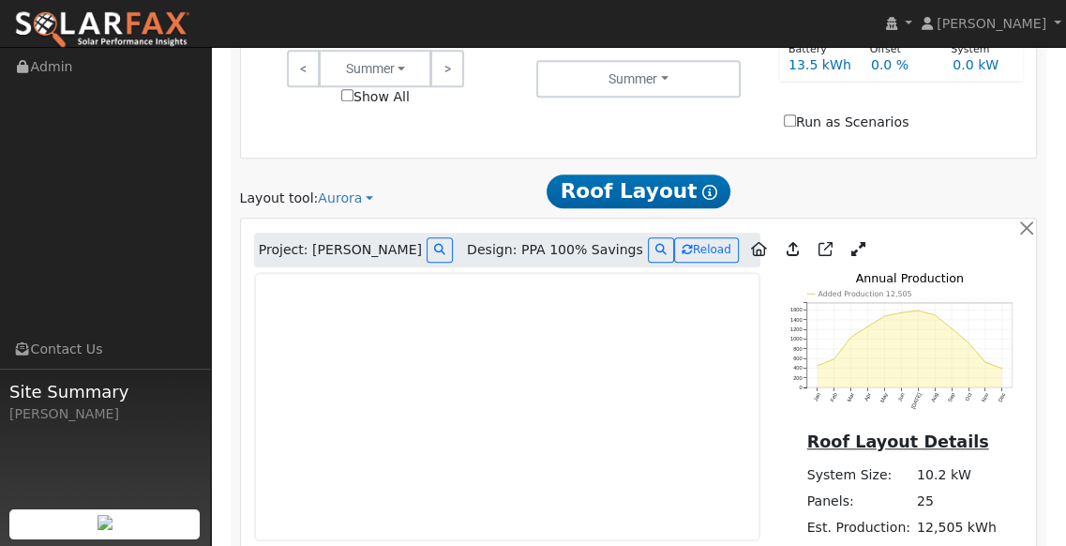
click at [851, 242] on icon at bounding box center [858, 249] width 14 height 14
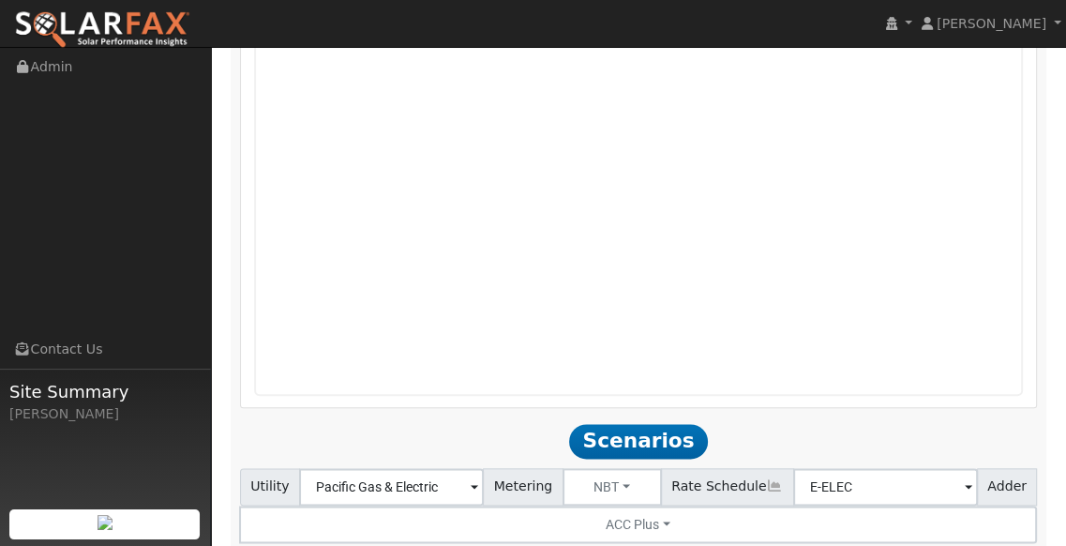
scroll to position [1780, 0]
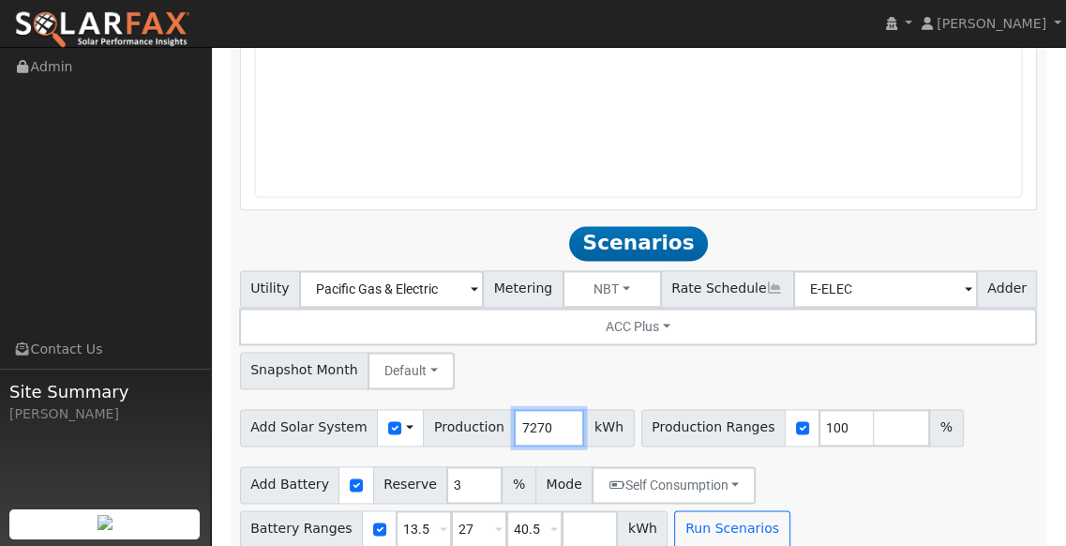
drag, startPoint x: 542, startPoint y: 408, endPoint x: 512, endPoint y: 410, distance: 30.1
click at [514, 410] on input "7270" at bounding box center [549, 428] width 70 height 38
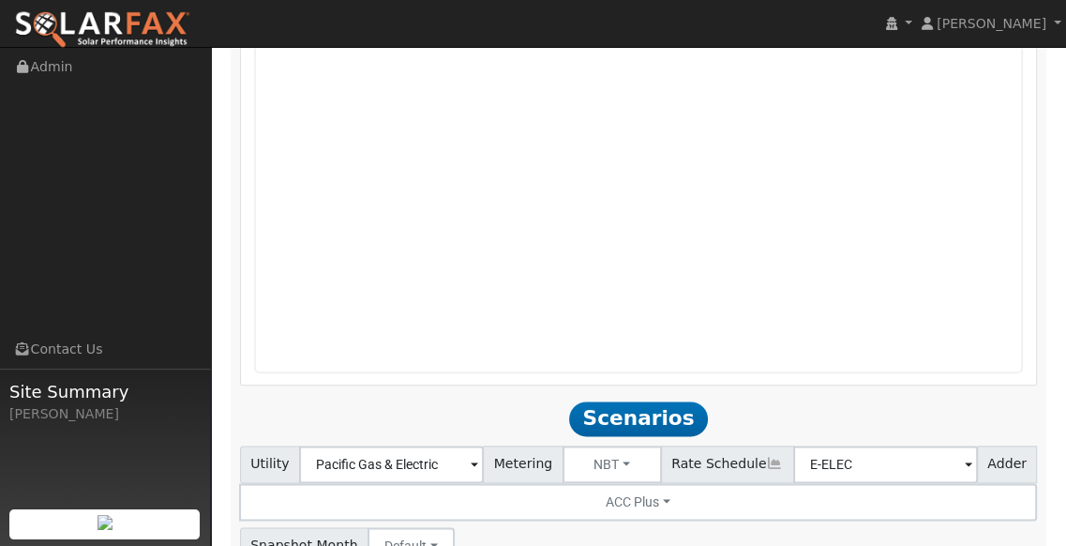
scroll to position [1489, 0]
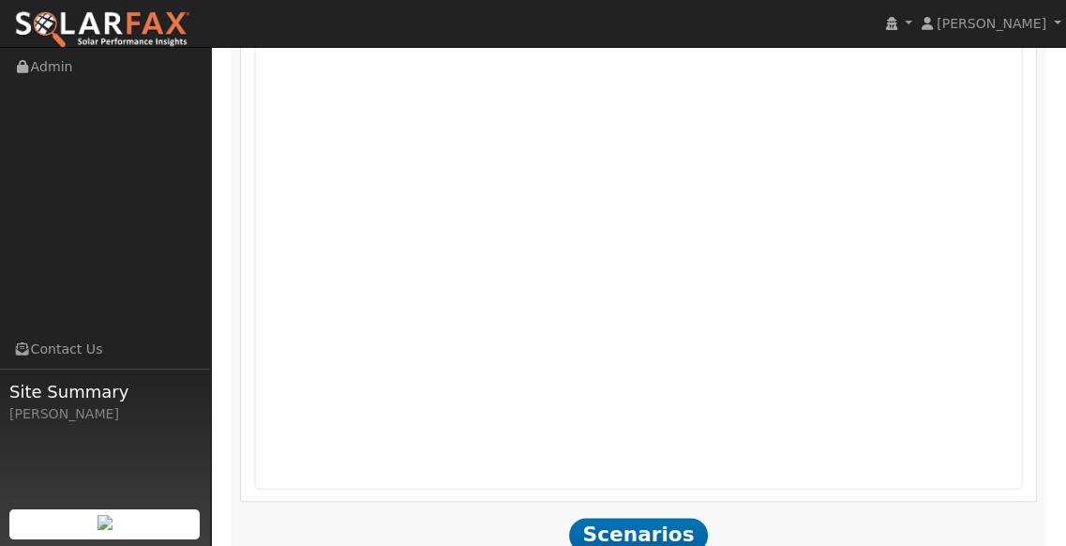
type input "7383"
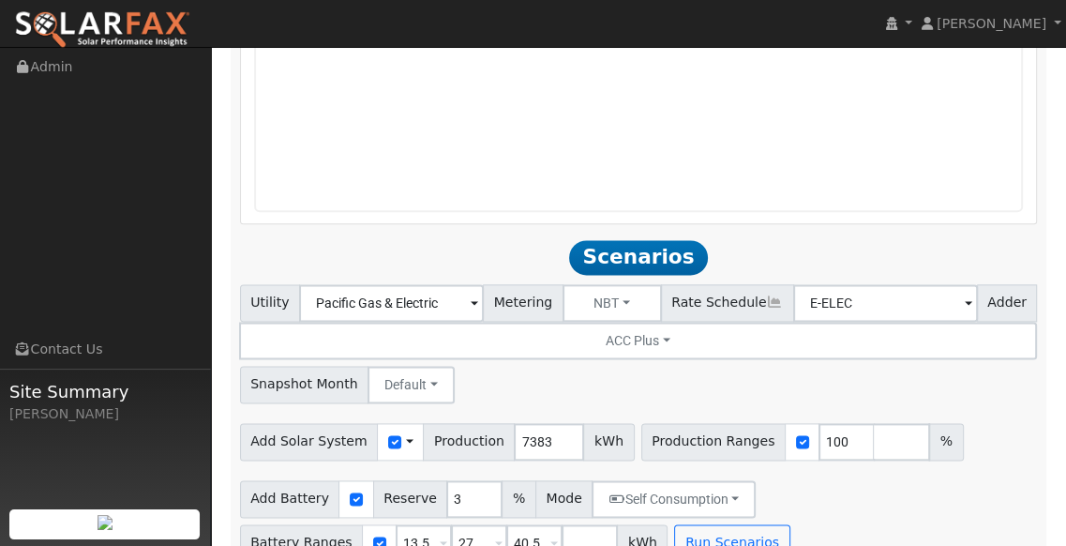
scroll to position [1780, 0]
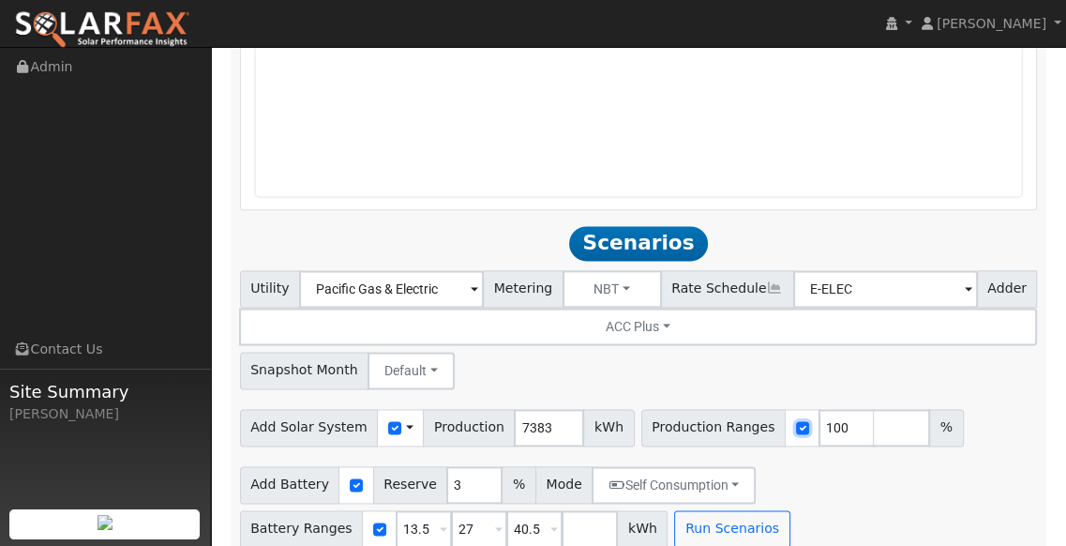
click at [796, 421] on input "checkbox" at bounding box center [802, 427] width 13 height 13
checkbox input "false"
click at [750, 510] on button "Run Scenarios" at bounding box center [731, 529] width 115 height 38
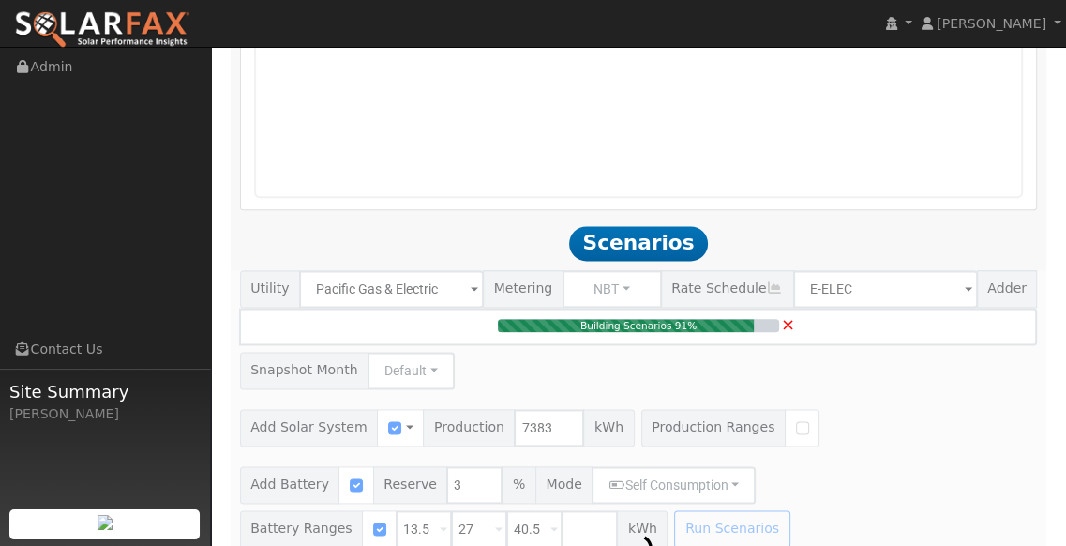
type input "4.9"
type input "$17,227"
type input "$10,028"
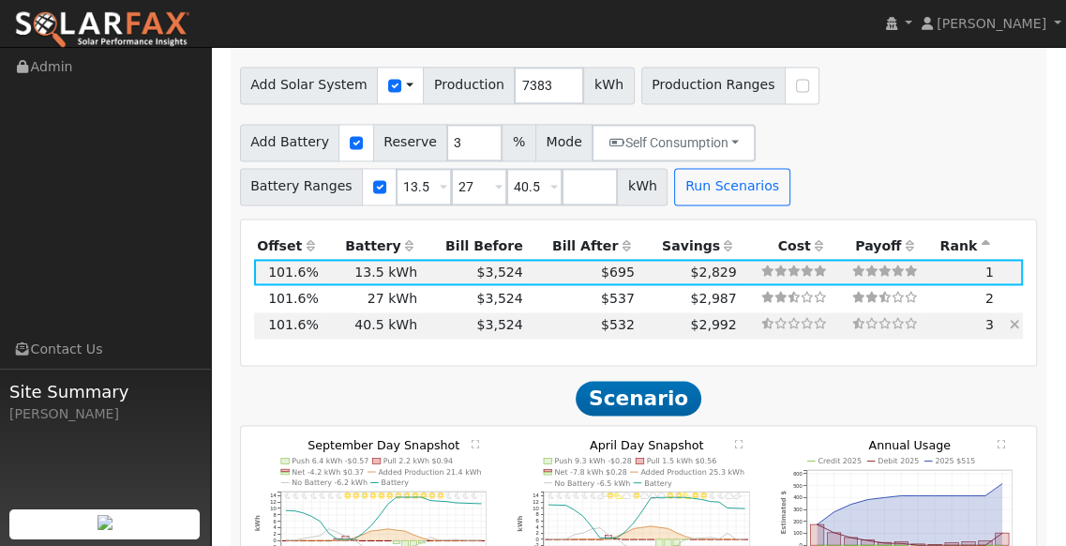
scroll to position [1870, 0]
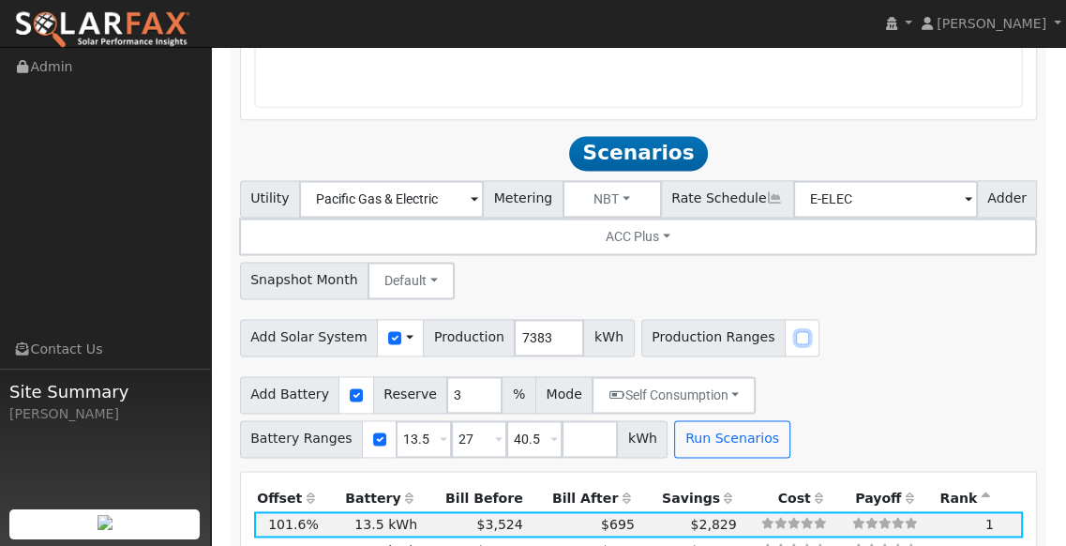
click at [796, 331] on input "checkbox" at bounding box center [802, 337] width 13 height 13
checkbox input "true"
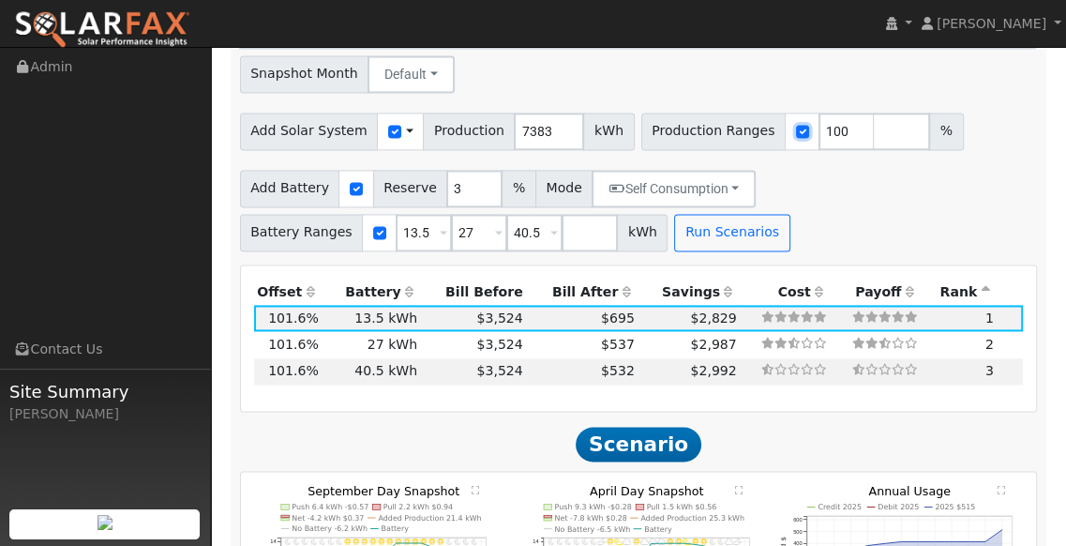
scroll to position [2095, 0]
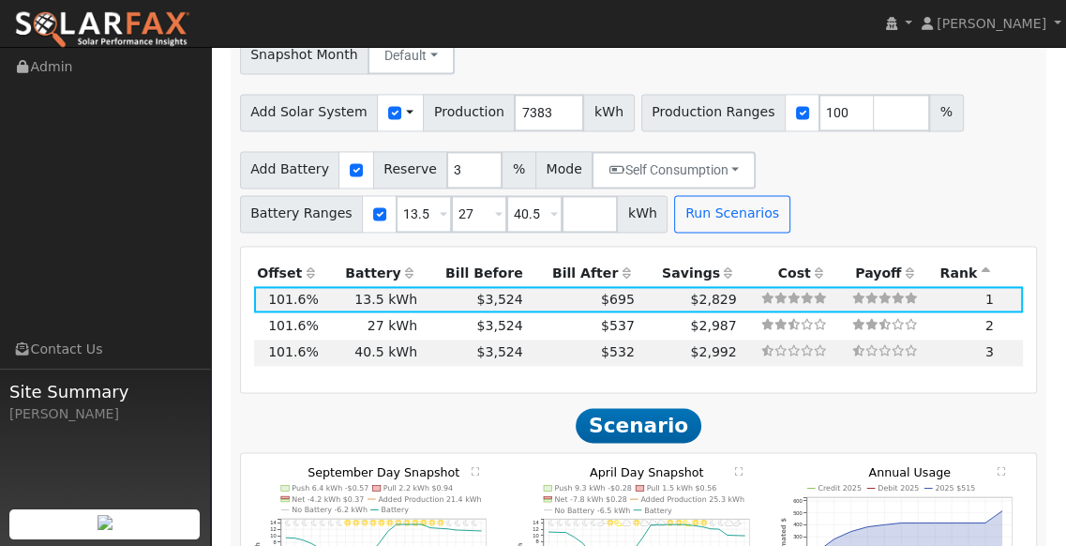
click at [668, 408] on span "Scenario" at bounding box center [639, 425] width 126 height 35
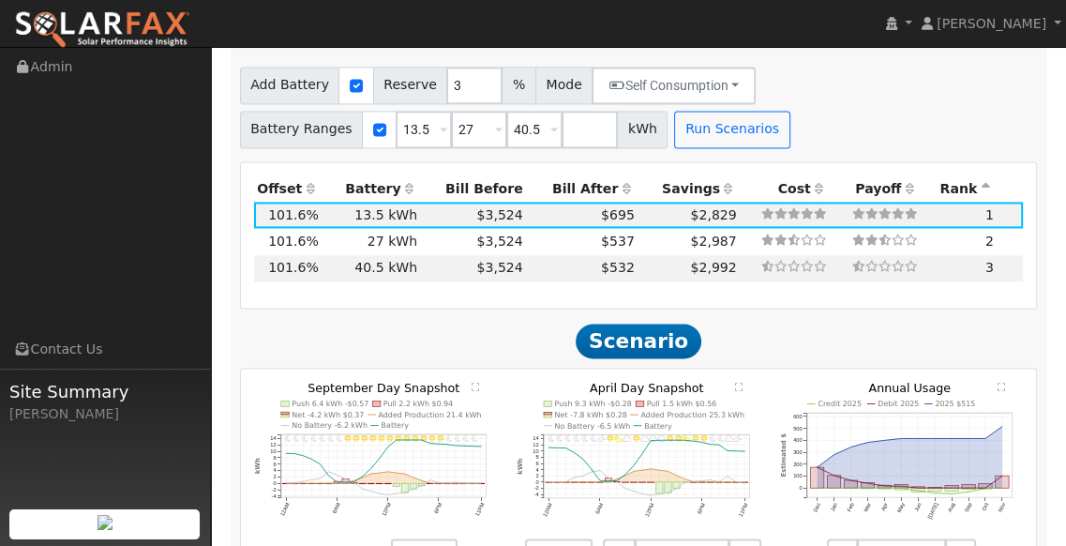
scroll to position [2208, 0]
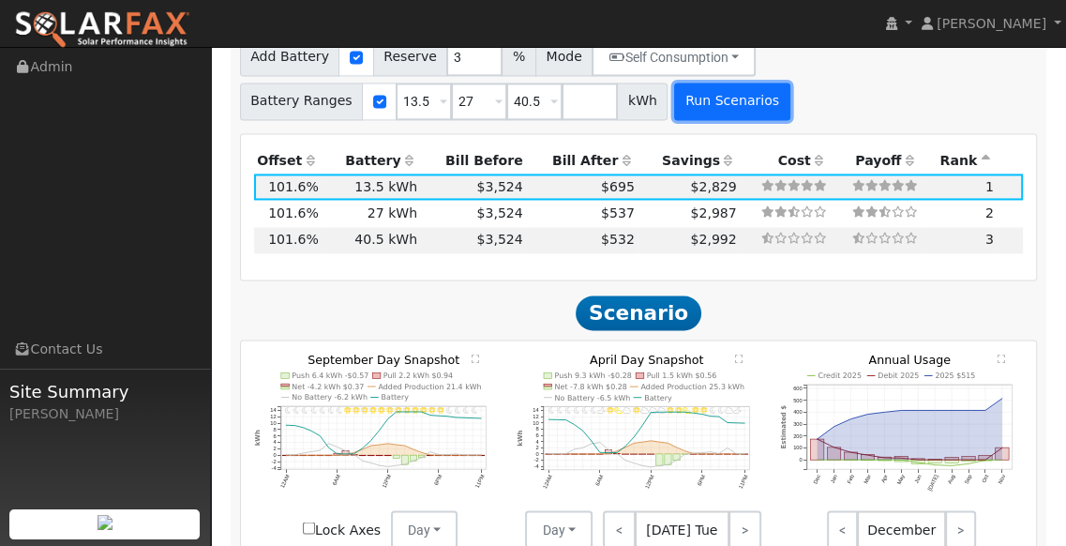
click at [710, 89] on button "Run Scenarios" at bounding box center [731, 102] width 115 height 38
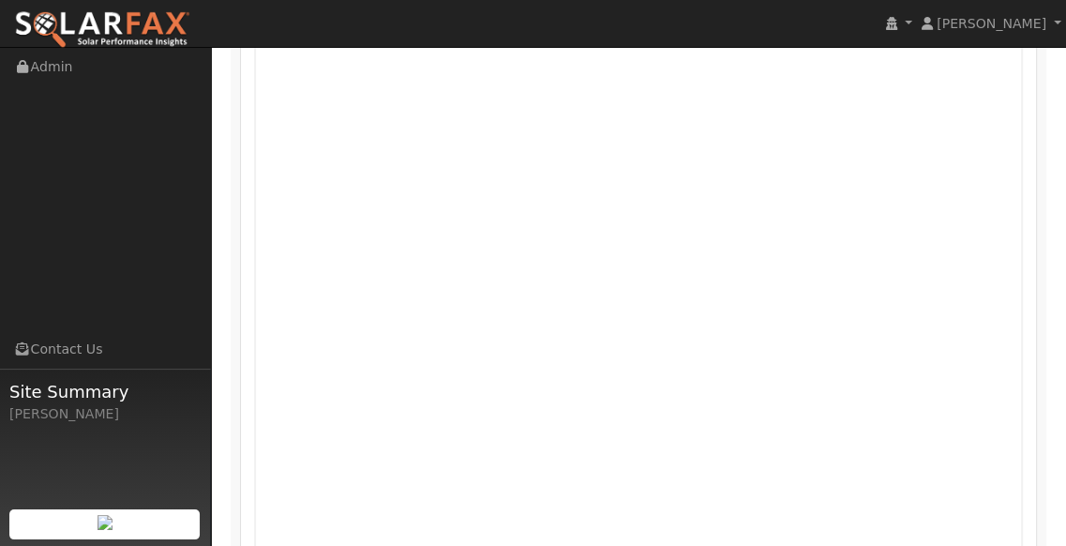
scroll to position [1301, 0]
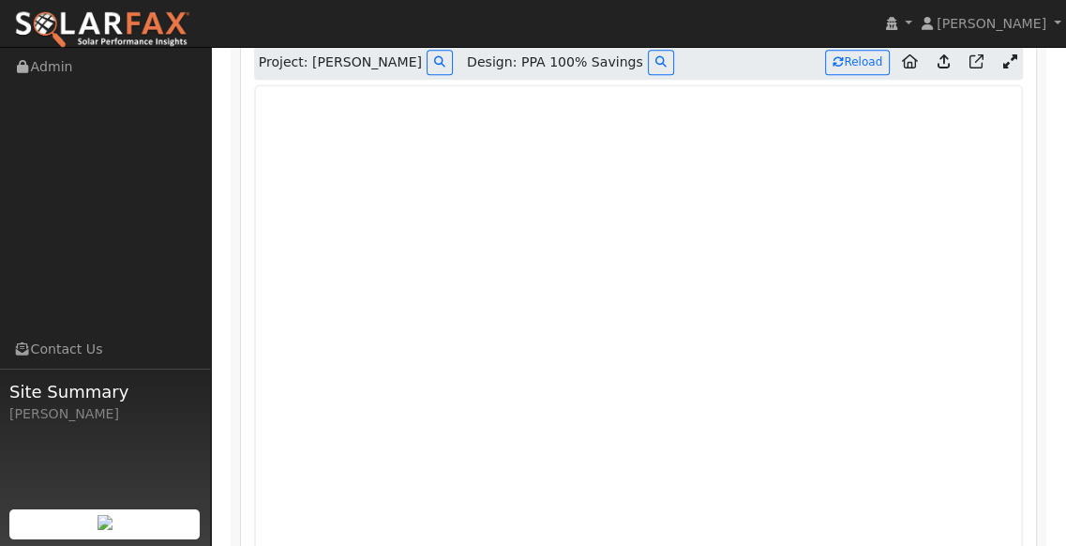
scroll to position [1138, 0]
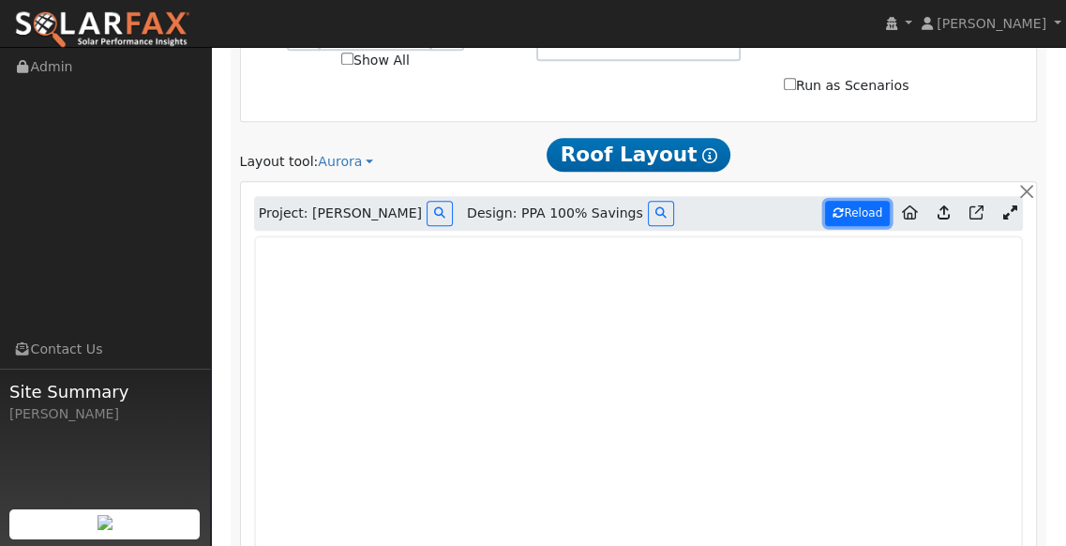
click at [848, 201] on button "Reload" at bounding box center [857, 213] width 65 height 25
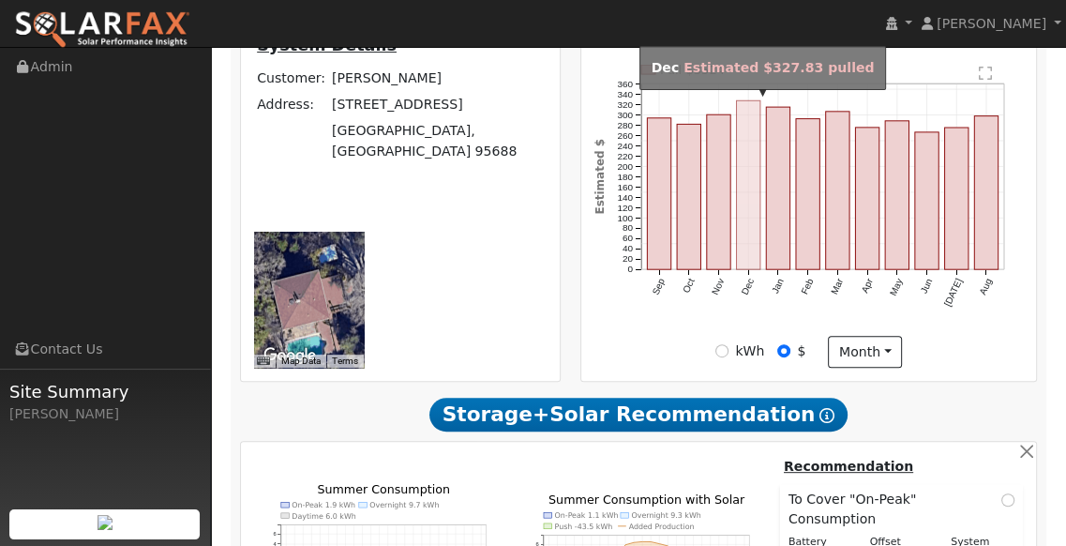
scroll to position [232, 0]
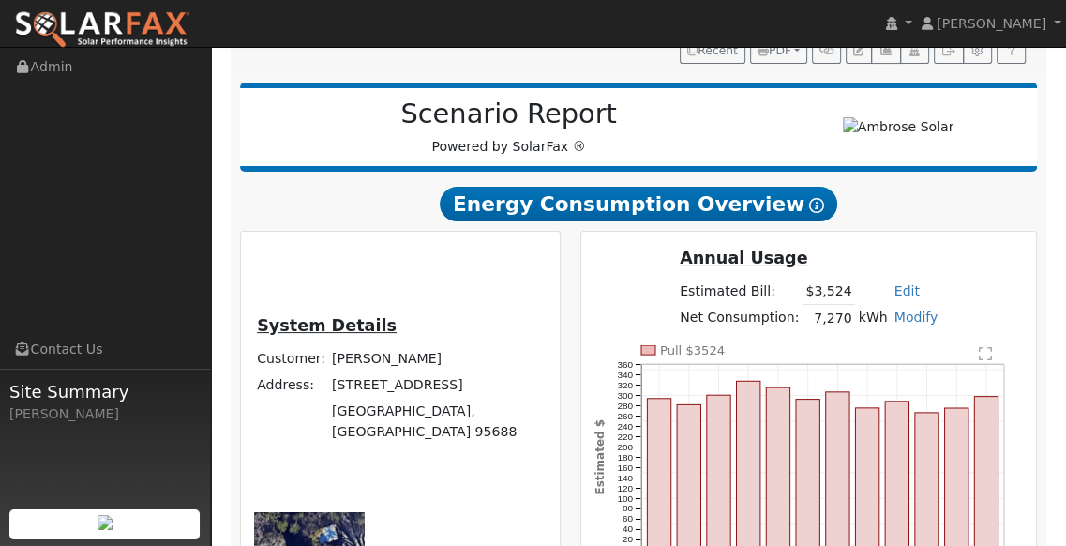
type input "12505"
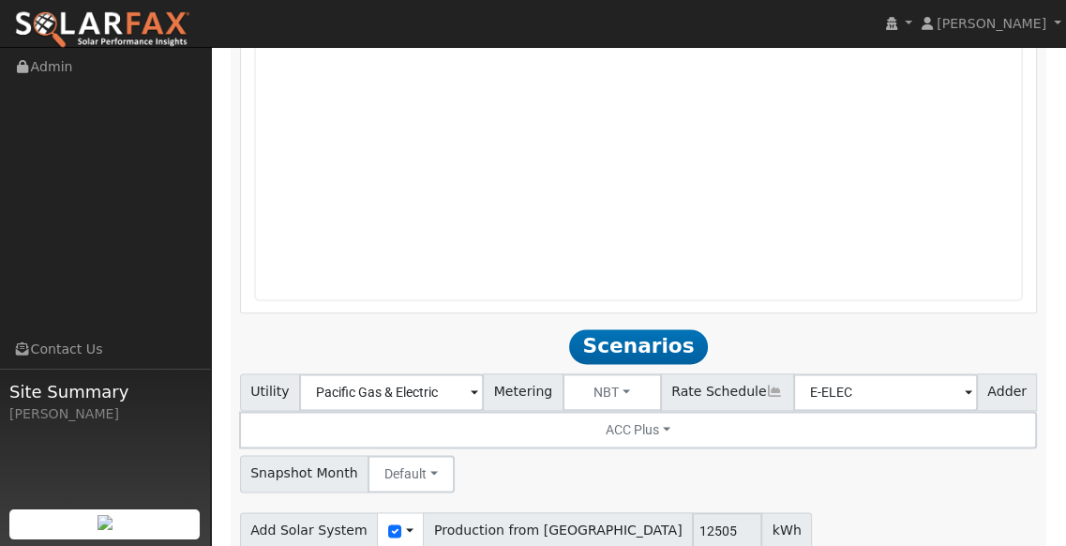
scroll to position [1854, 0]
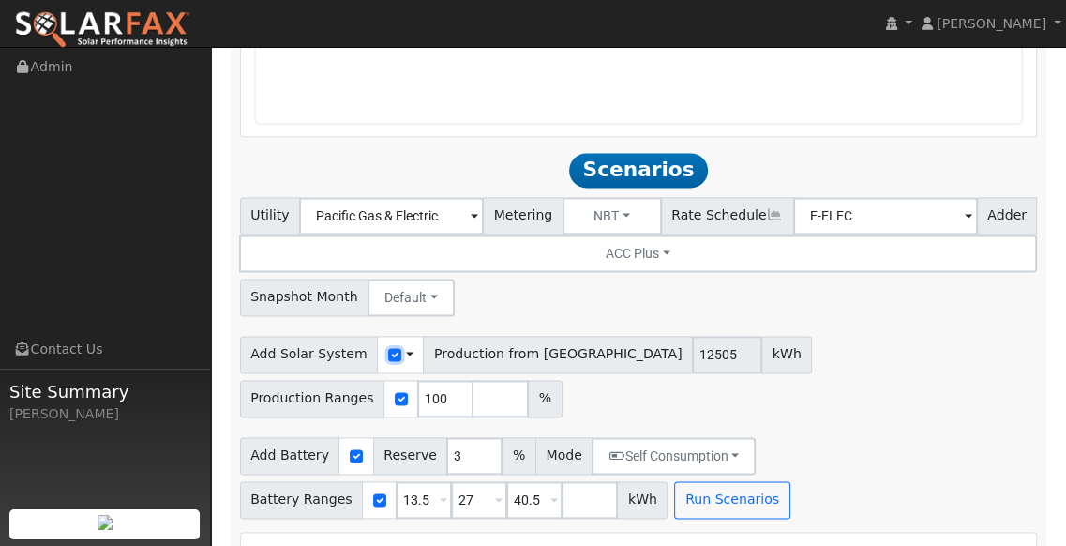
click at [388, 348] on input "checkbox" at bounding box center [394, 354] width 13 height 13
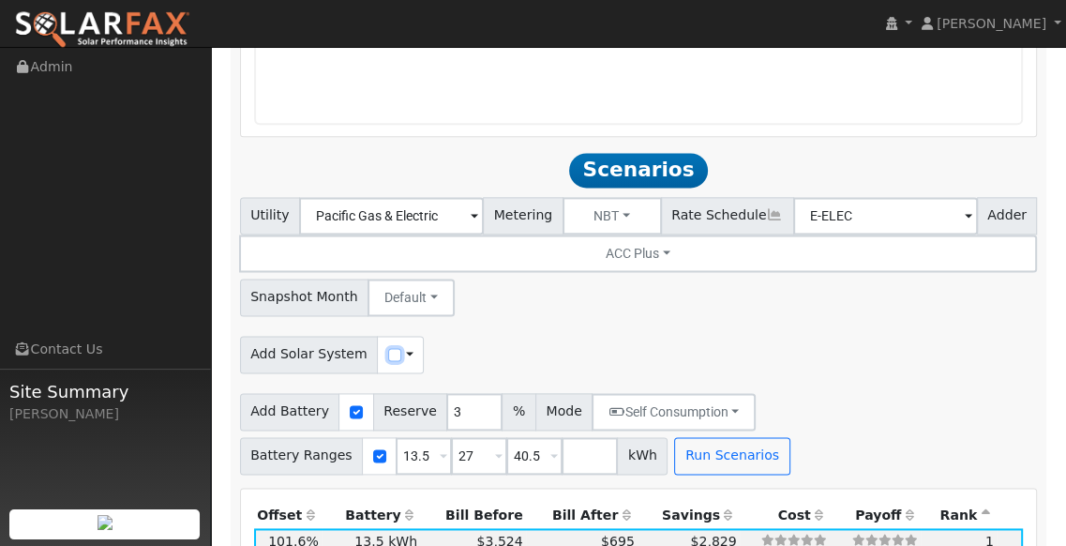
click at [388, 348] on input "checkbox" at bounding box center [394, 354] width 13 height 13
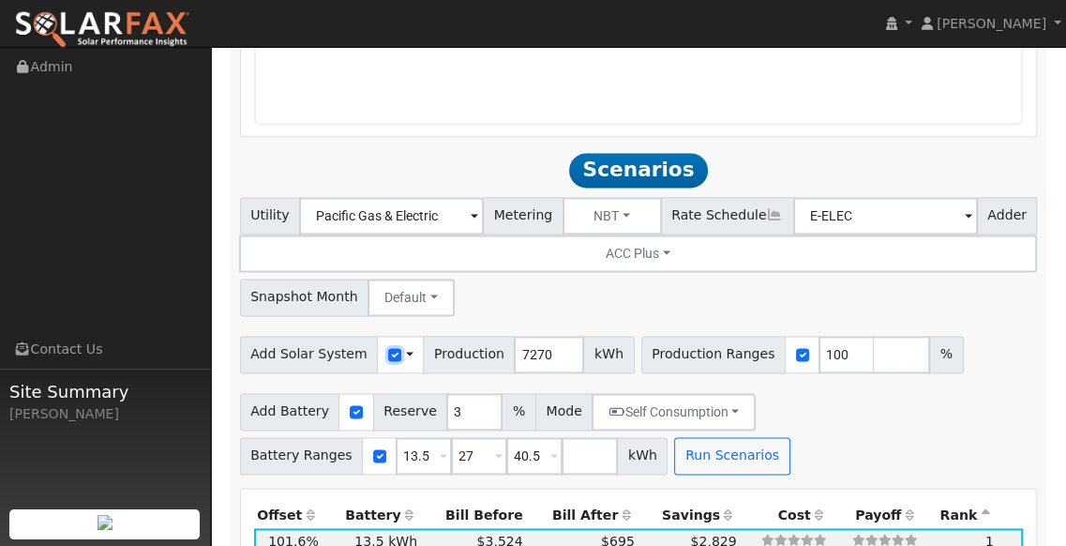
click at [388, 348] on input "checkbox" at bounding box center [394, 354] width 13 height 13
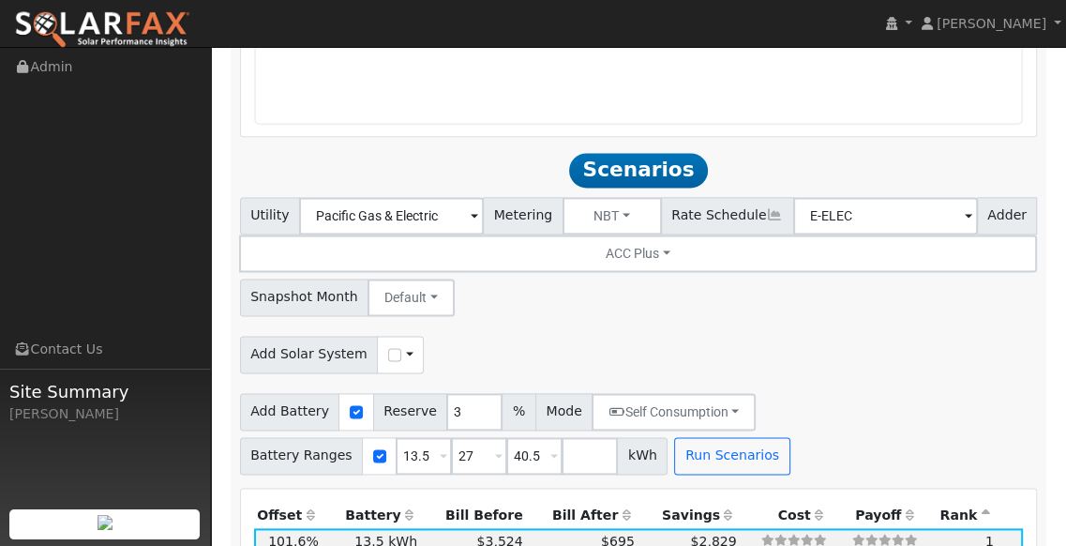
click at [377, 336] on div "Use CSV Data" at bounding box center [400, 355] width 47 height 38
click at [389, 348] on input "checkbox" at bounding box center [394, 354] width 13 height 13
checkbox input "true"
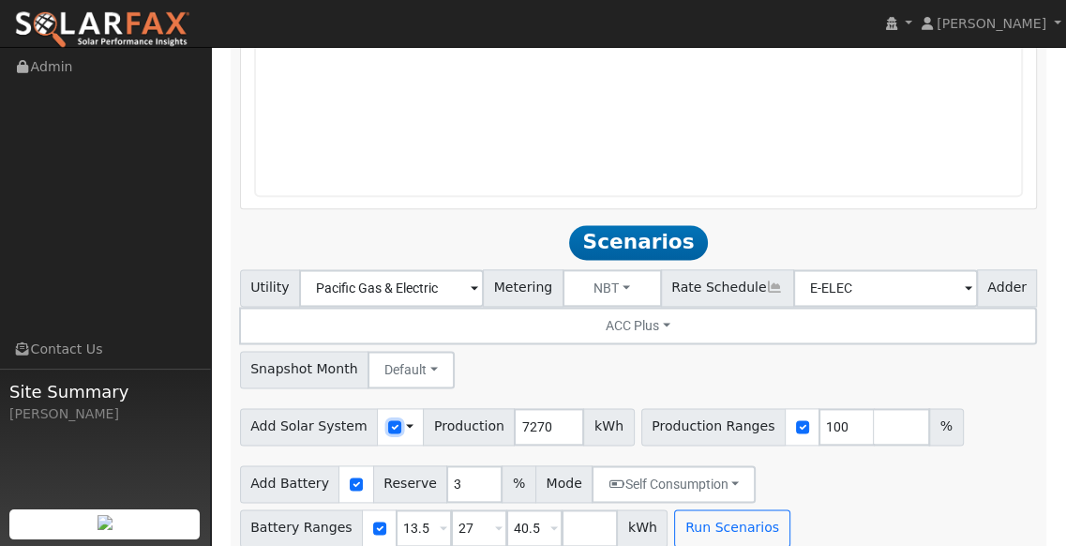
scroll to position [1869, 0]
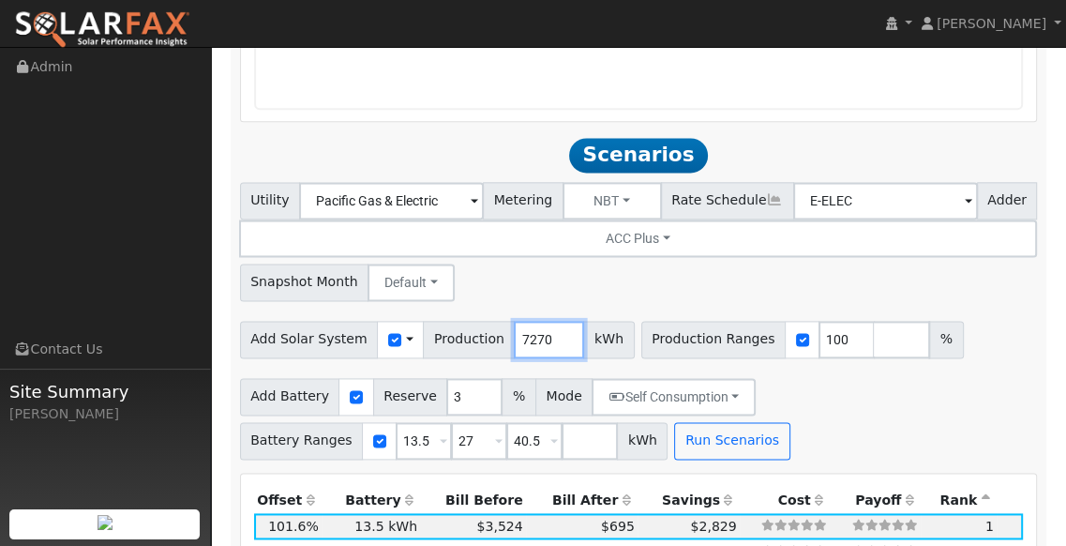
drag, startPoint x: 533, startPoint y: 317, endPoint x: 486, endPoint y: 313, distance: 47.0
click at [486, 321] on div "Add Solar System Use CSV Data Production 7270 kWh" at bounding box center [437, 340] width 395 height 38
drag, startPoint x: 537, startPoint y: 316, endPoint x: 451, endPoint y: 308, distance: 86.6
click at [451, 321] on div "Add Solar System Use CSV Data Production 7270 kWh" at bounding box center [437, 340] width 395 height 38
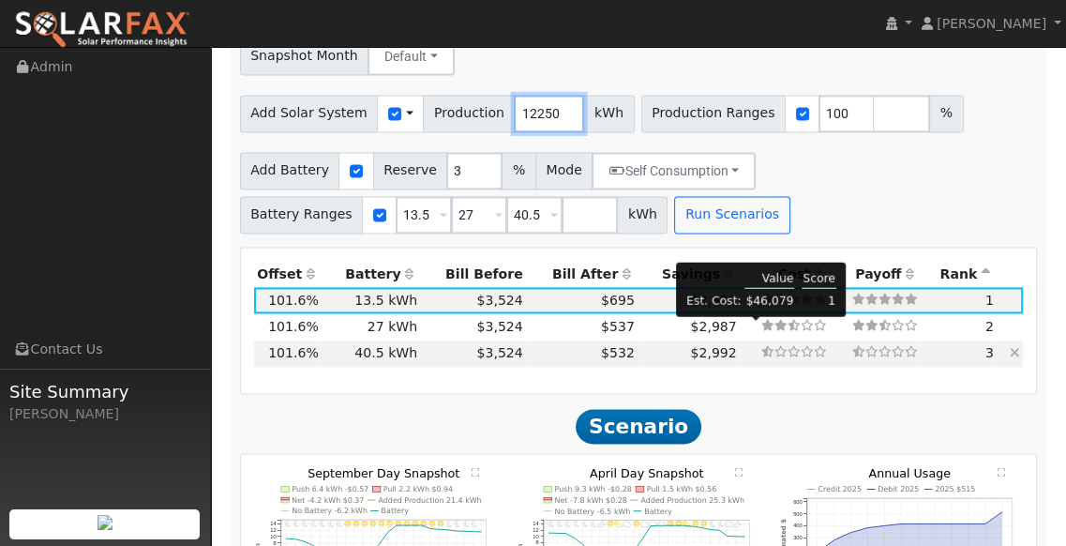
scroll to position [1881, 0]
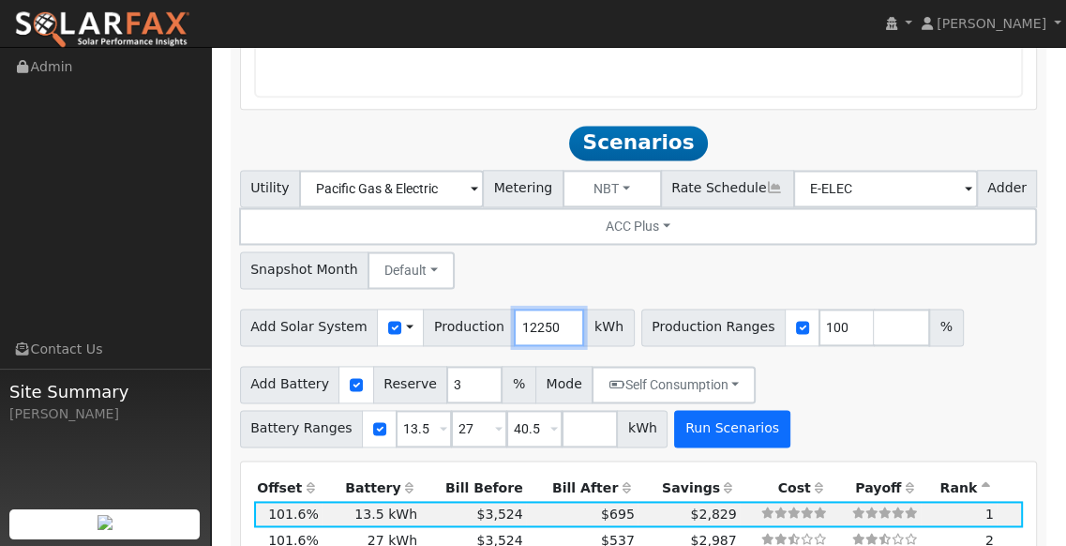
type input "12250"
click at [715, 410] on button "Run Scenarios" at bounding box center [731, 429] width 115 height 38
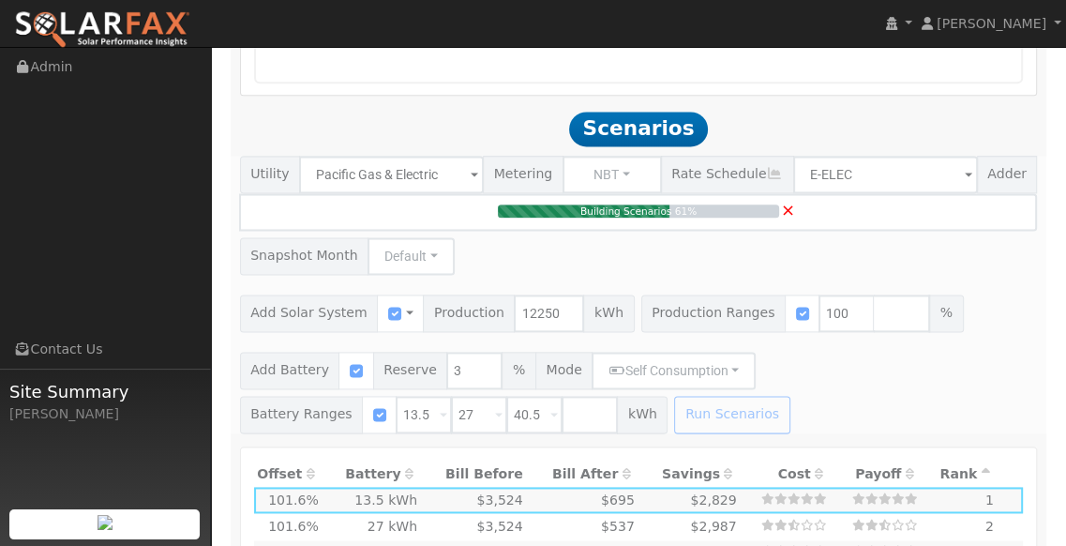
scroll to position [1313, 0]
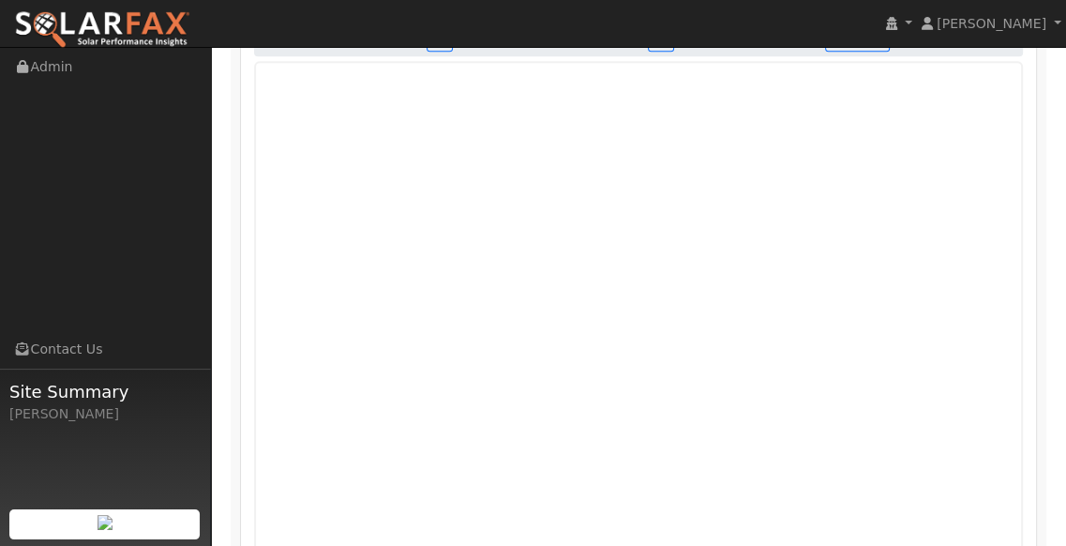
type input "8.2"
type input "$28,583"
type input "$13,435"
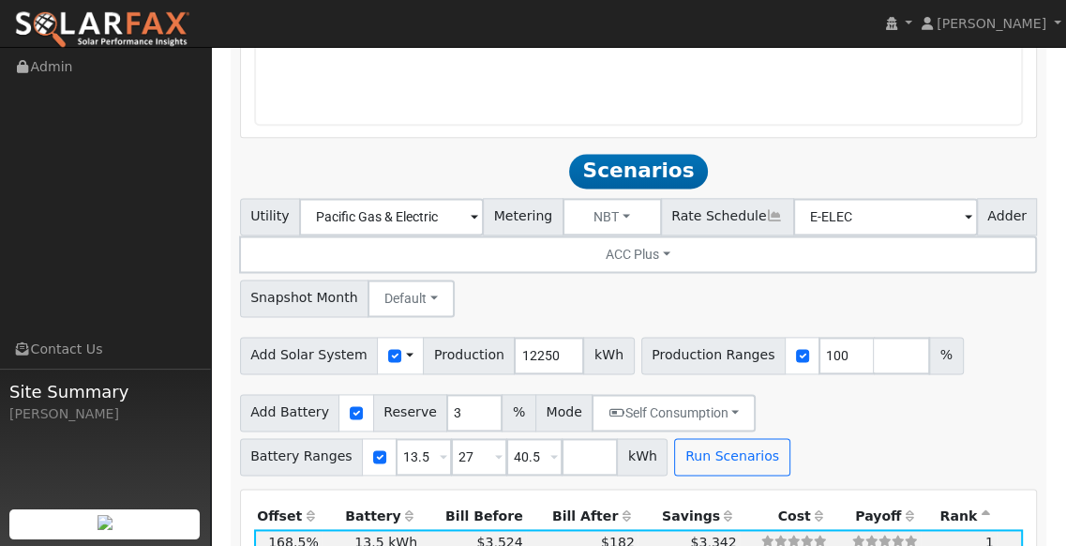
scroll to position [1855, 0]
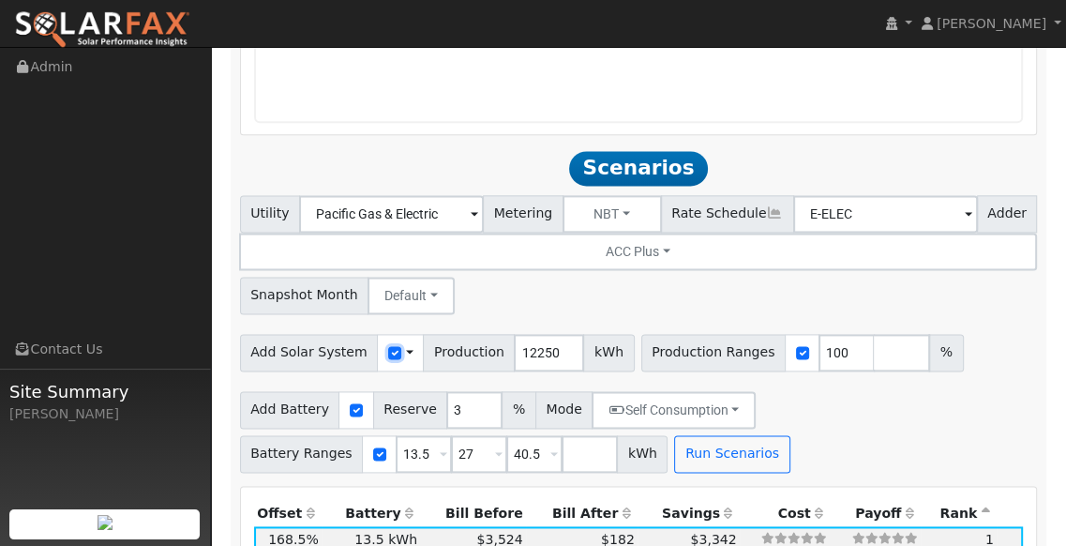
click at [388, 346] on input "checkbox" at bounding box center [394, 352] width 13 height 13
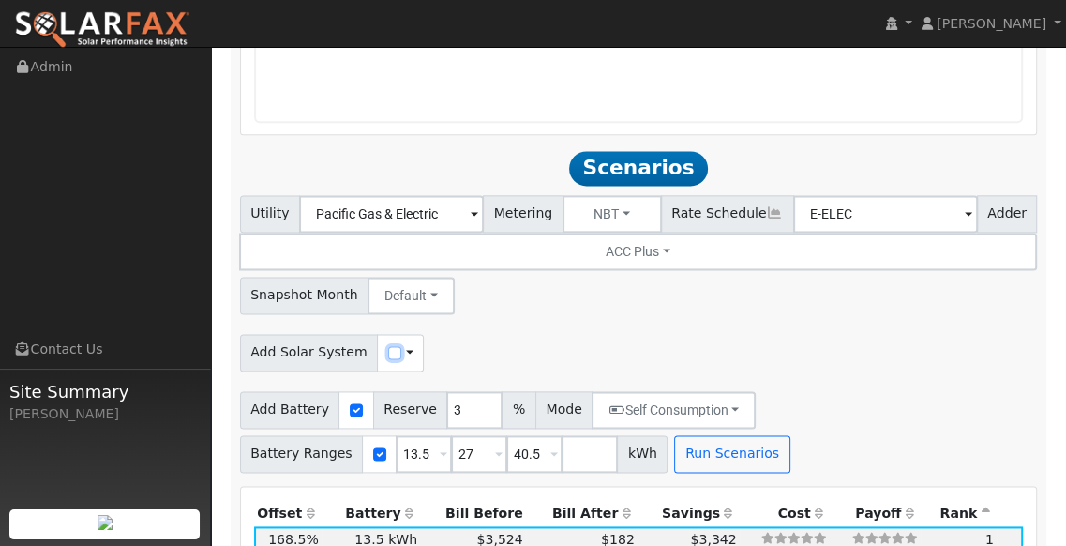
click at [388, 346] on input "checkbox" at bounding box center [394, 352] width 13 height 13
checkbox input "true"
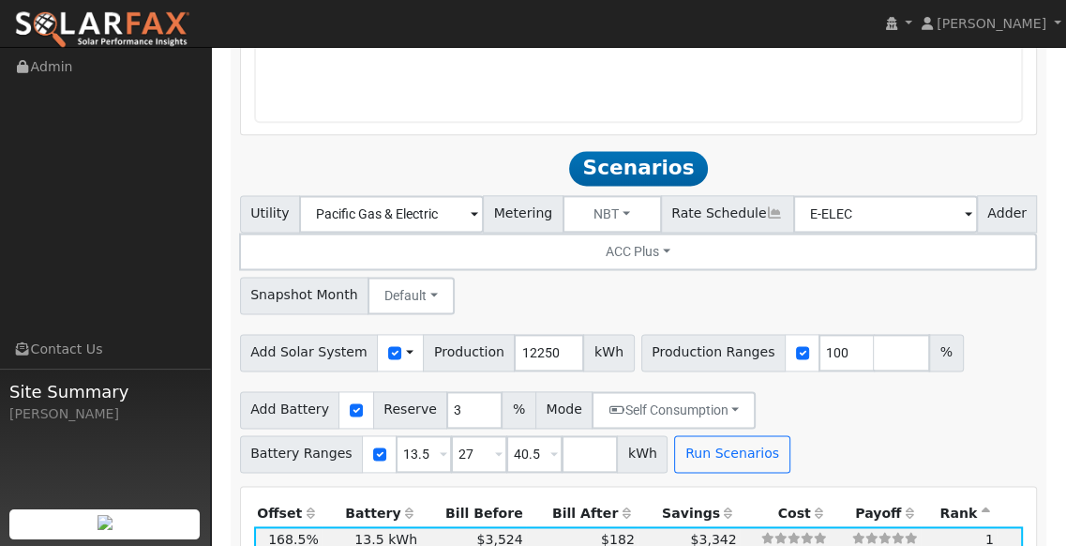
click at [396, 334] on div "Use CSV Data" at bounding box center [400, 353] width 47 height 38
click at [406, 342] on span at bounding box center [410, 352] width 8 height 20
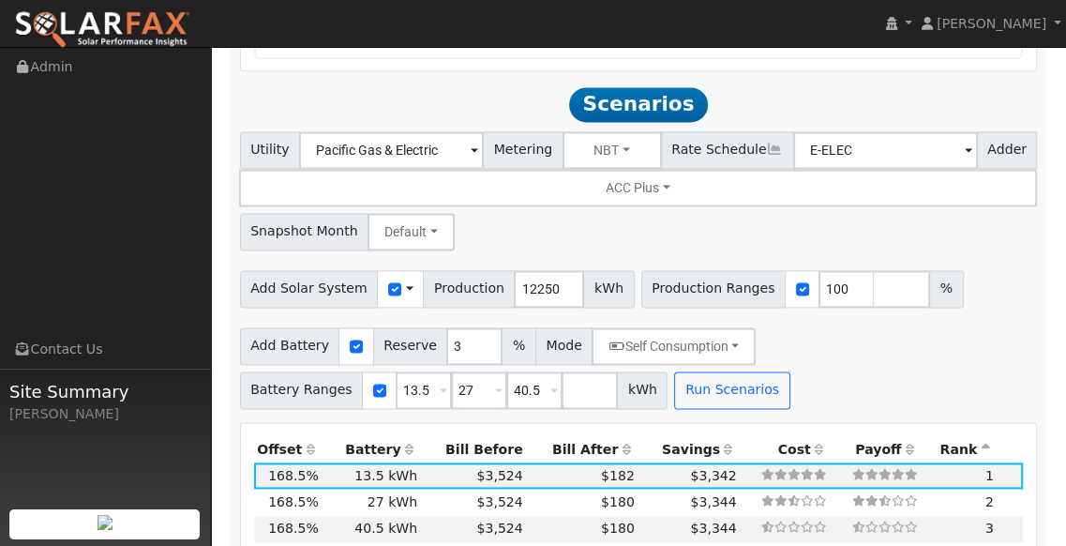
scroll to position [1938, 0]
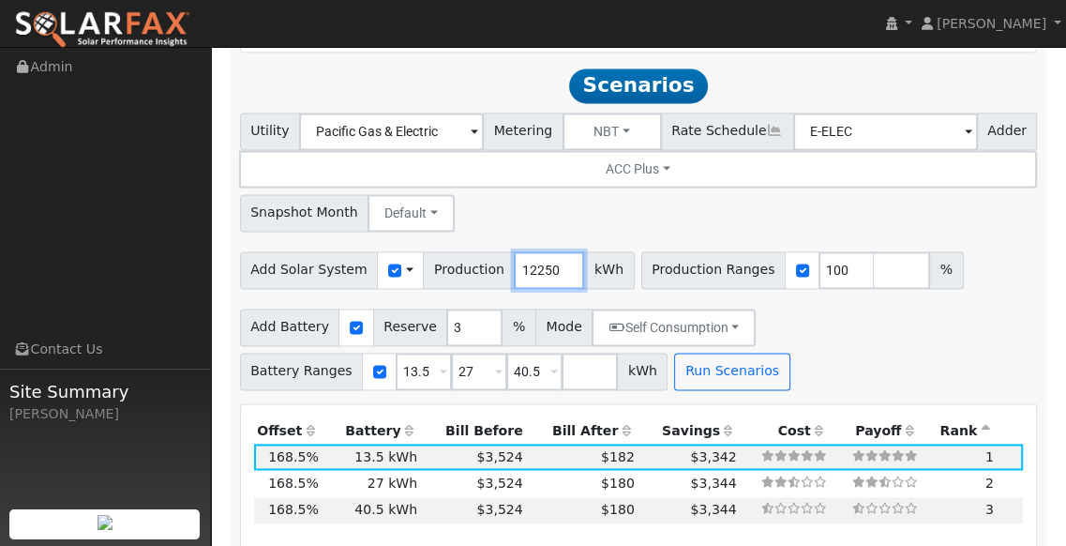
drag, startPoint x: 543, startPoint y: 248, endPoint x: 492, endPoint y: 250, distance: 50.7
click at [492, 251] on div "Add Solar System Use CSV Data Production 12250 kWh" at bounding box center [437, 270] width 395 height 38
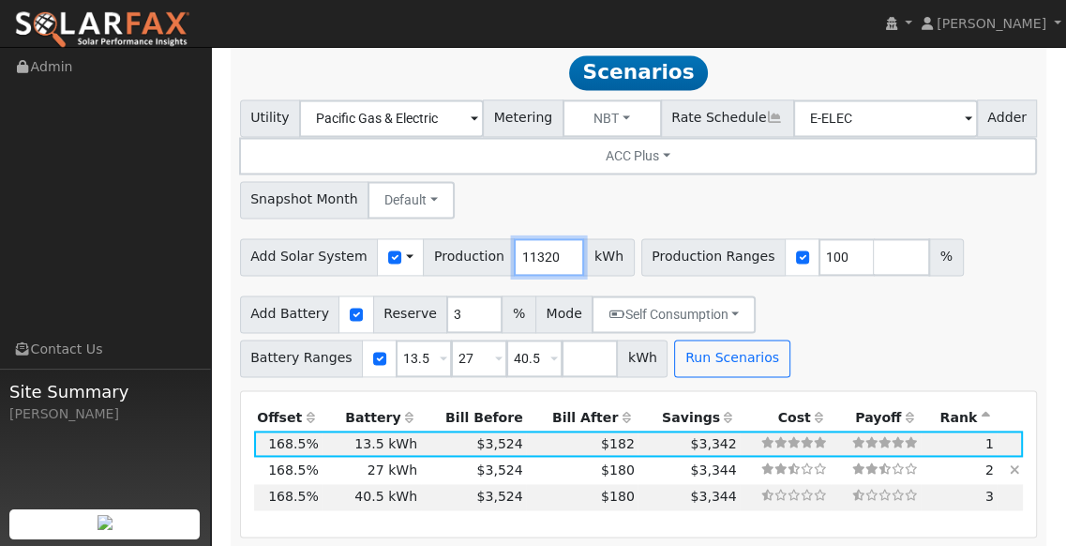
scroll to position [1977, 0]
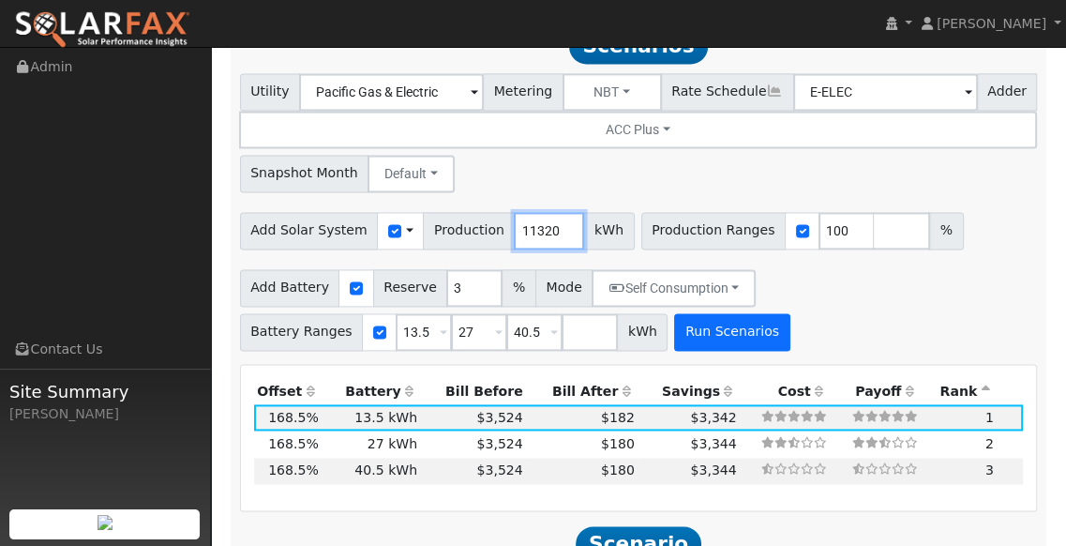
type input "11320"
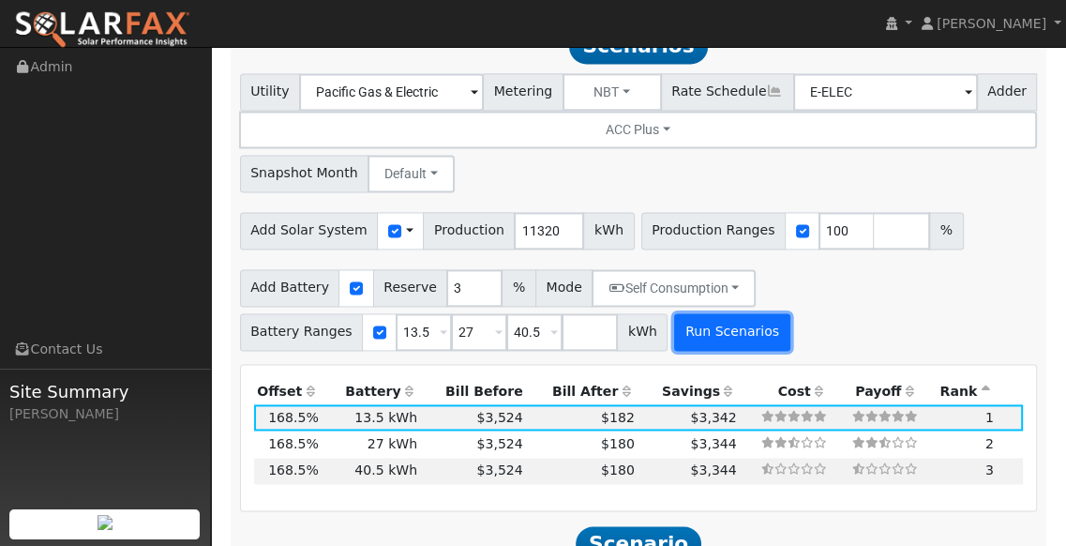
click at [715, 315] on button "Run Scenarios" at bounding box center [731, 332] width 115 height 38
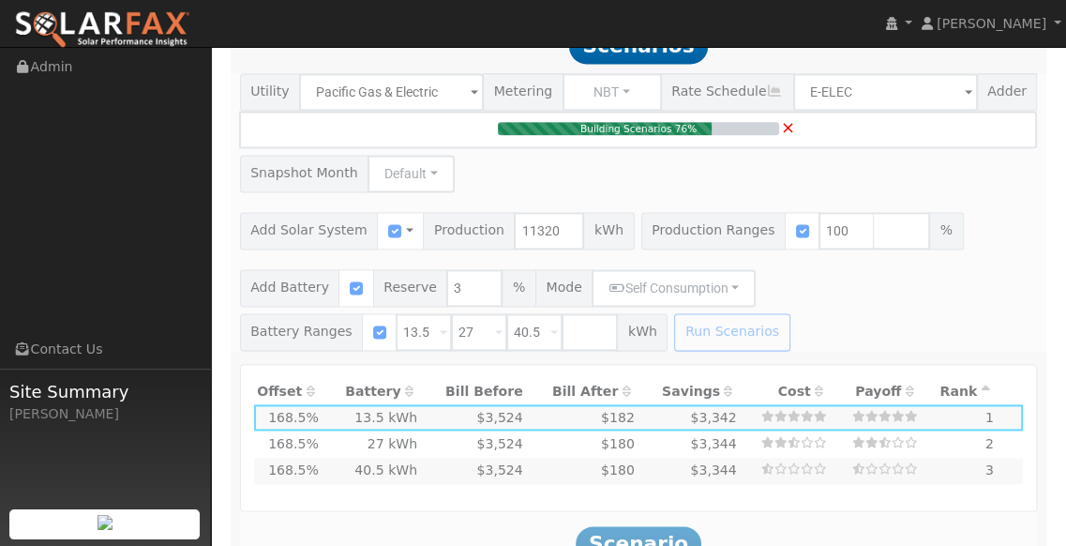
type input "7.5"
type input "$26,413"
type input "$12,784"
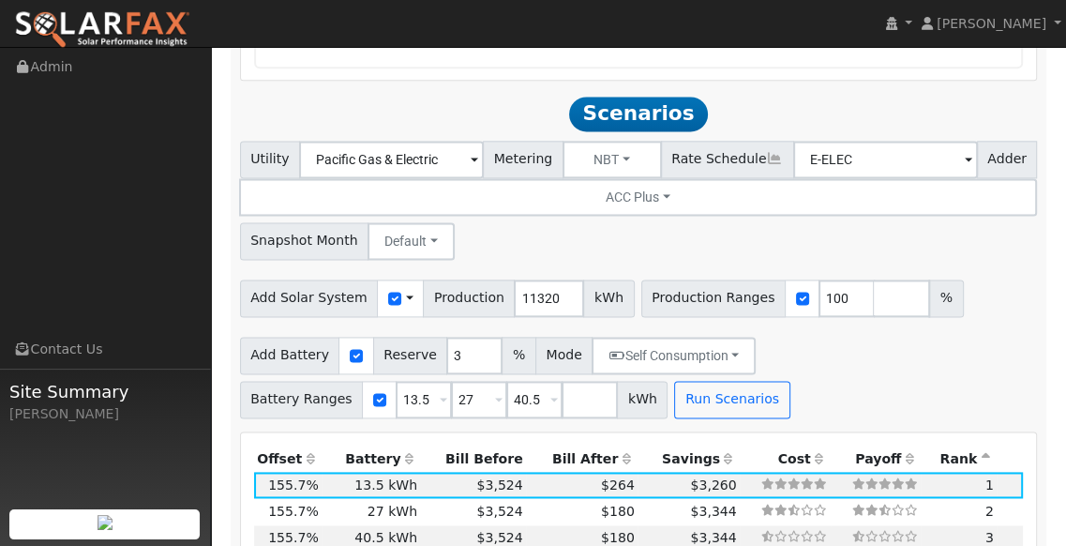
scroll to position [1921, 0]
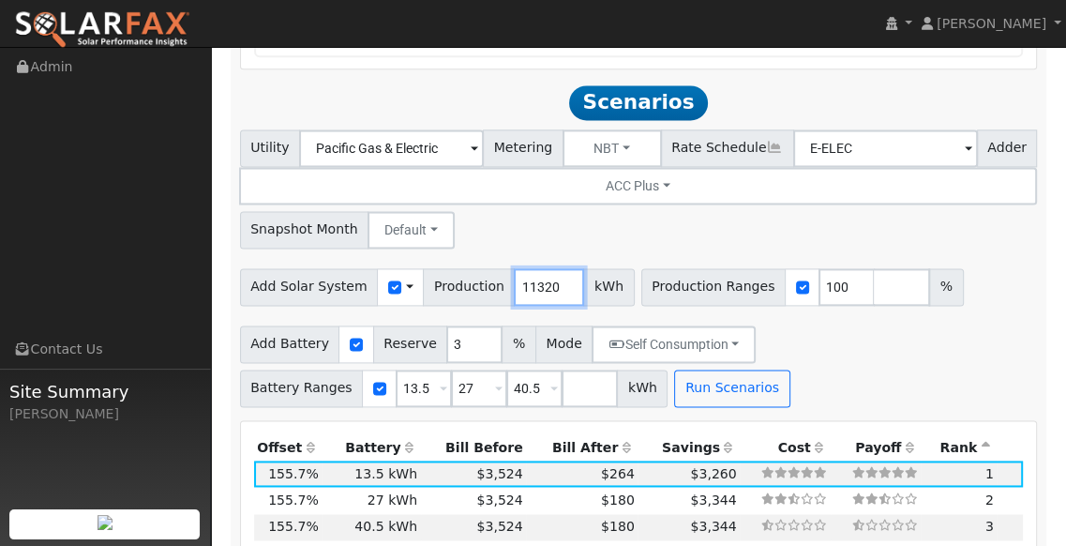
click at [542, 268] on input "11320" at bounding box center [549, 287] width 70 height 38
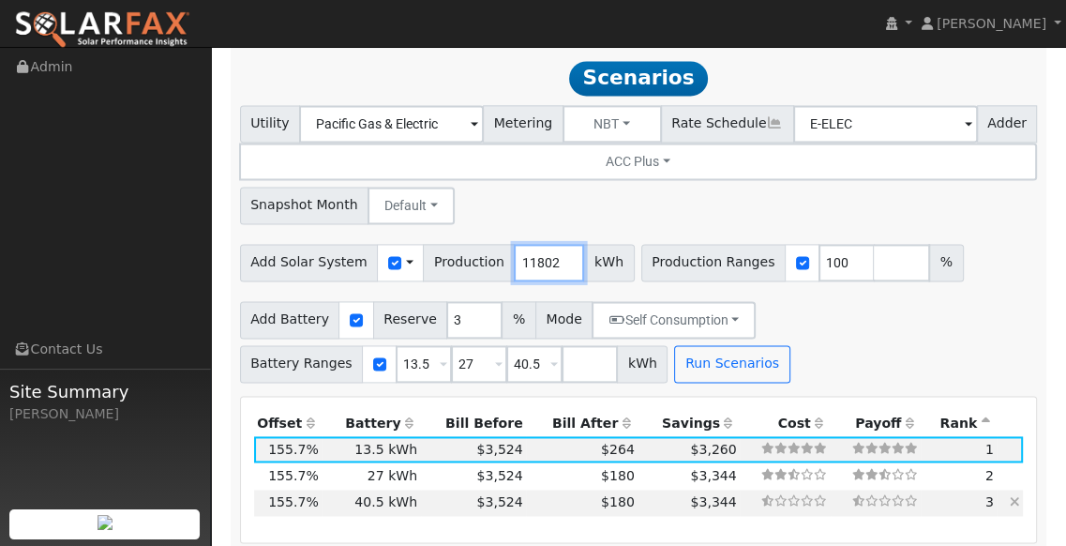
scroll to position [2106, 0]
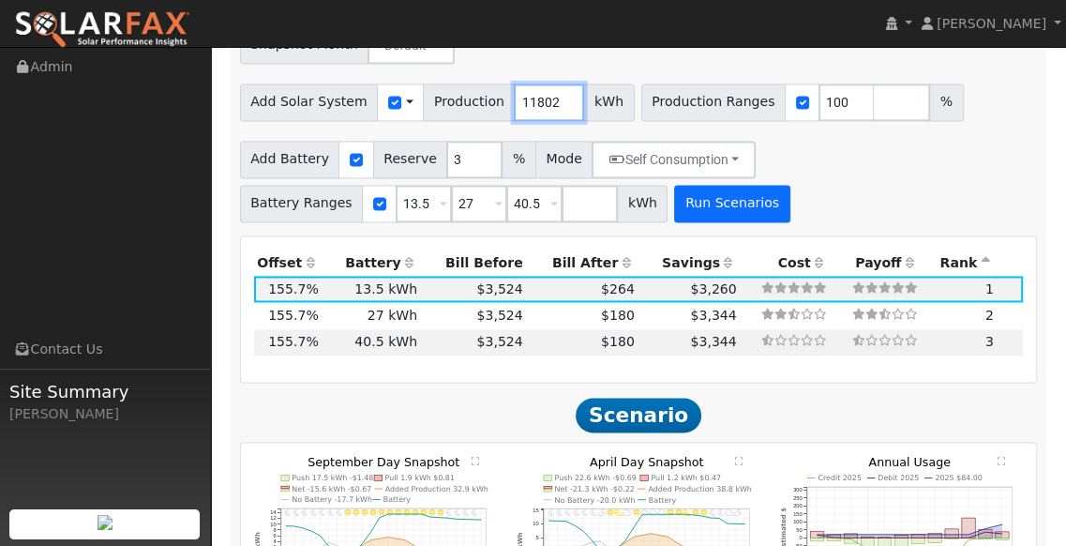
type input "11802"
click at [743, 187] on button "Run Scenarios" at bounding box center [731, 204] width 115 height 38
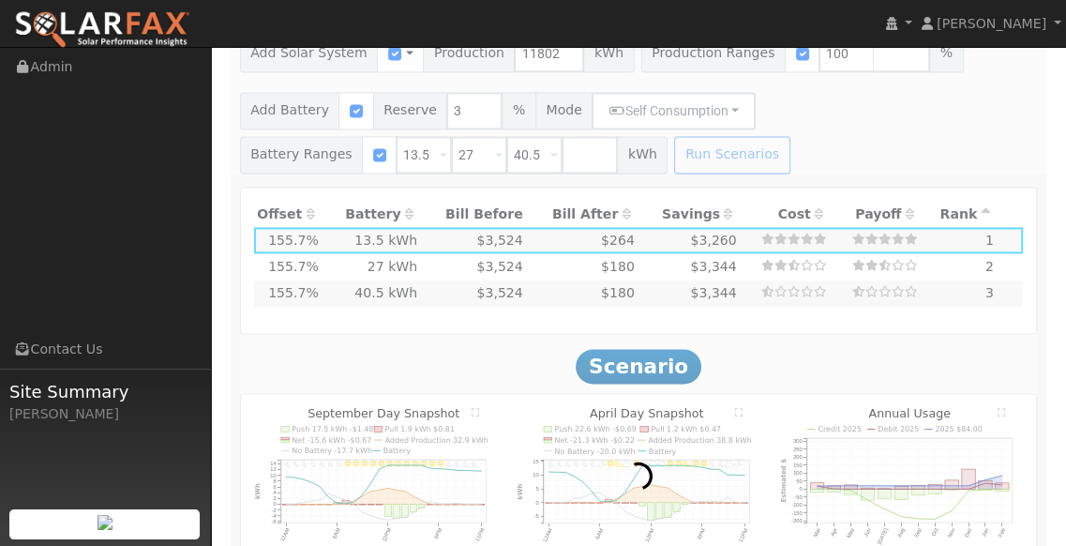
type input "7.9"
type input "$27,538"
type input "$13,121"
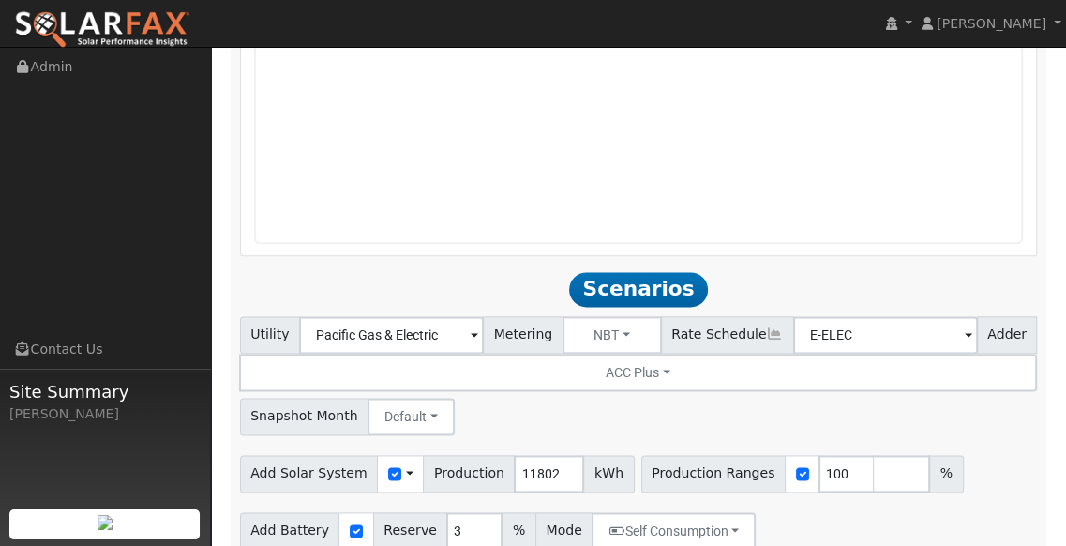
scroll to position [1736, 0]
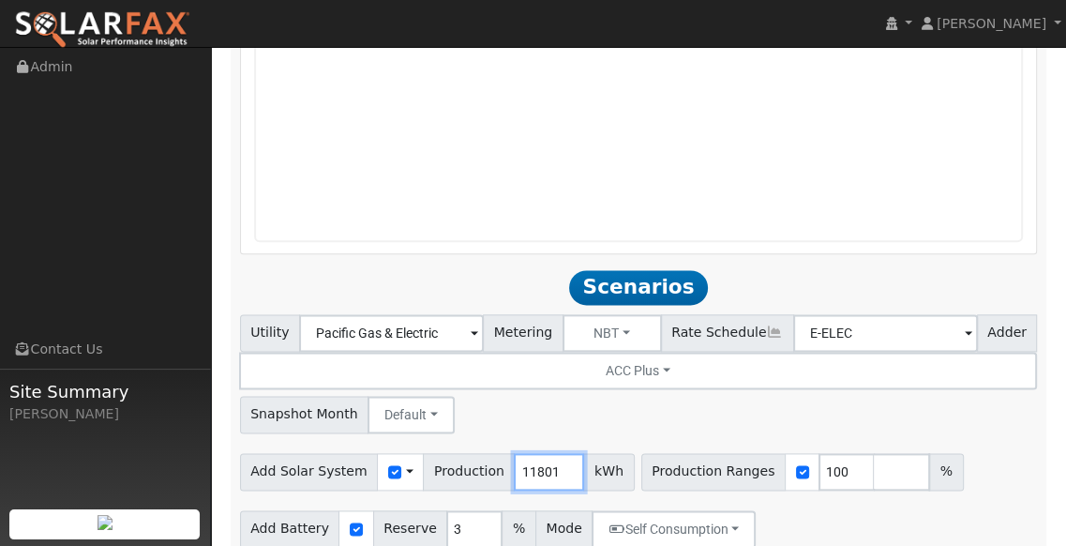
click at [555, 457] on input "11801" at bounding box center [549, 472] width 70 height 38
drag, startPoint x: 546, startPoint y: 452, endPoint x: 501, endPoint y: 452, distance: 45.0
click at [514, 453] on input "11801" at bounding box center [549, 472] width 70 height 38
type input "12250"
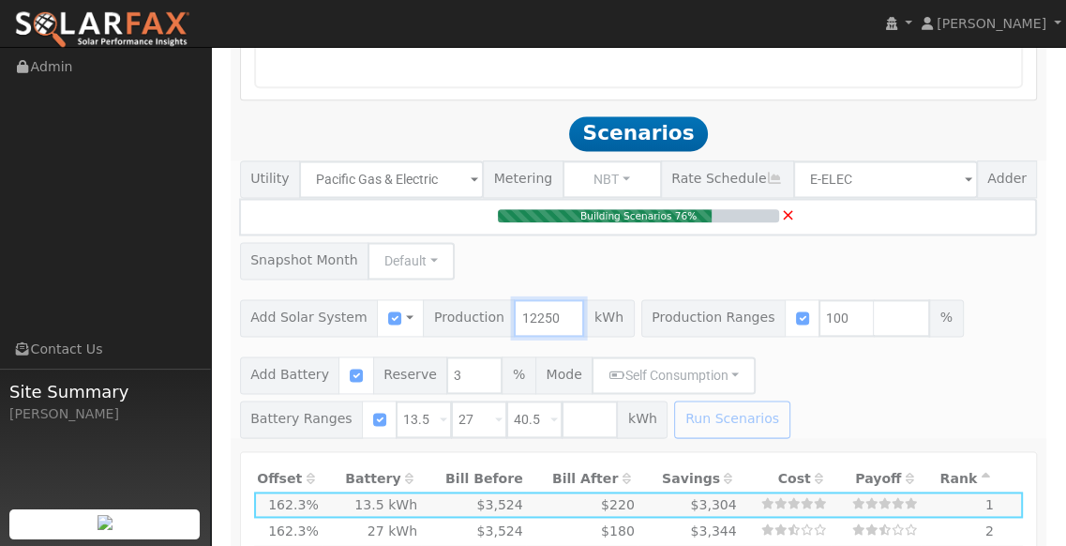
scroll to position [1515, 0]
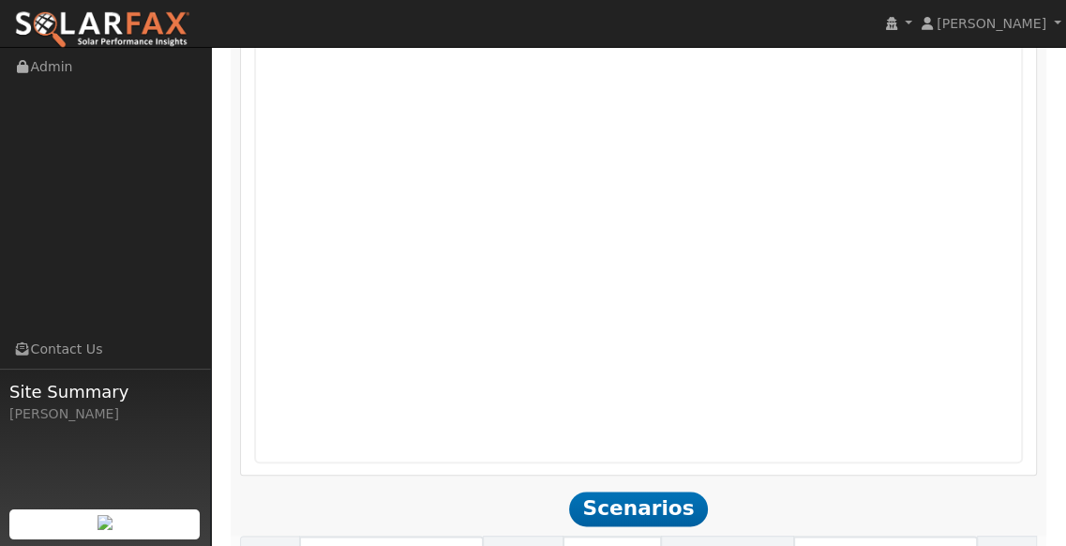
type input "8.2"
type input "$28,583"
type input "$13,435"
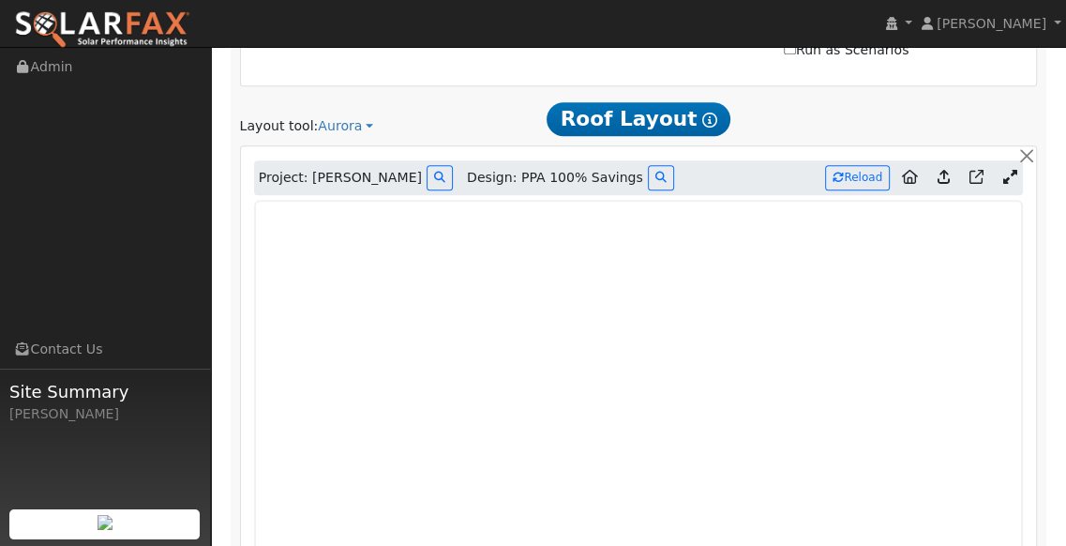
scroll to position [1171, 0]
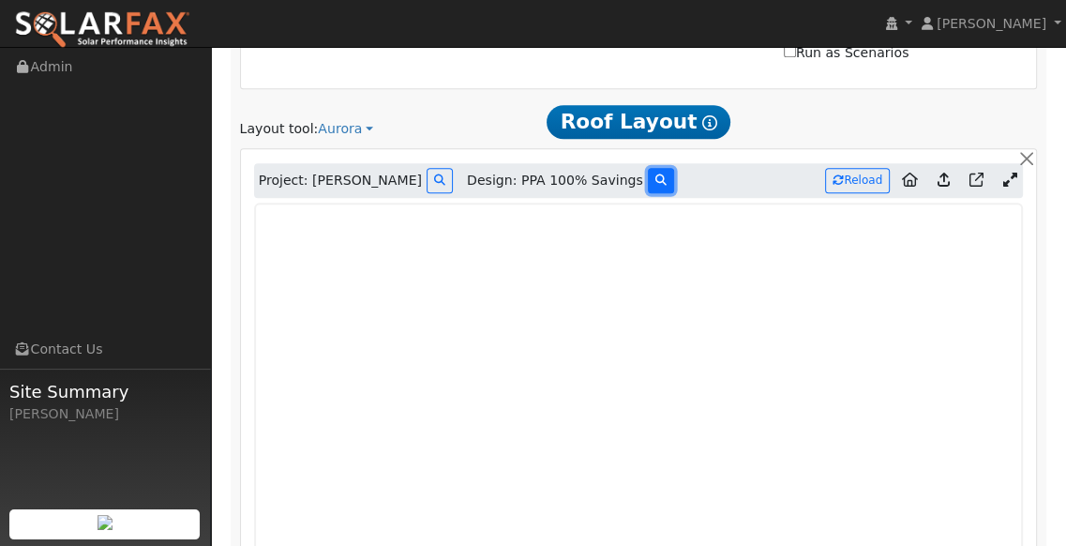
click at [655, 174] on icon at bounding box center [660, 179] width 11 height 11
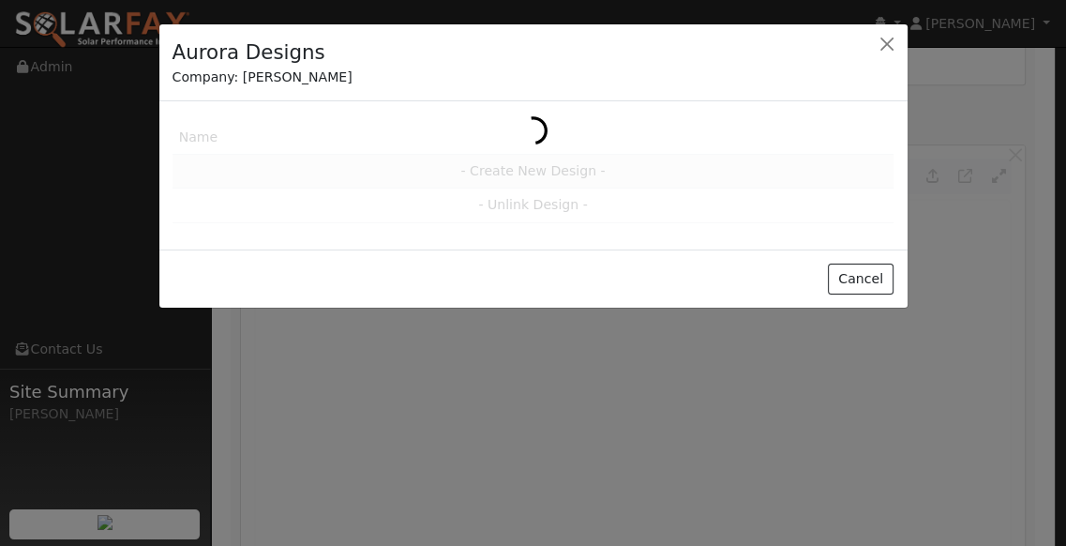
scroll to position [1166, 0]
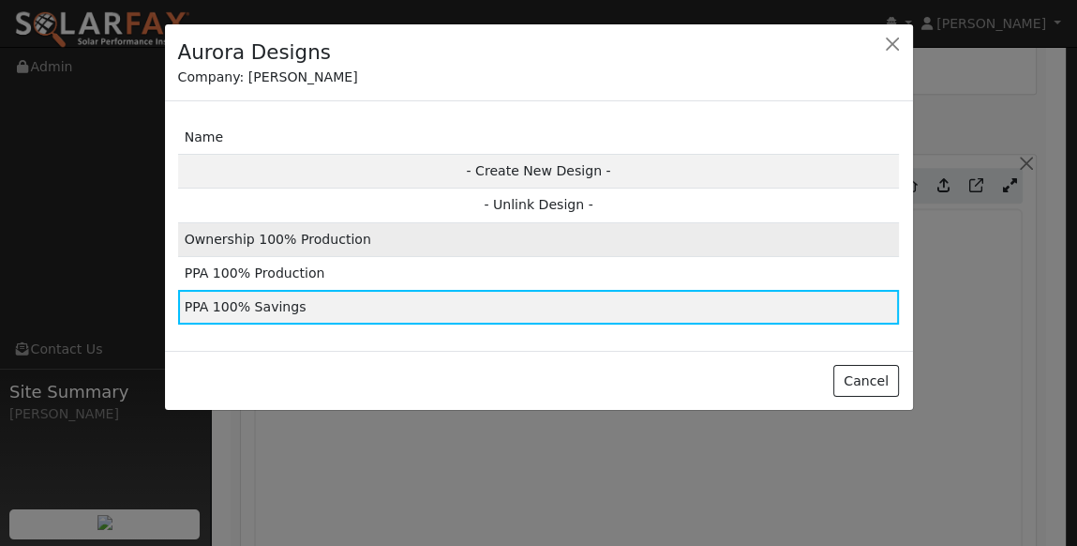
click at [351, 240] on td "Ownership 100% Production" at bounding box center [539, 239] width 722 height 34
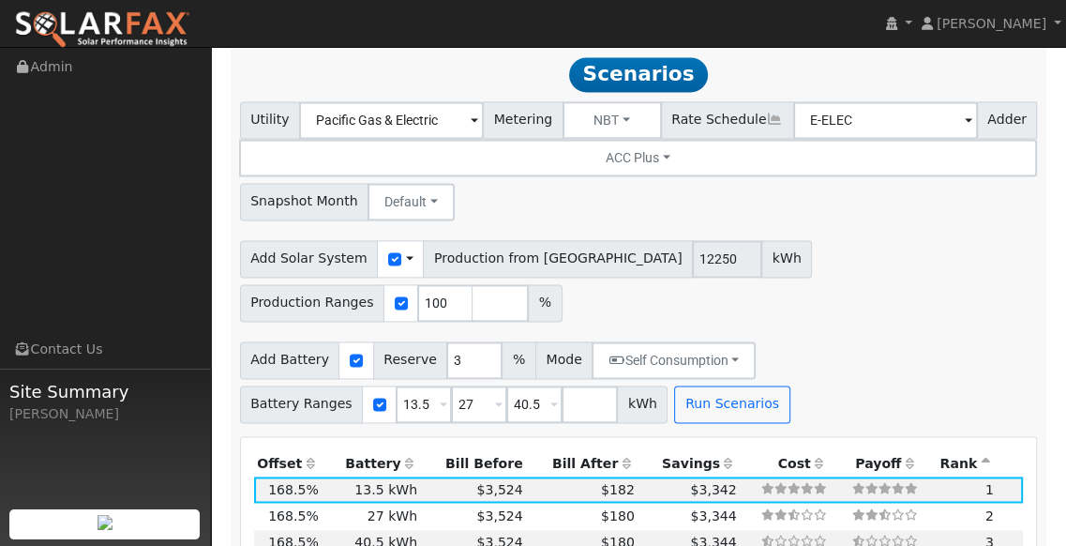
scroll to position [1950, 0]
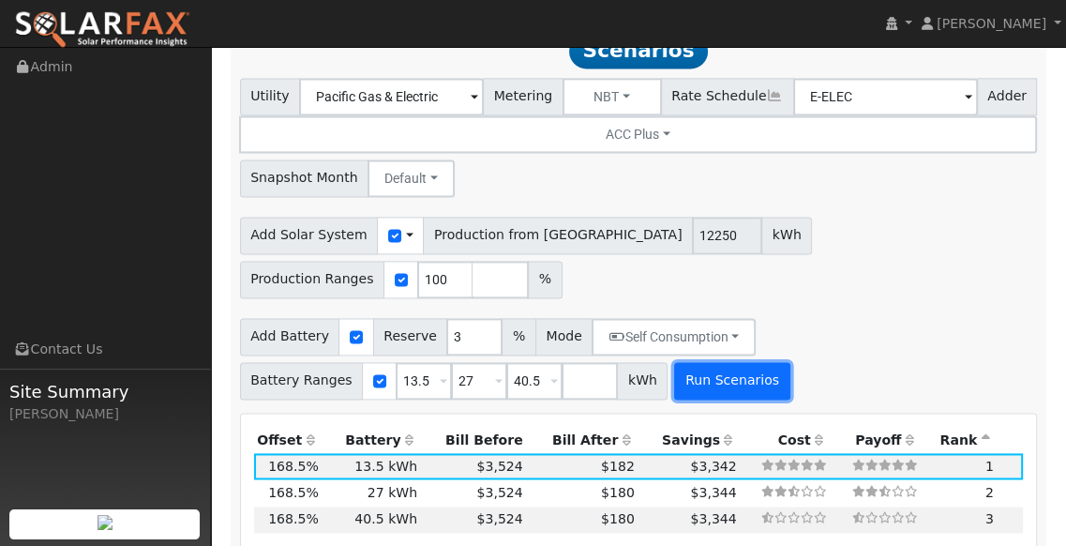
click at [744, 362] on button "Run Scenarios" at bounding box center [731, 381] width 115 height 38
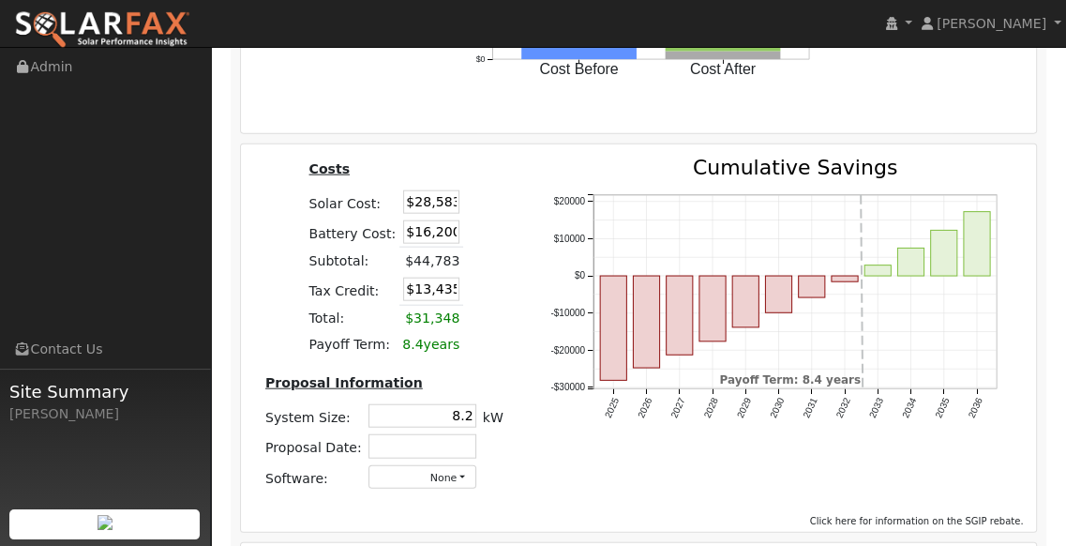
scroll to position [3296, 0]
click at [461, 465] on button "None" at bounding box center [422, 476] width 108 height 23
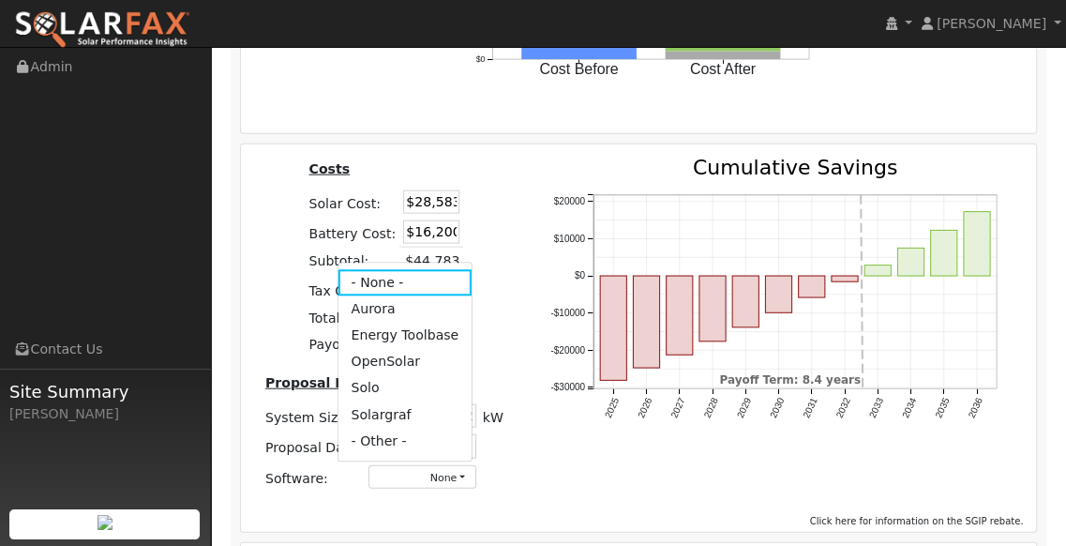
click at [520, 394] on div "Costs Solar Cost: $28,583 Battery Cost: $16,200 Subtotal: $44,783 Tax Credit: $…" at bounding box center [384, 331] width 284 height 347
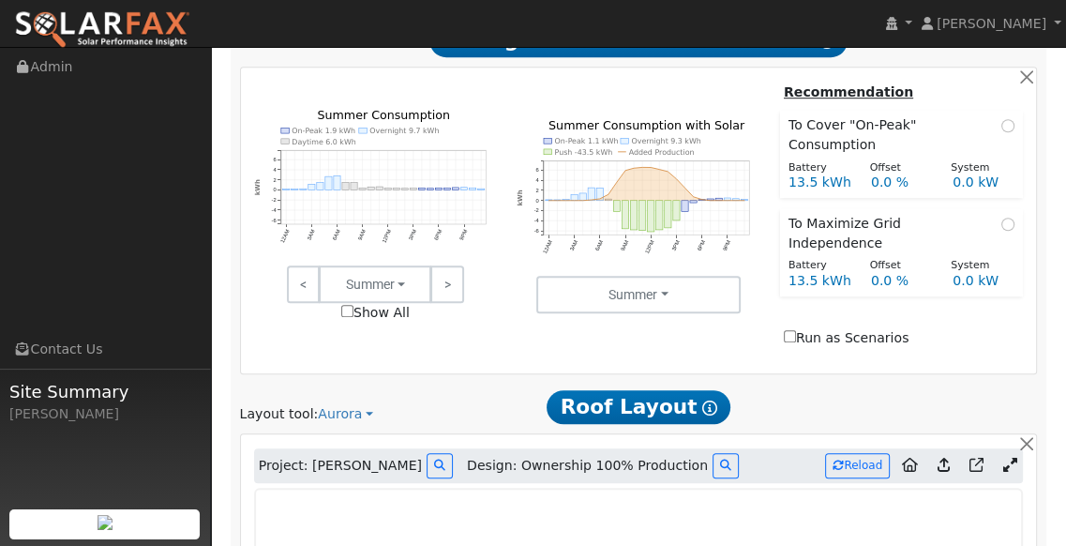
scroll to position [1104, 0]
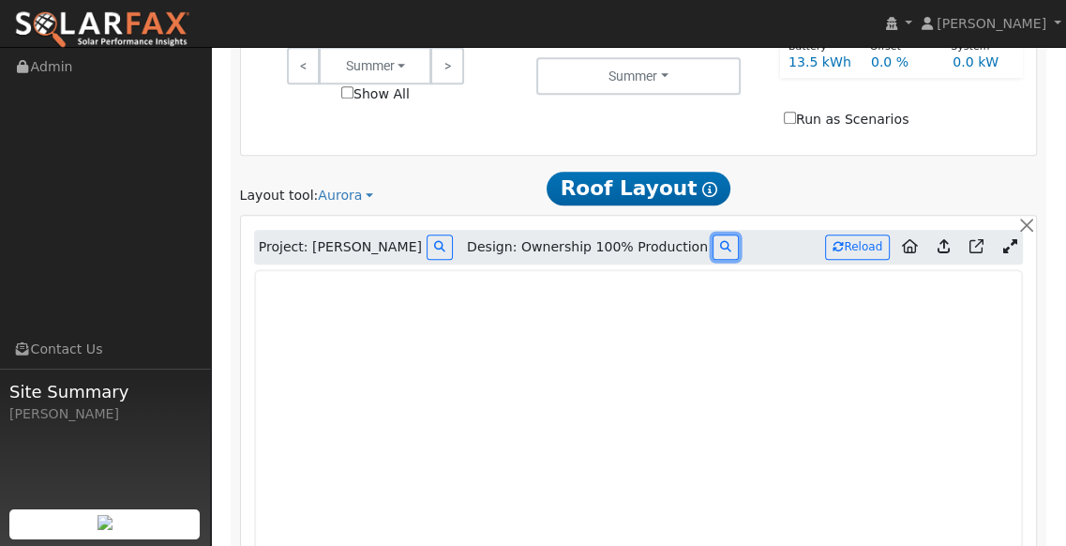
click at [720, 241] on icon at bounding box center [725, 246] width 11 height 11
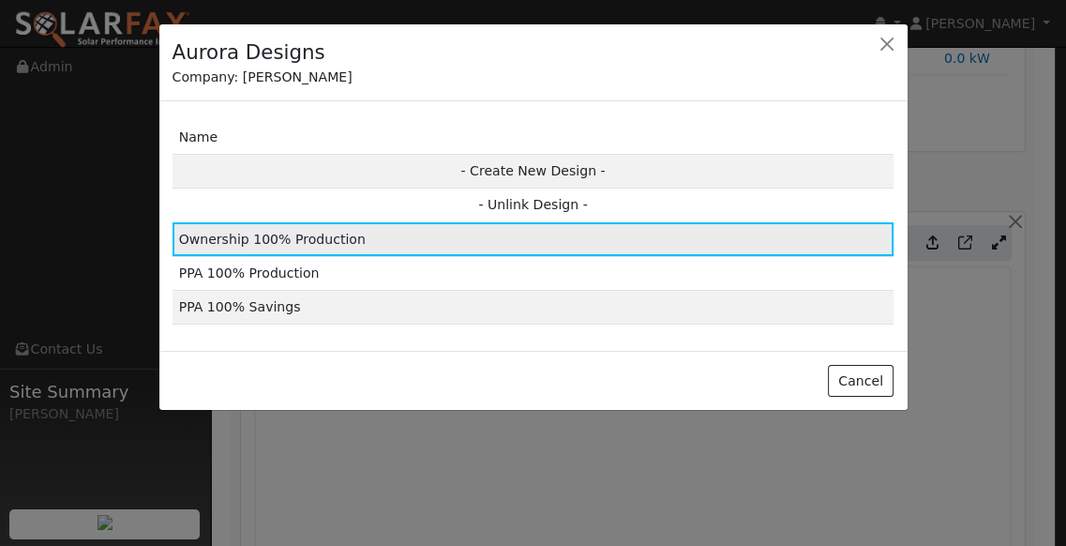
scroll to position [1098, 0]
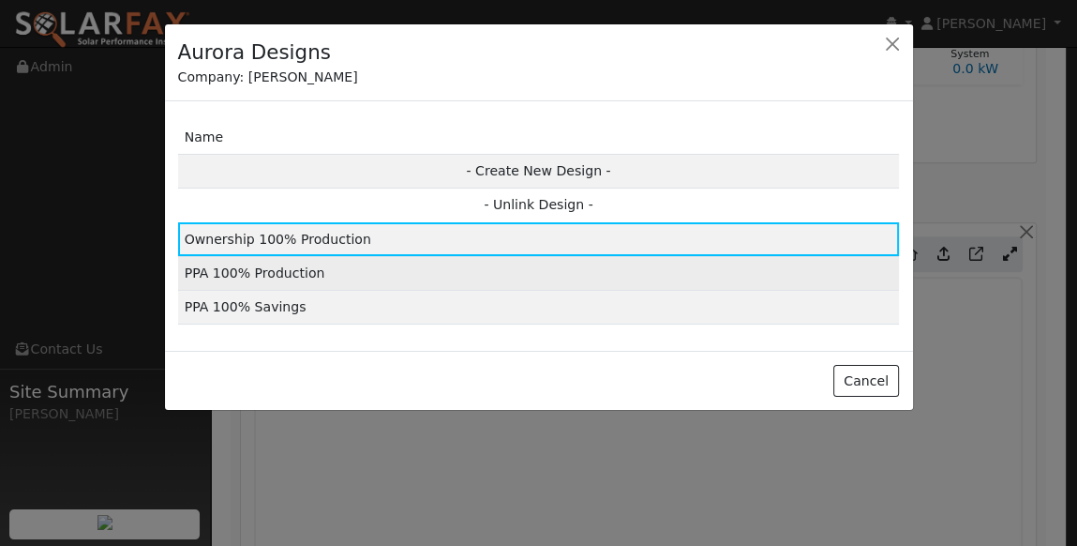
click at [331, 268] on td "PPA 100% Production" at bounding box center [539, 273] width 722 height 34
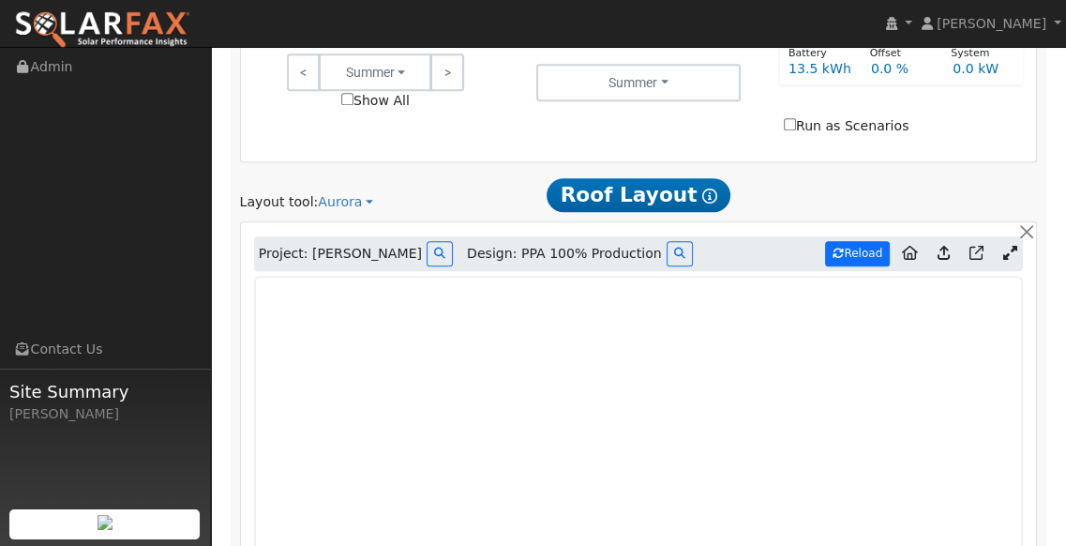
type input "7383"
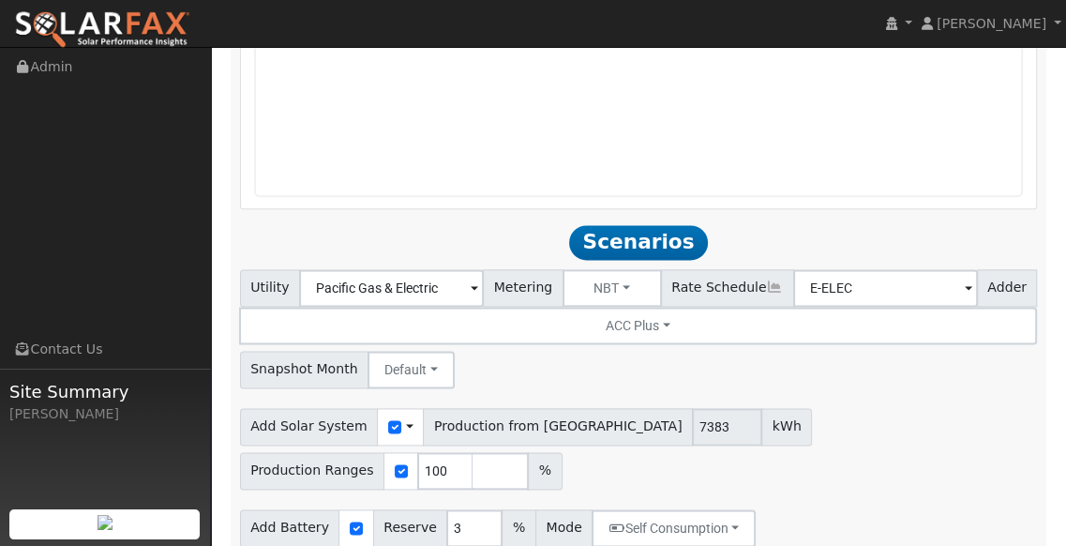
scroll to position [1823, 0]
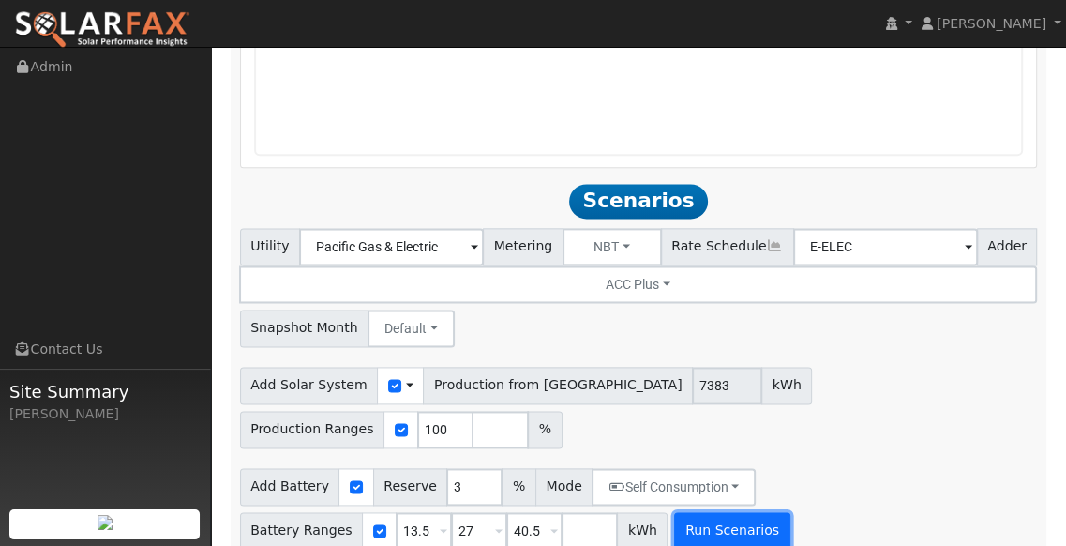
click at [708, 512] on button "Run Scenarios" at bounding box center [731, 531] width 115 height 38
type input "4.9"
type input "$17,227"
type input "$10,028"
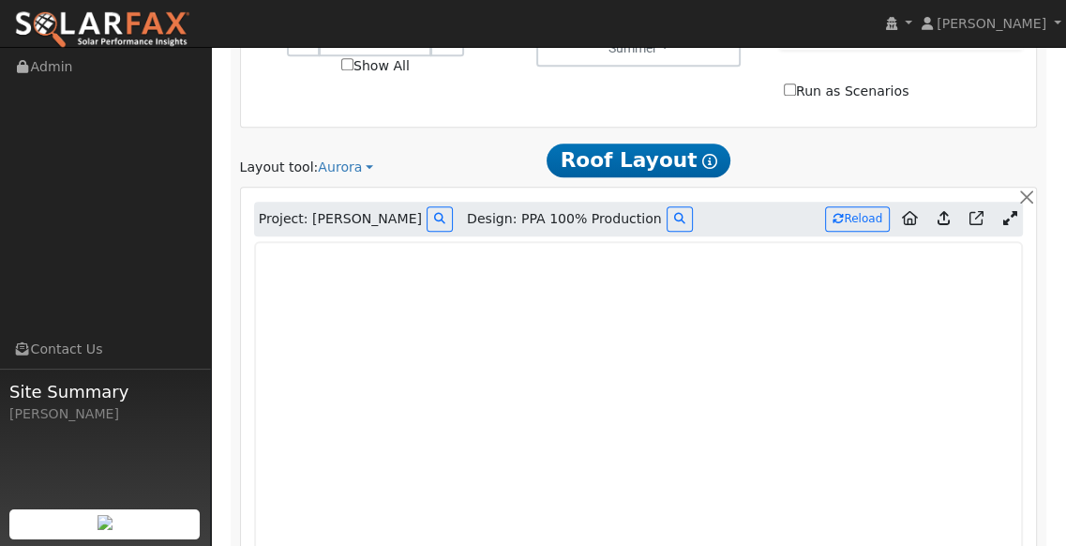
scroll to position [1087, 0]
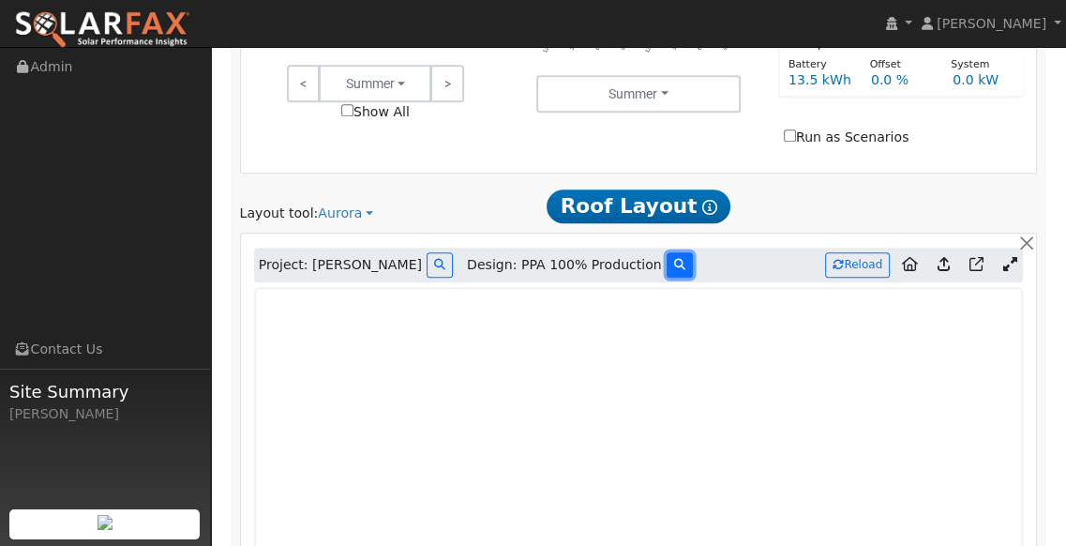
click at [674, 259] on icon at bounding box center [679, 264] width 11 height 11
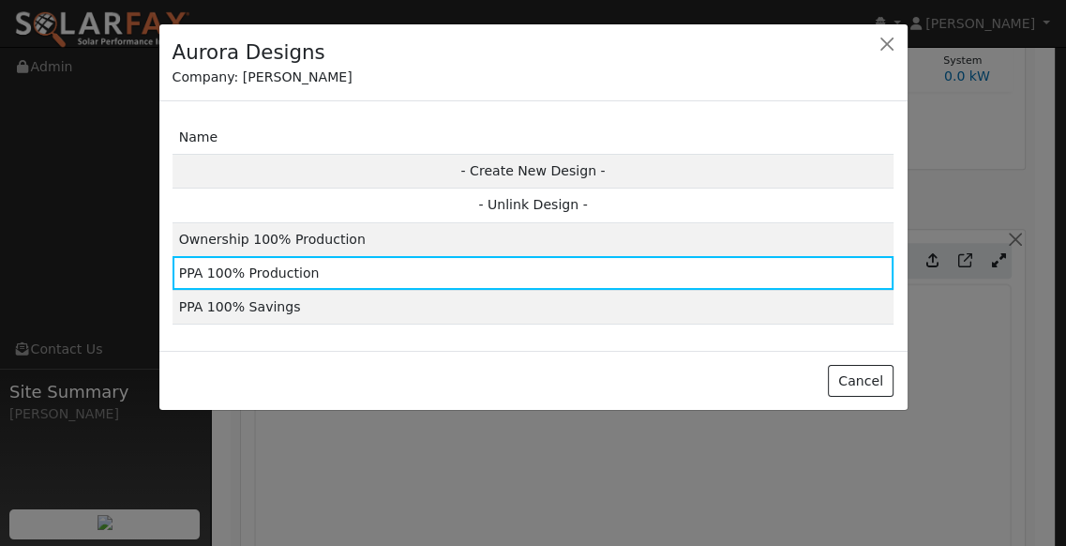
scroll to position [1080, 0]
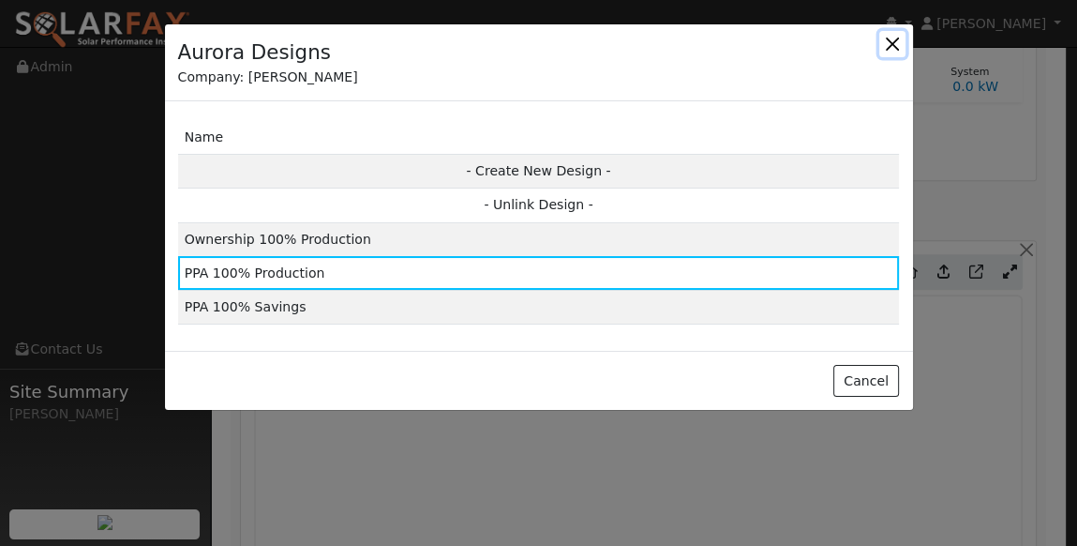
click at [893, 40] on button "button" at bounding box center [892, 44] width 26 height 26
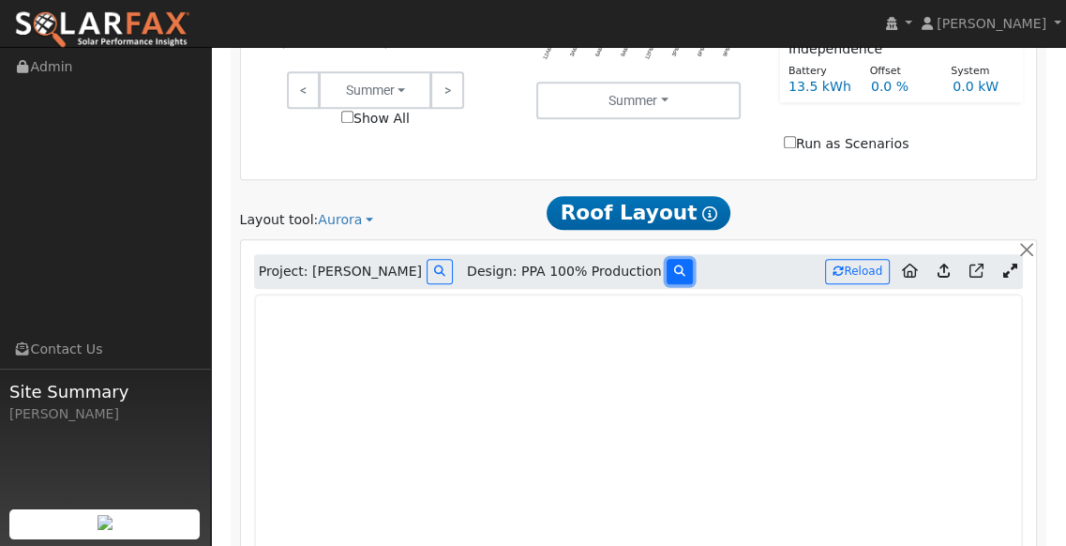
click at [667, 259] on button at bounding box center [680, 271] width 26 height 25
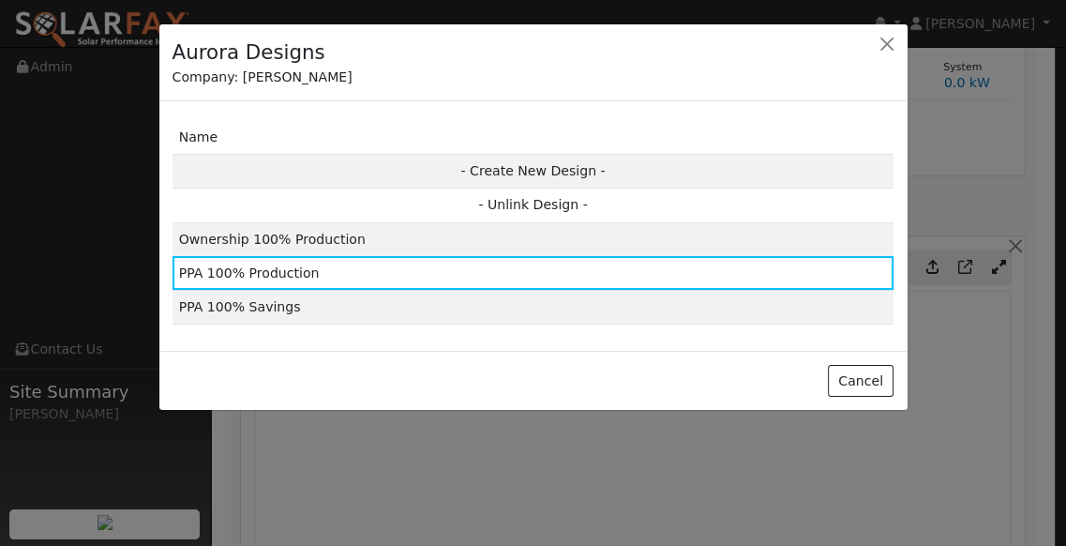
scroll to position [1073, 0]
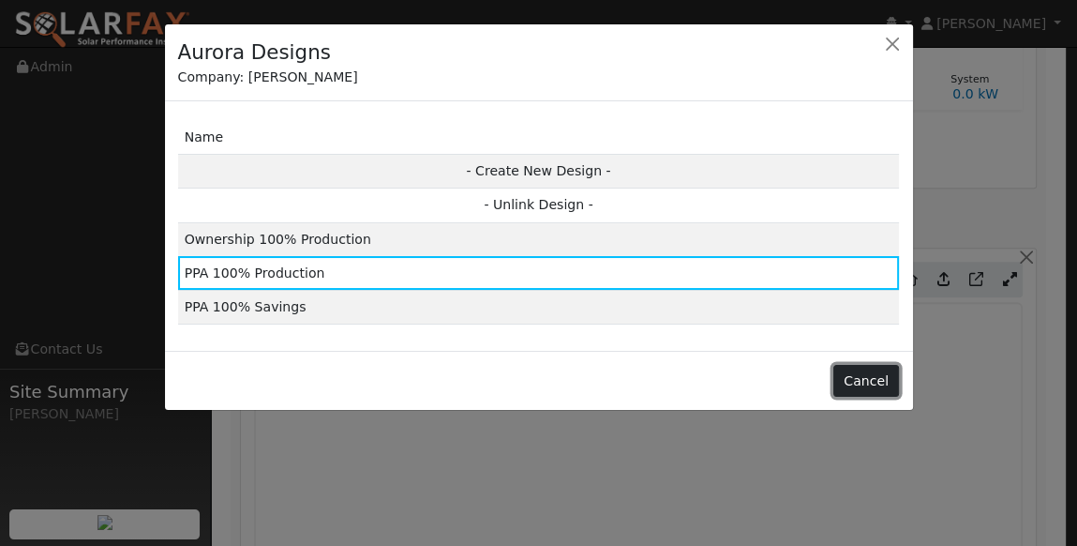
click at [867, 378] on button "Cancel" at bounding box center [866, 381] width 67 height 32
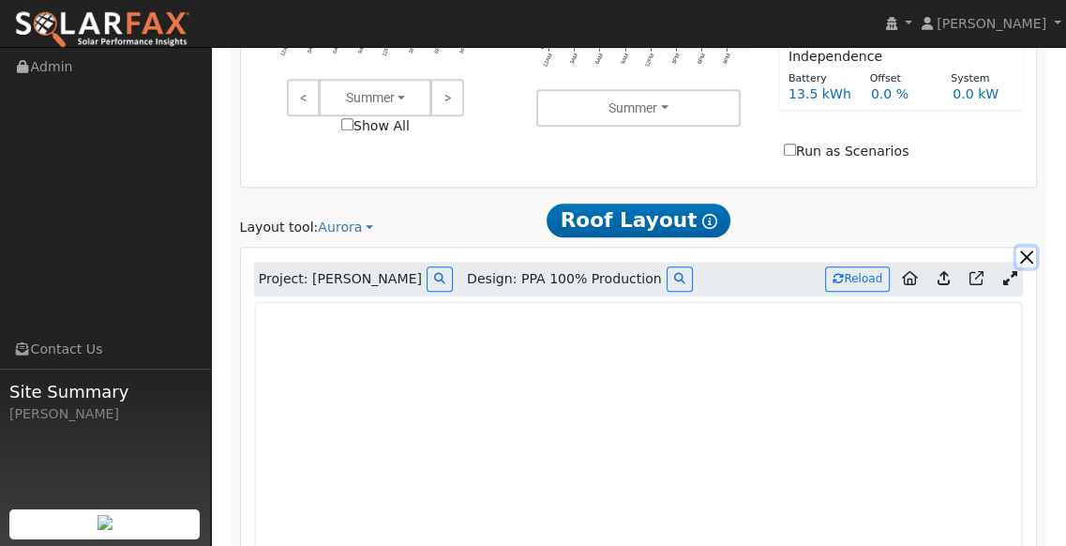
click at [1027, 247] on button "button" at bounding box center [1026, 257] width 20 height 20
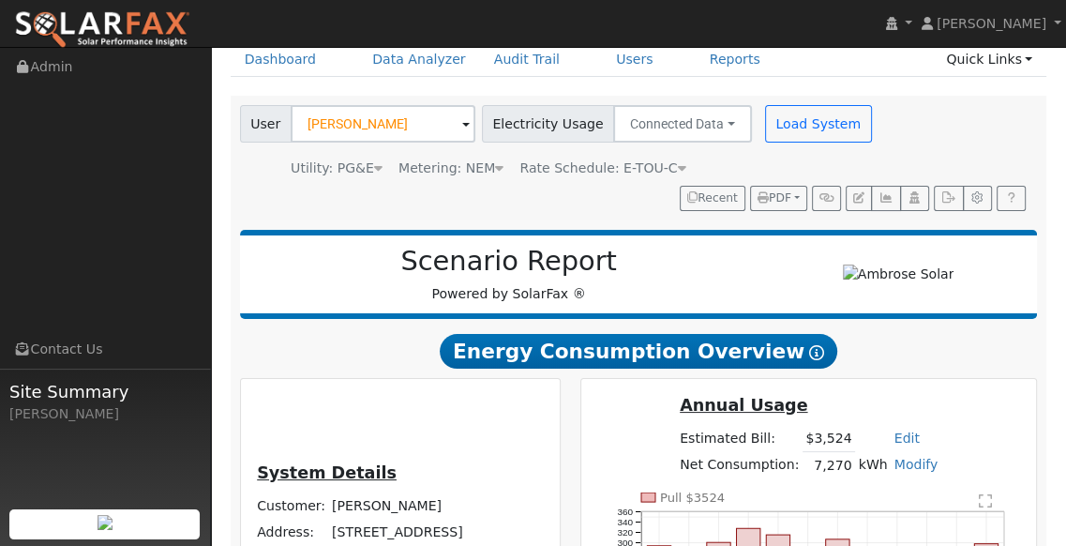
scroll to position [72, 0]
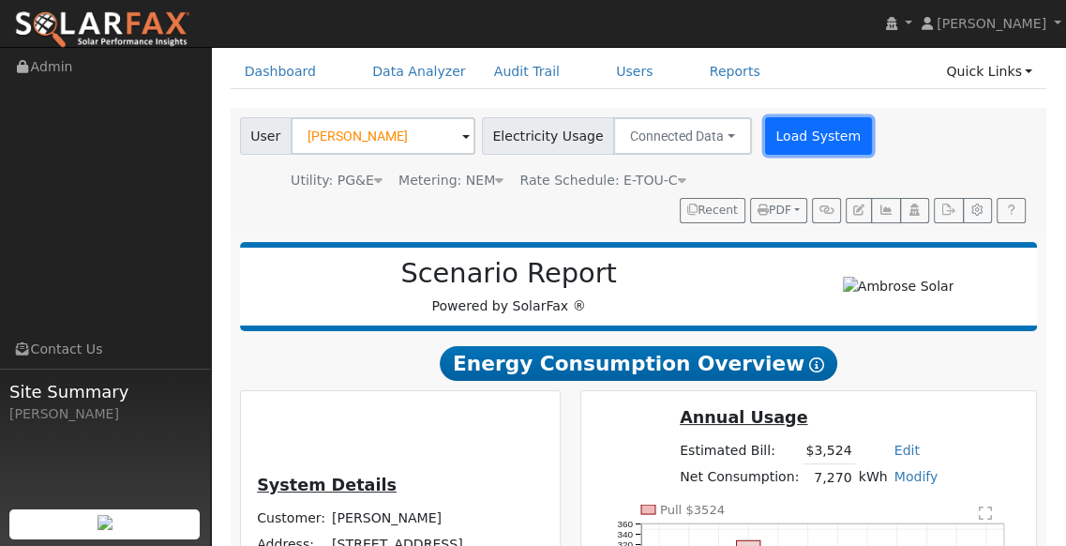
click at [790, 147] on button "Load System" at bounding box center [818, 136] width 107 height 38
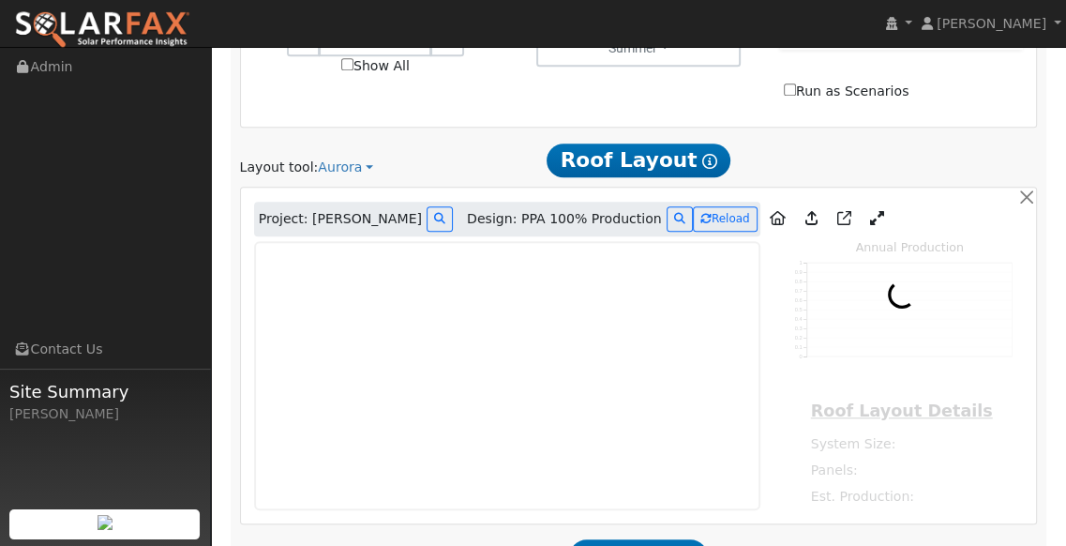
scroll to position [1193, 0]
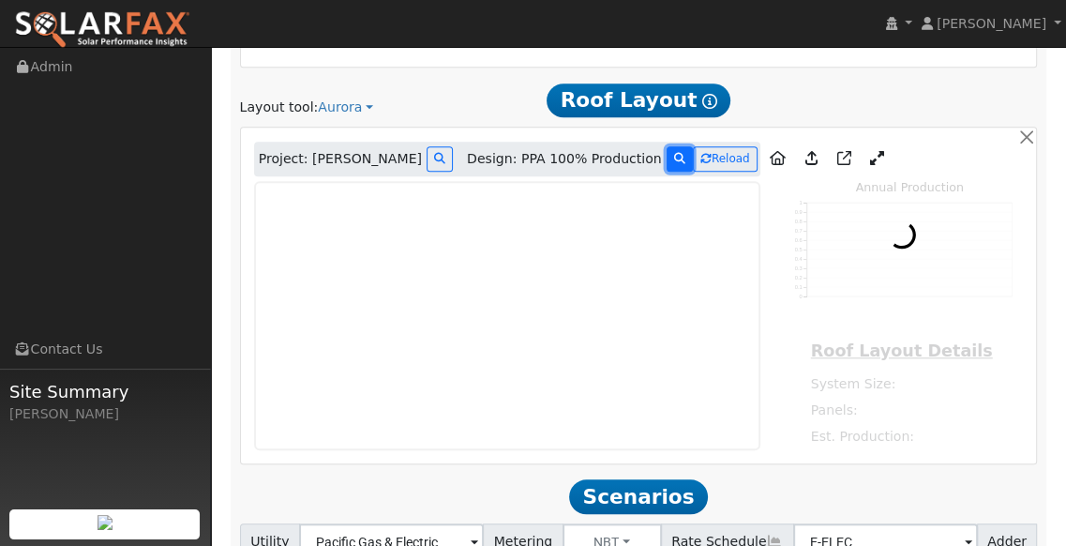
click at [674, 153] on icon at bounding box center [679, 158] width 11 height 11
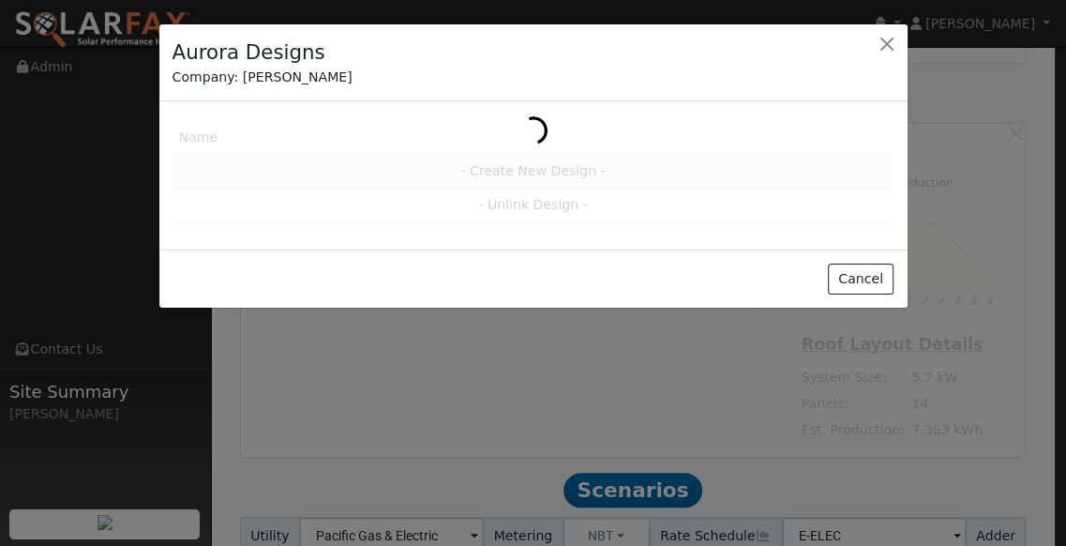
scroll to position [1188, 0]
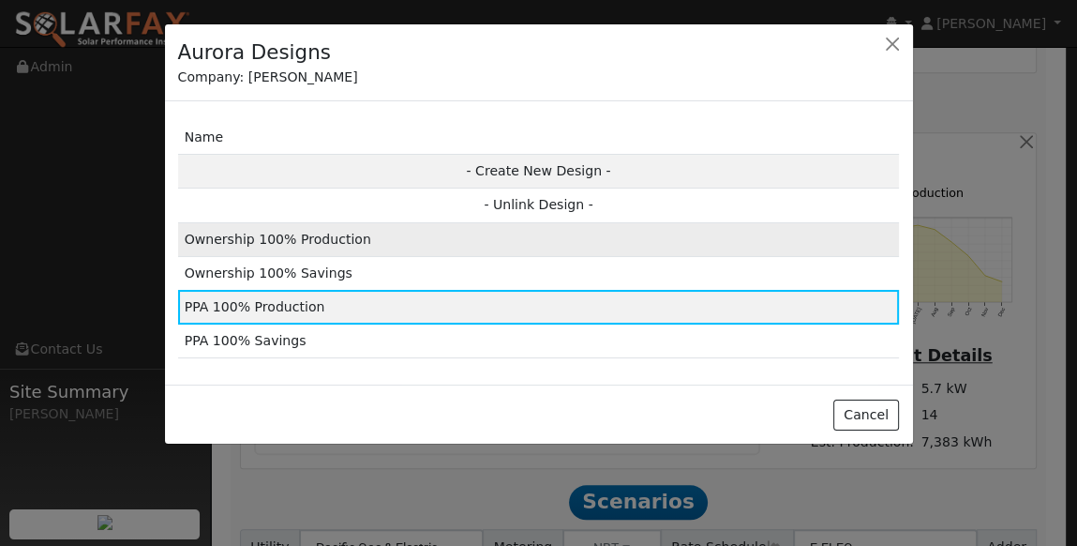
click at [374, 241] on td "Ownership 100% Production" at bounding box center [539, 239] width 722 height 34
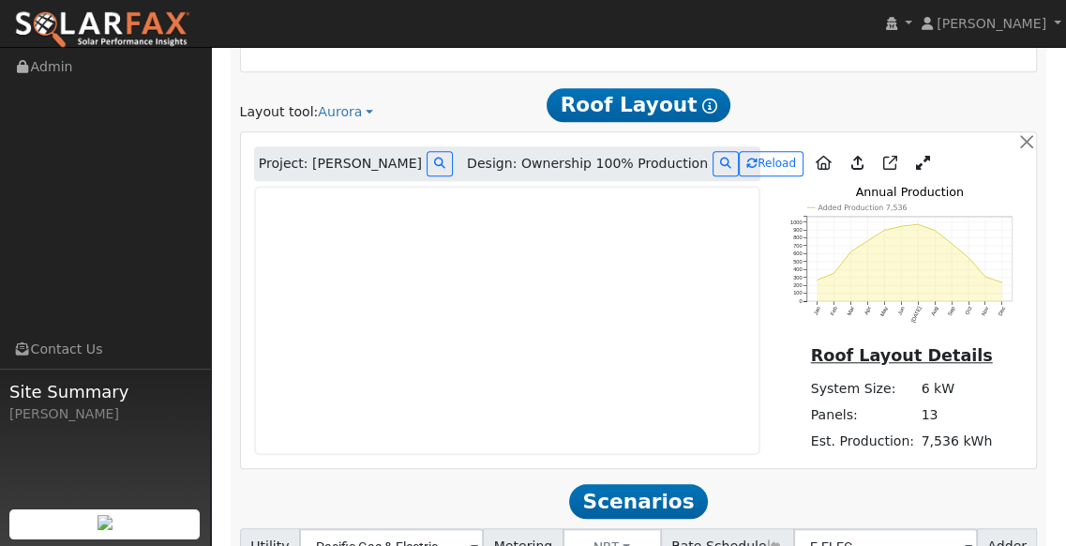
type input "7536"
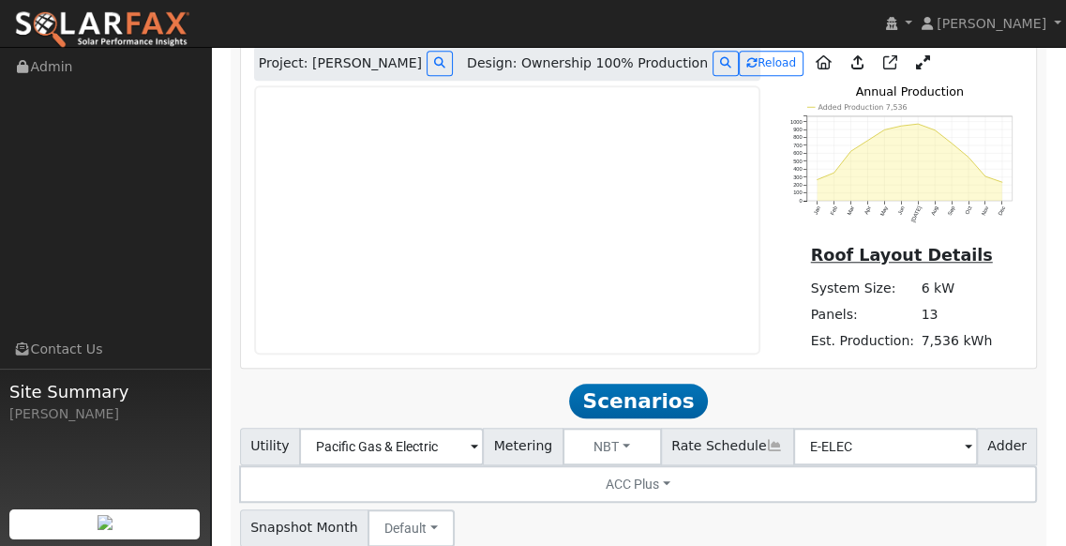
scroll to position [1301, 0]
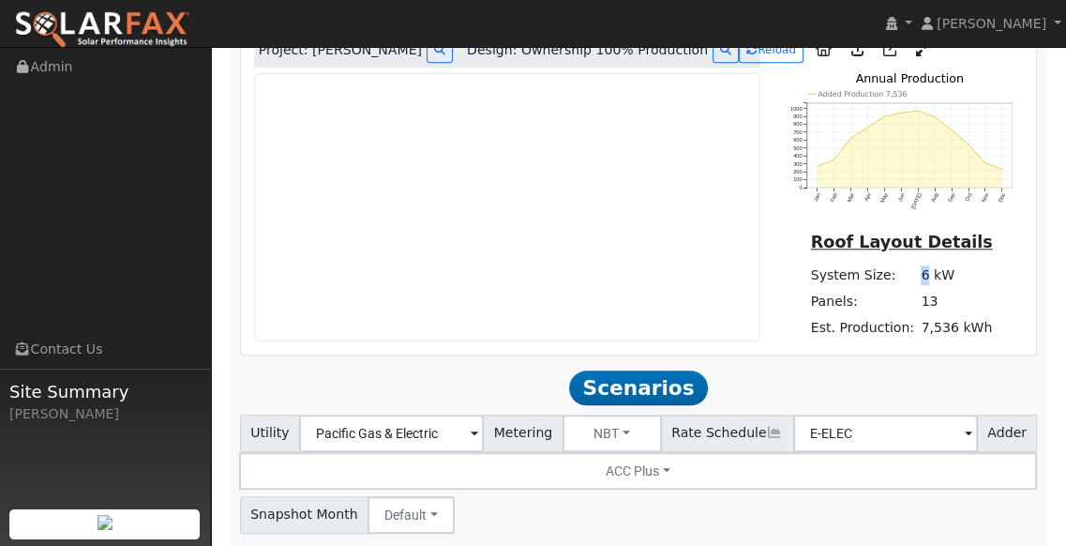
drag, startPoint x: 928, startPoint y: 250, endPoint x: 901, endPoint y: 250, distance: 27.2
click at [901, 262] on tr "System Size: 6 kW" at bounding box center [901, 275] width 188 height 26
click at [901, 262] on td "System Size:" at bounding box center [862, 275] width 111 height 26
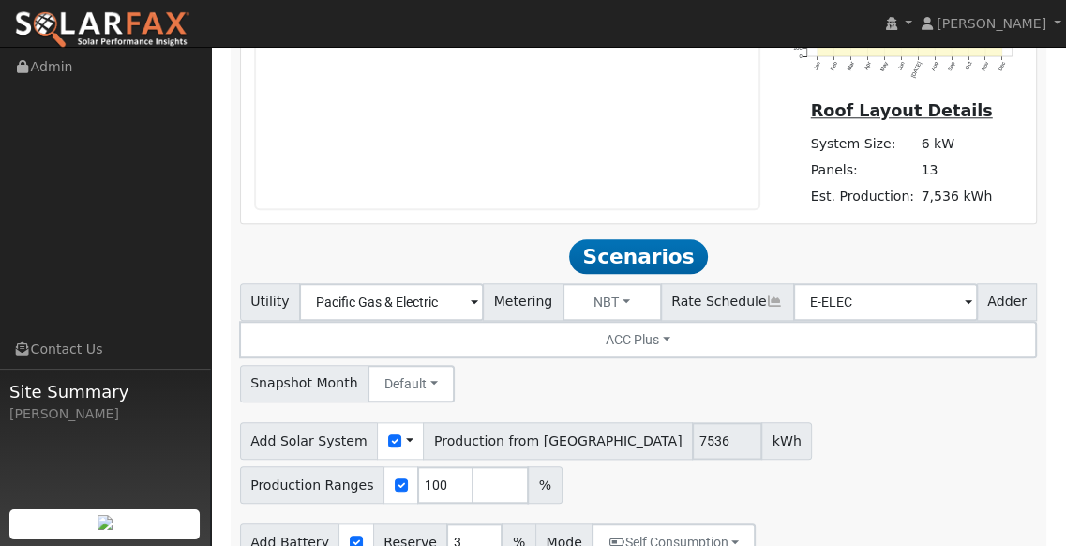
scroll to position [1445, 0]
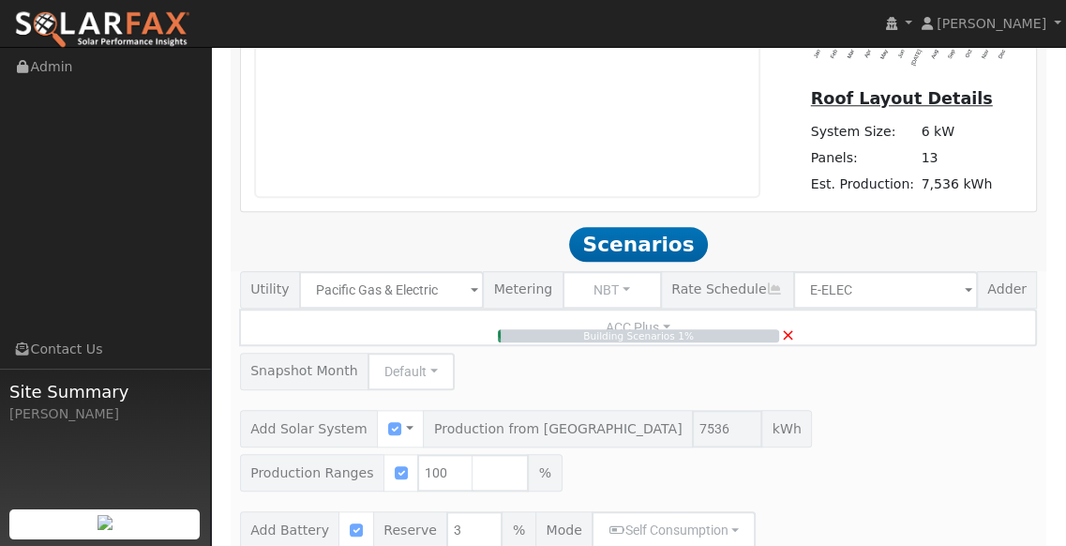
type input "5.0"
type input "$17,584"
type input "$10,135"
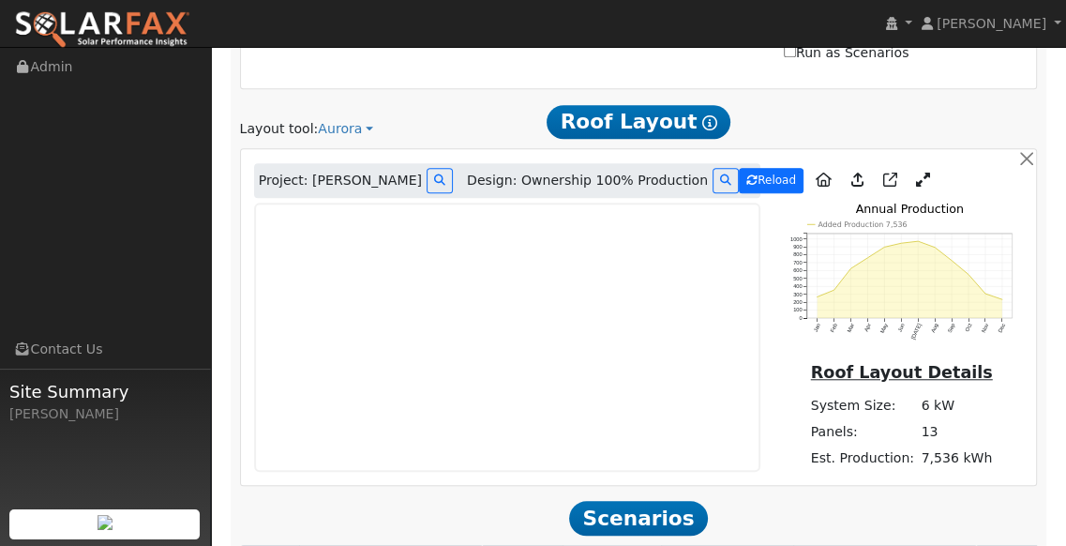
scroll to position [1161, 0]
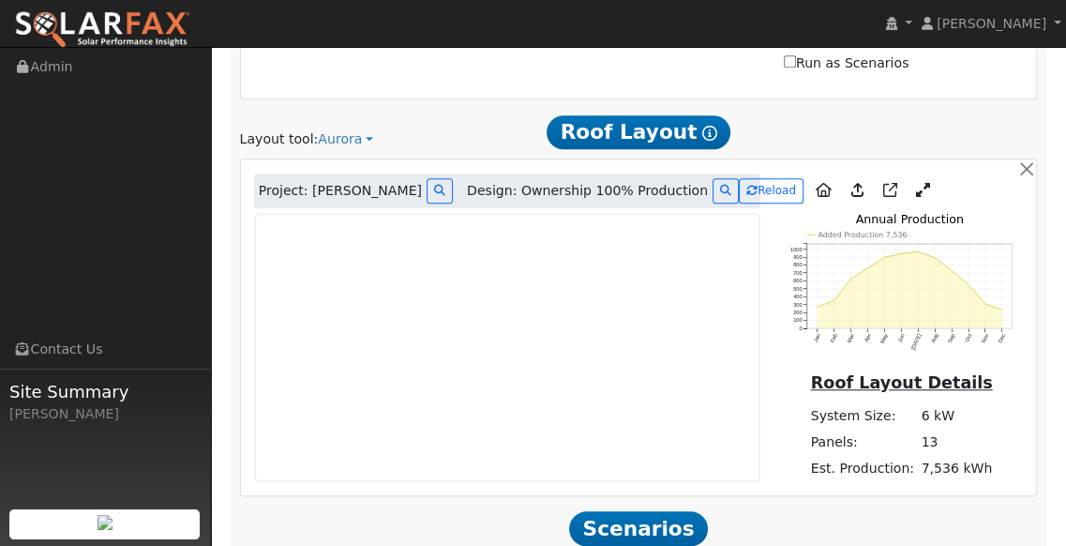
click at [909, 177] on link at bounding box center [922, 191] width 27 height 28
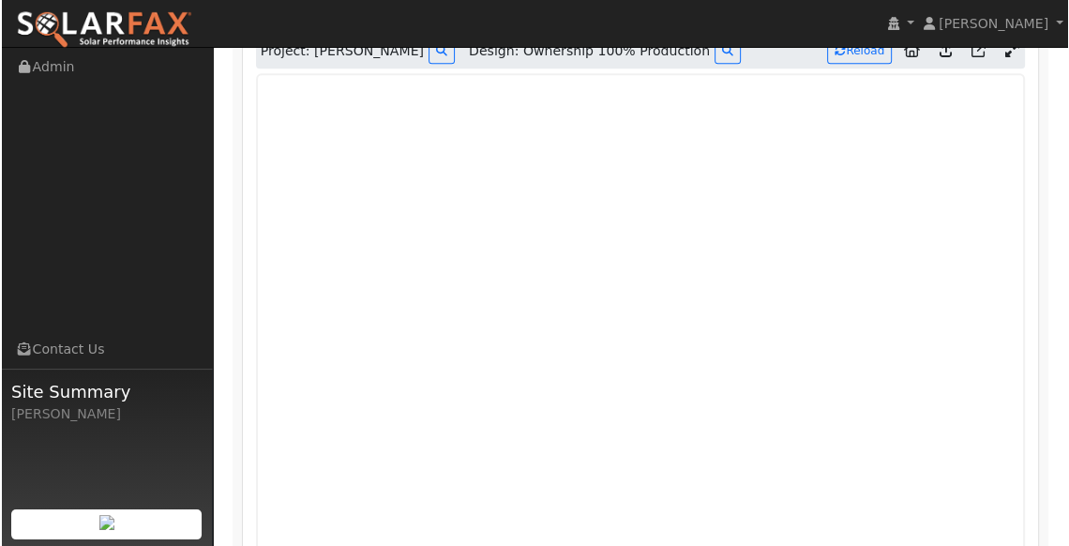
scroll to position [1301, 0]
